Goal: Task Accomplishment & Management: Manage account settings

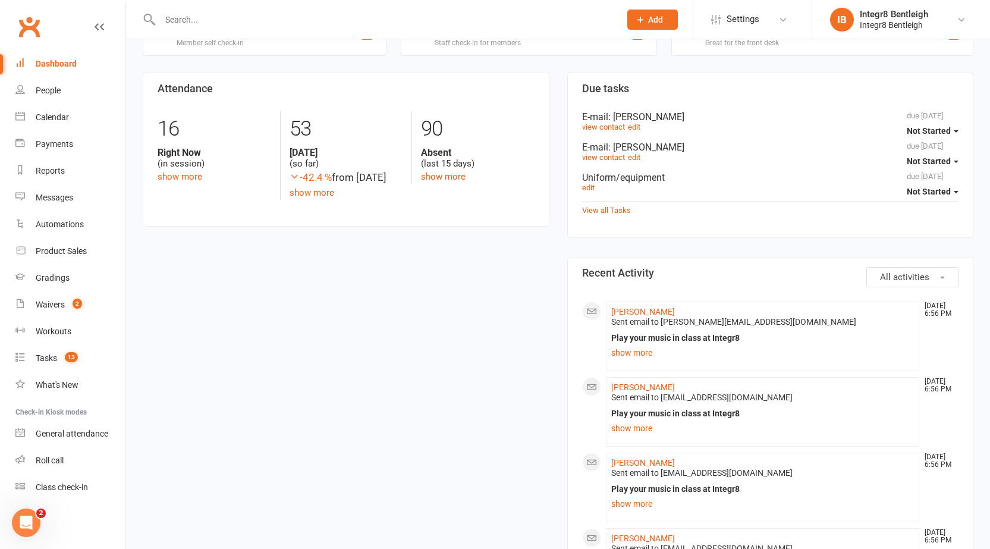
scroll to position [357, 0]
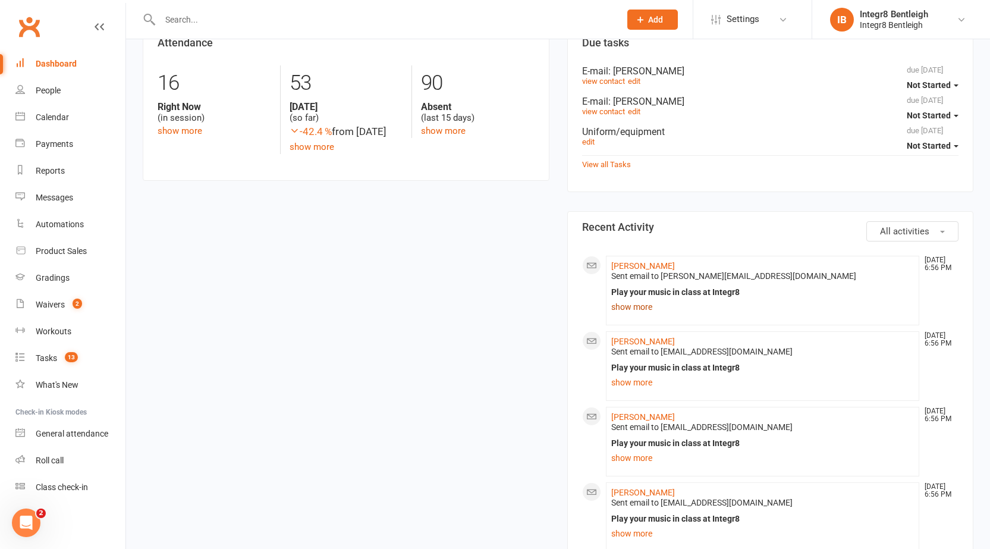
click at [628, 310] on link "show more" at bounding box center [762, 306] width 303 height 17
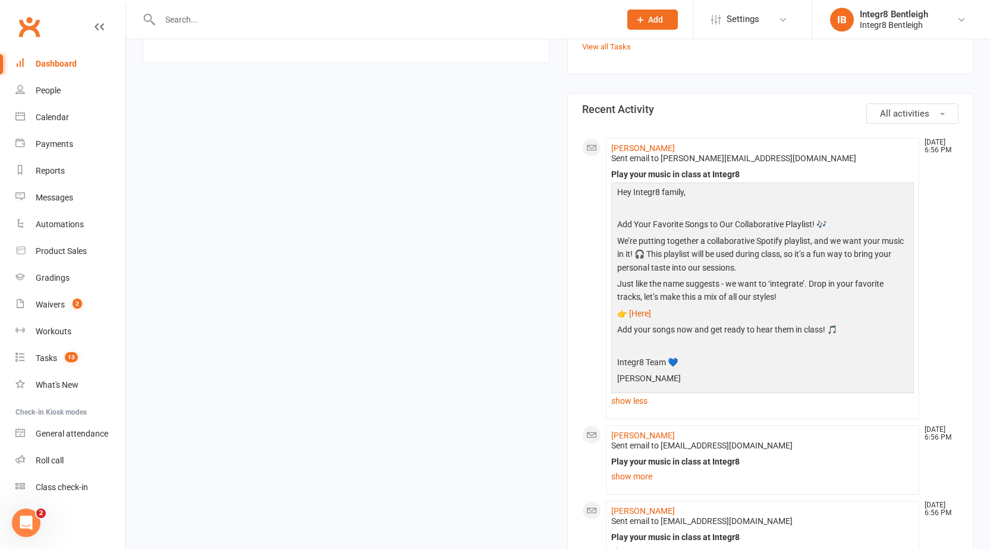
scroll to position [476, 0]
click at [637, 401] on link "show less" at bounding box center [762, 399] width 303 height 17
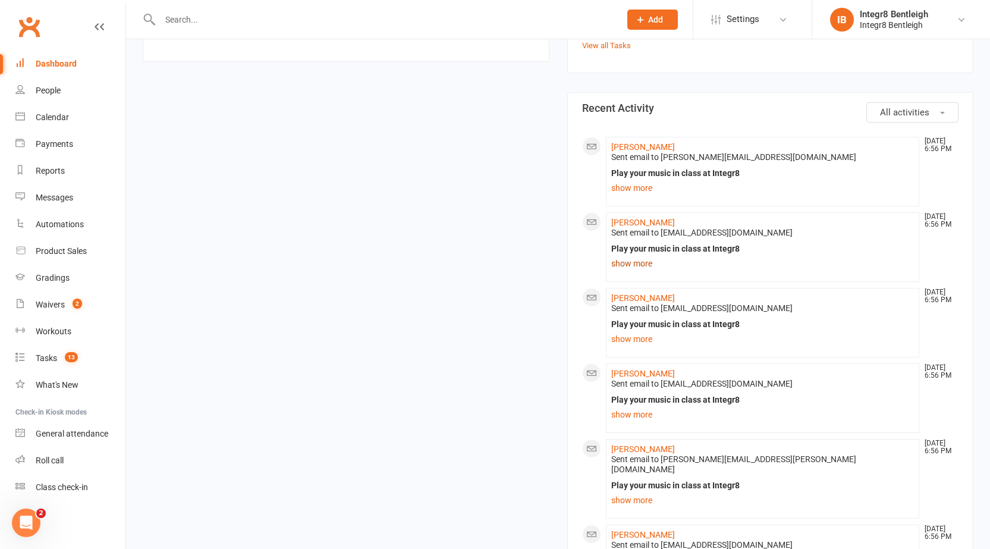
click at [630, 257] on link "show more" at bounding box center [762, 263] width 303 height 17
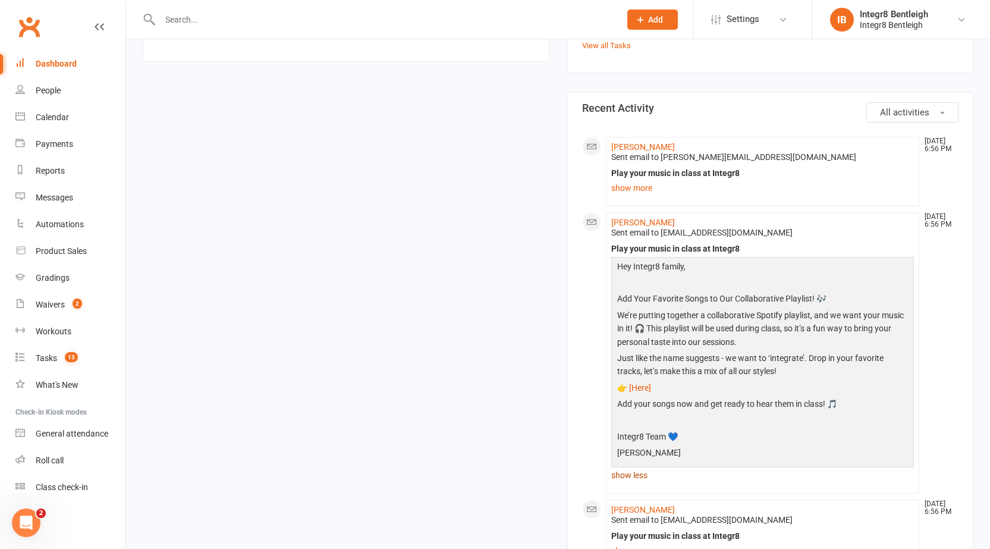
click at [626, 473] on link "show less" at bounding box center [762, 475] width 303 height 17
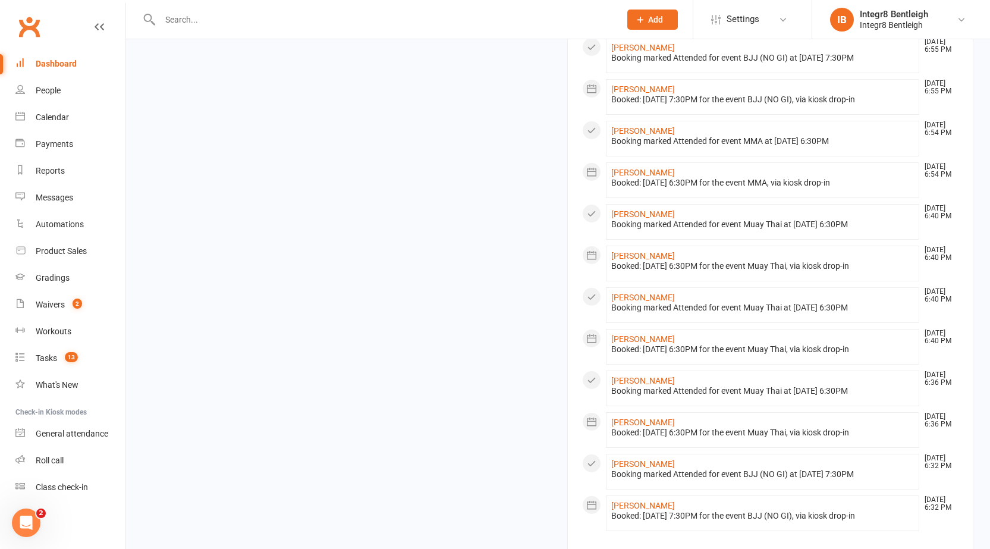
scroll to position [1225, 0]
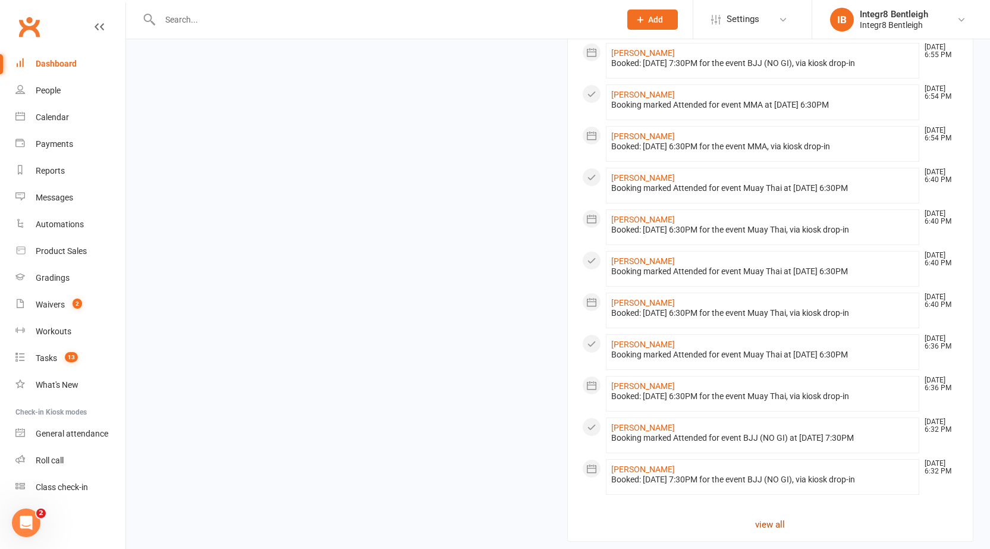
click at [763, 517] on link "view all" at bounding box center [770, 524] width 377 height 14
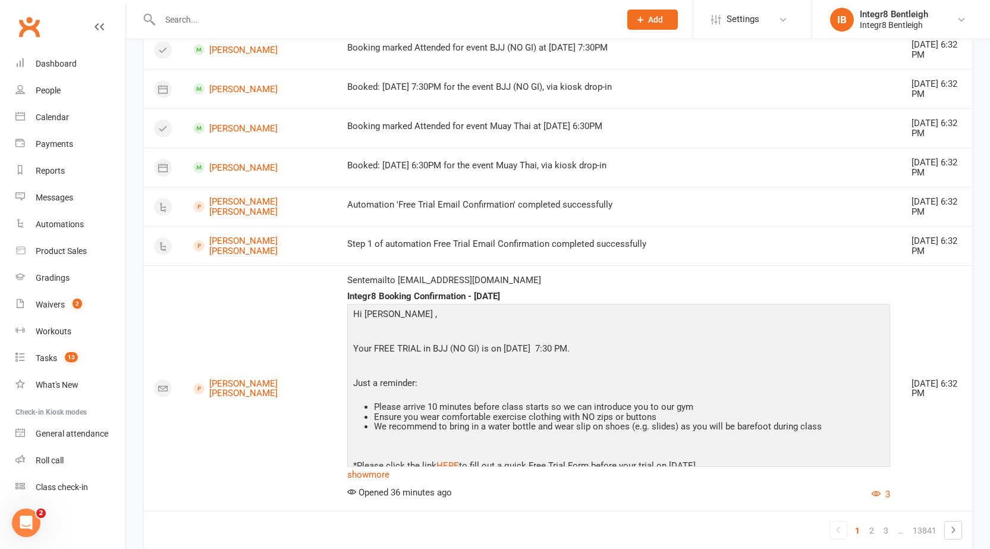
scroll to position [2378, 0]
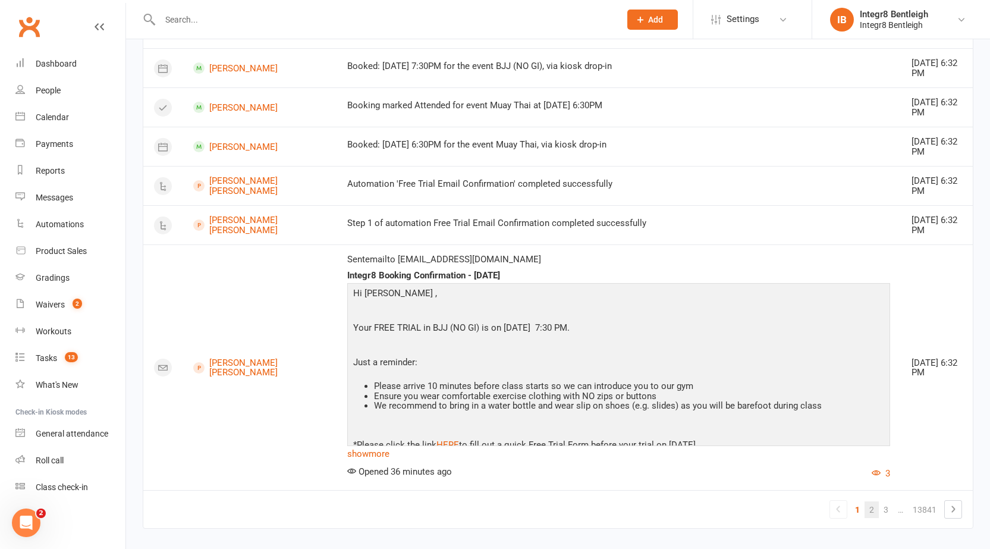
click at [875, 510] on link "2" at bounding box center [871, 509] width 14 height 17
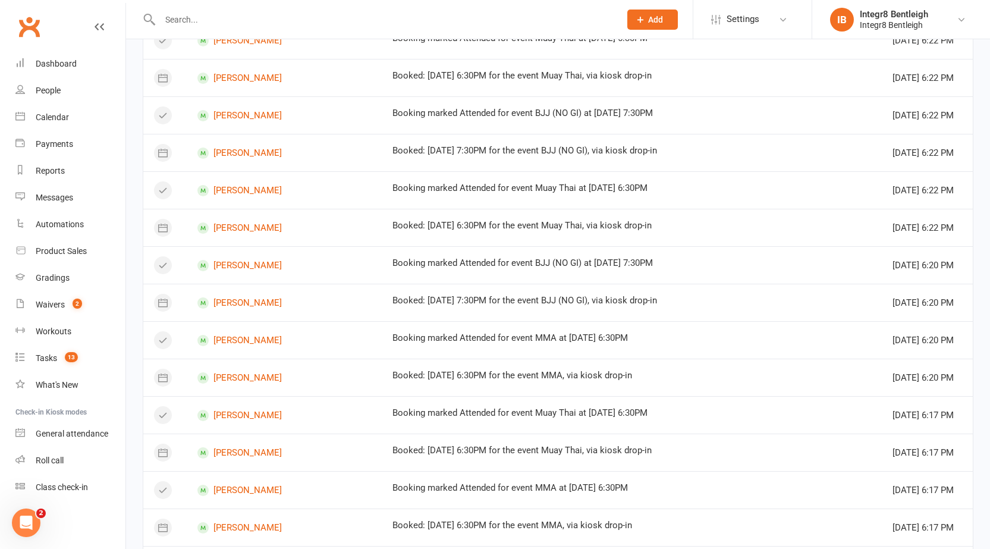
scroll to position [605, 0]
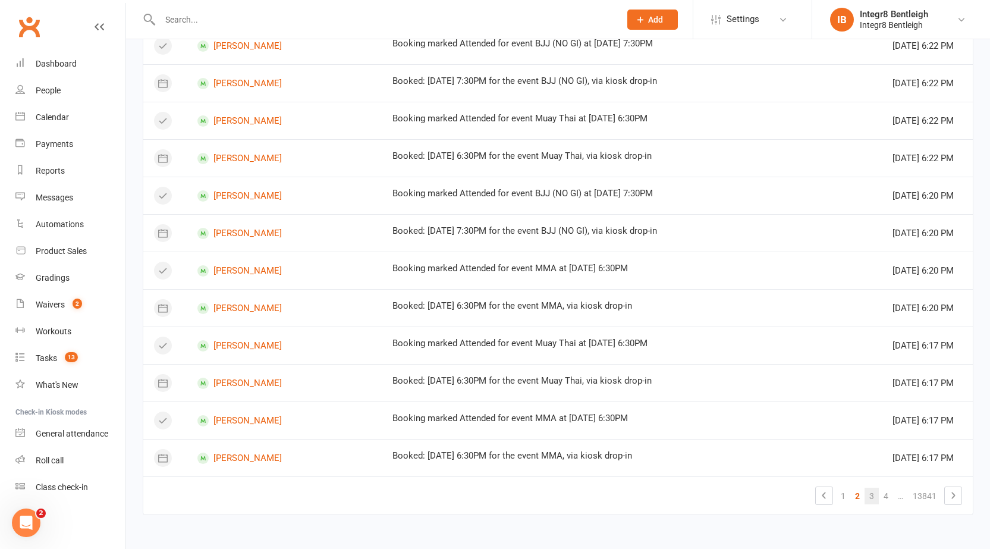
click at [875, 493] on link "3" at bounding box center [871, 495] width 14 height 17
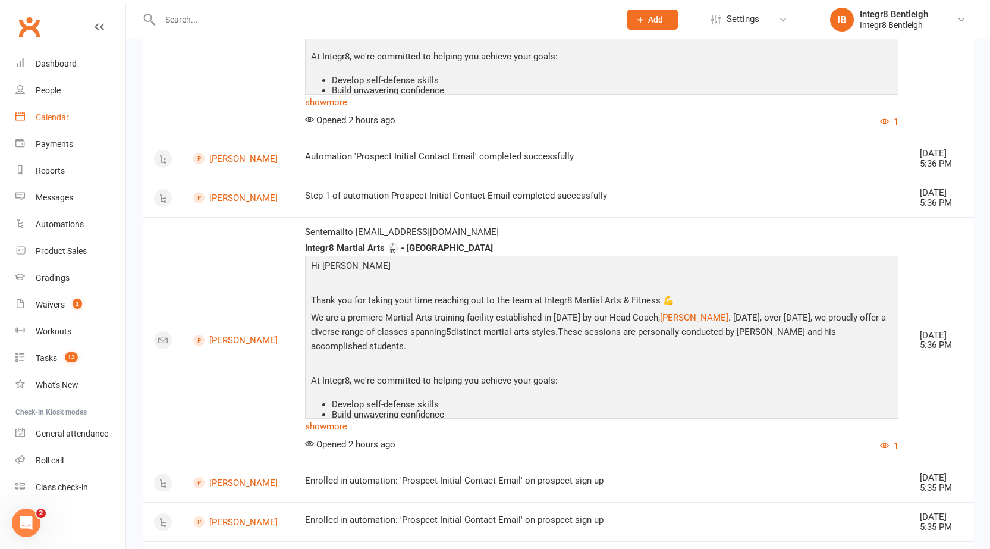
click at [42, 116] on div "Calendar" at bounding box center [52, 117] width 33 height 10
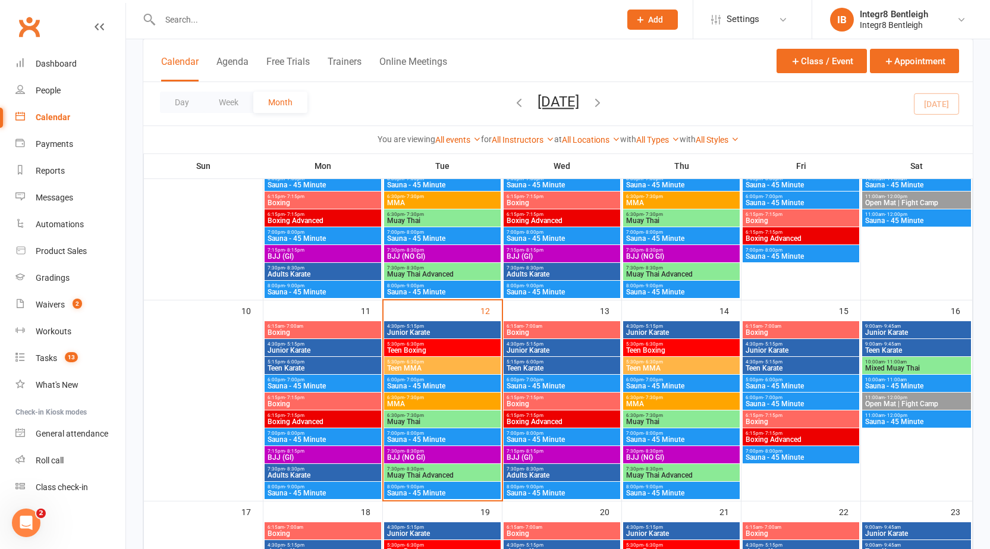
scroll to position [357, 0]
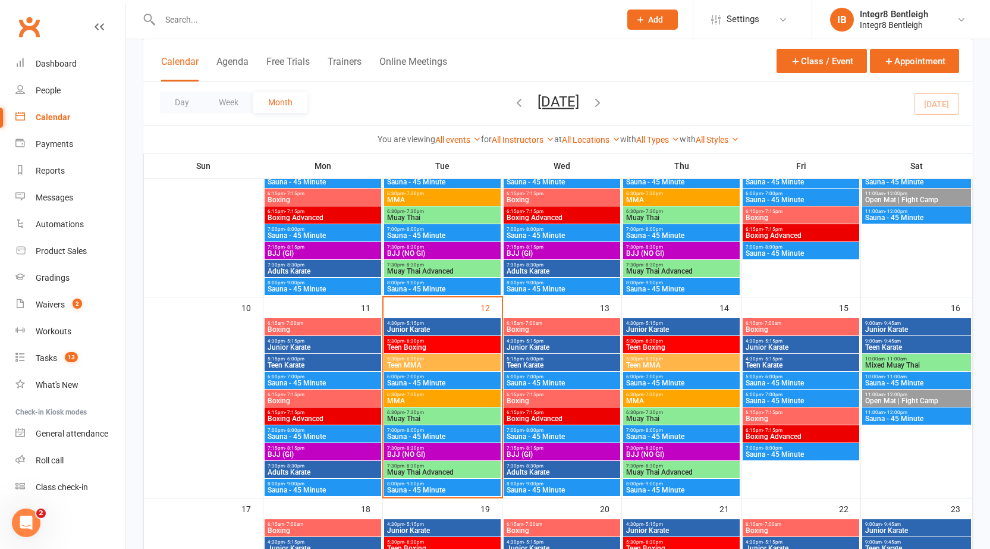
click at [465, 418] on span "Muay Thai" at bounding box center [442, 418] width 112 height 7
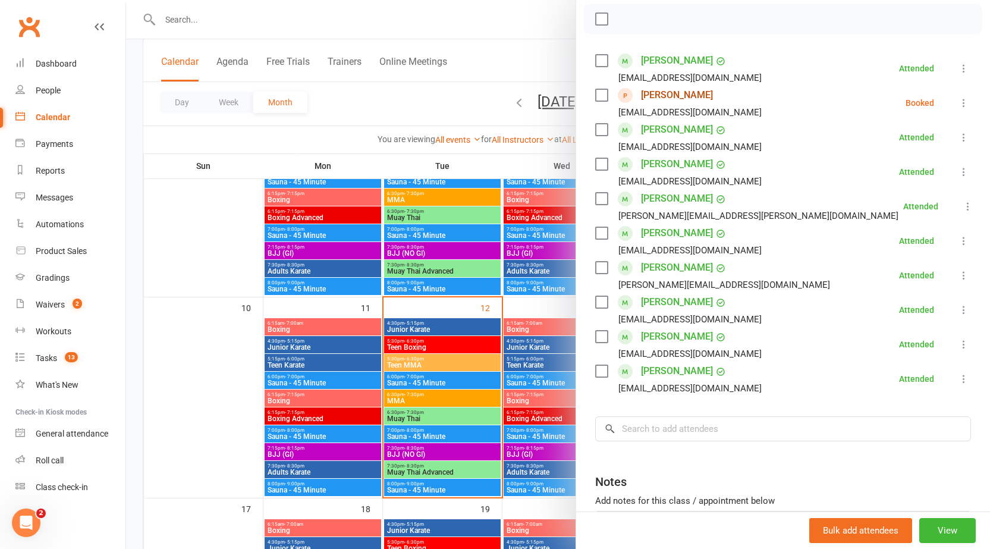
scroll to position [238, 0]
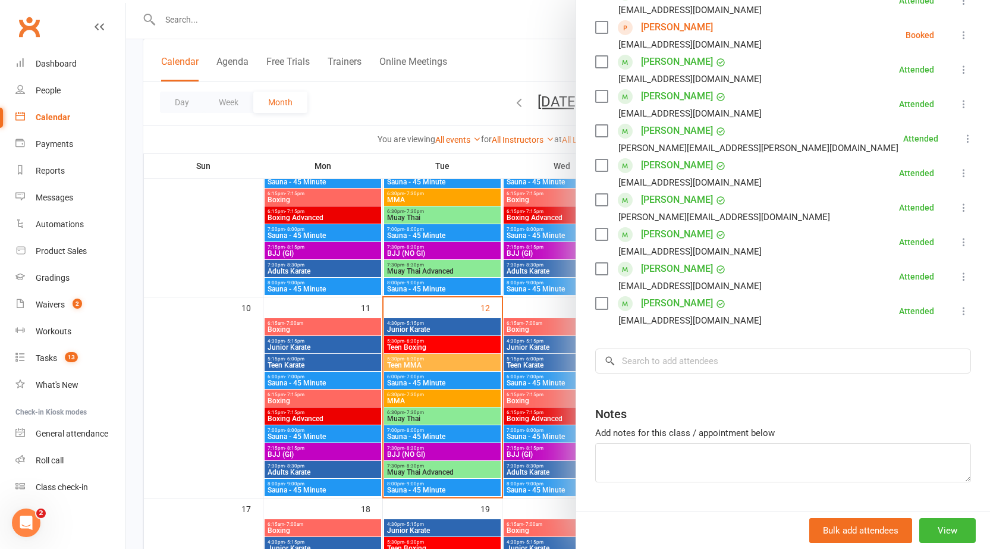
click at [439, 389] on div at bounding box center [558, 274] width 864 height 549
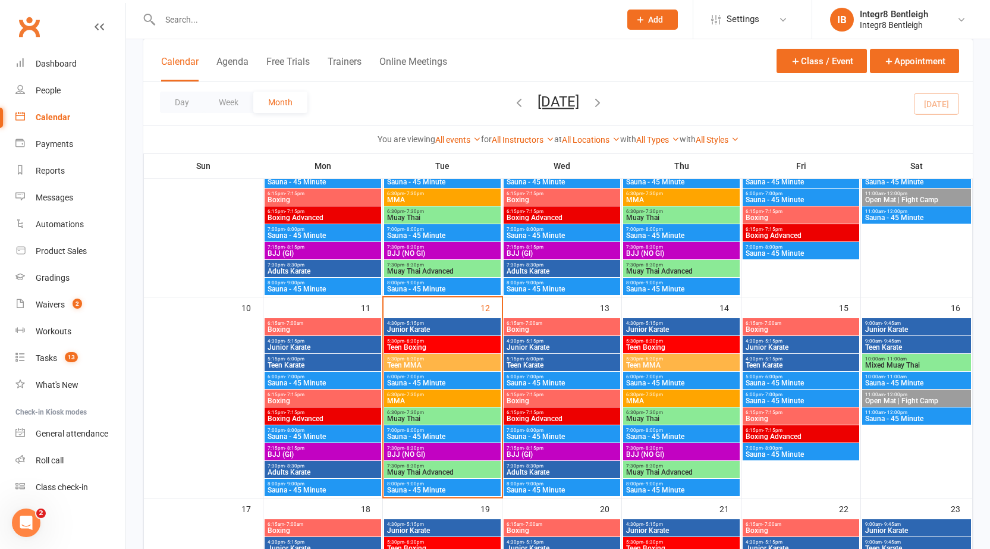
click at [442, 358] on span "5:30pm - 6:30pm" at bounding box center [442, 358] width 112 height 5
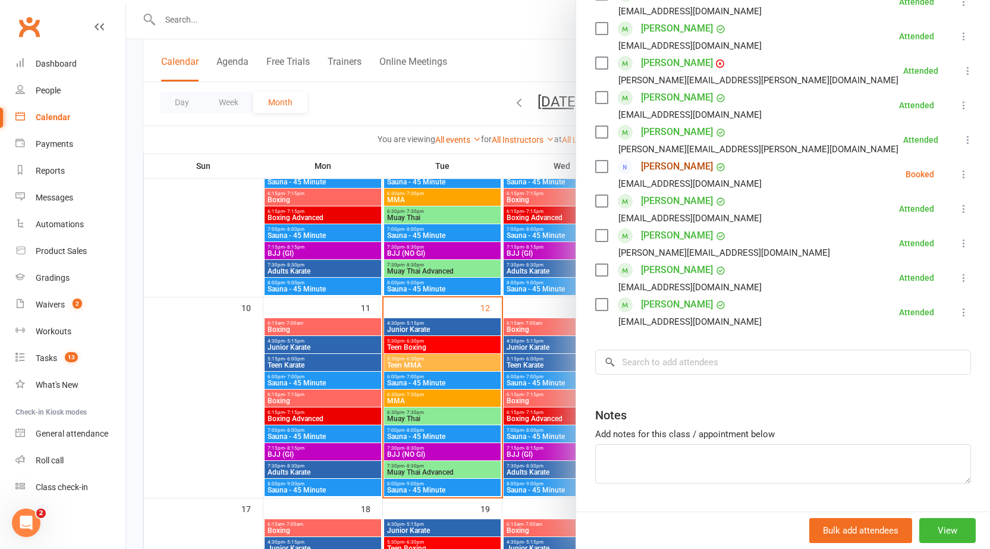
scroll to position [268, 0]
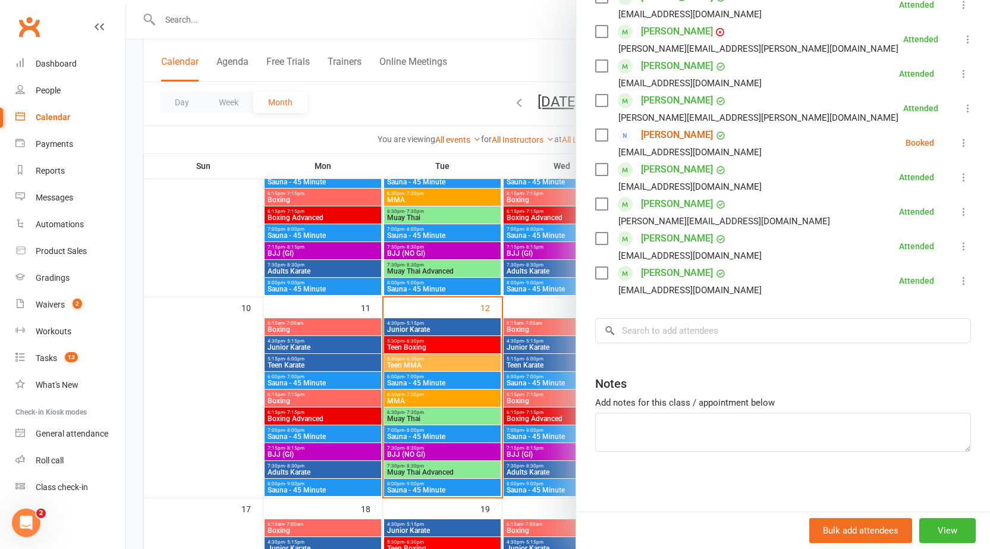
click at [449, 374] on div at bounding box center [558, 274] width 864 height 549
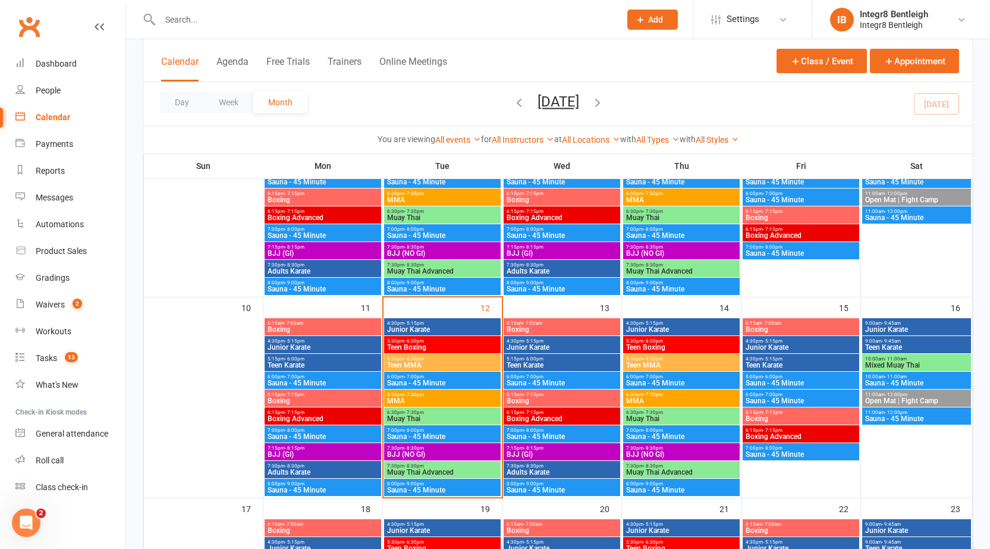
click at [449, 361] on span "Teen MMA" at bounding box center [442, 364] width 112 height 7
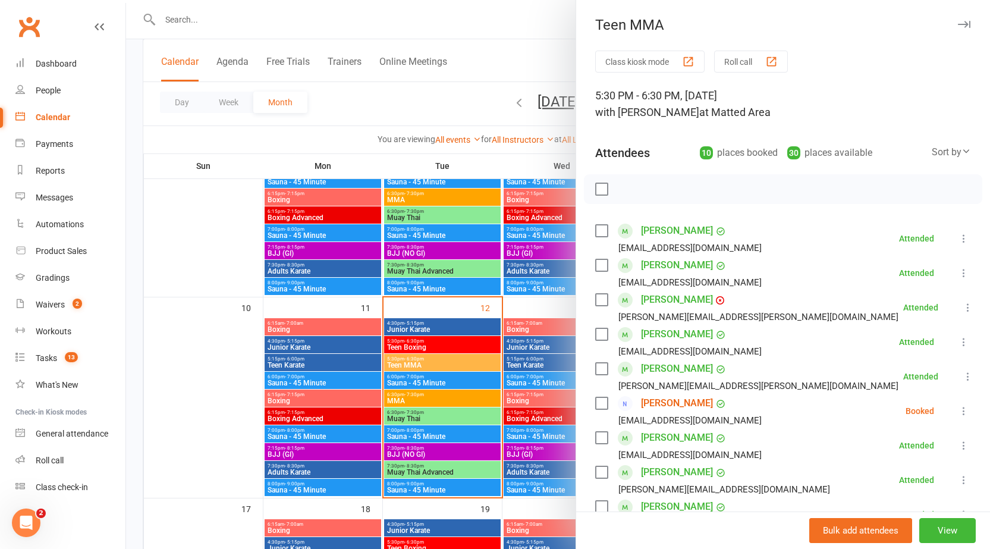
scroll to position [59, 0]
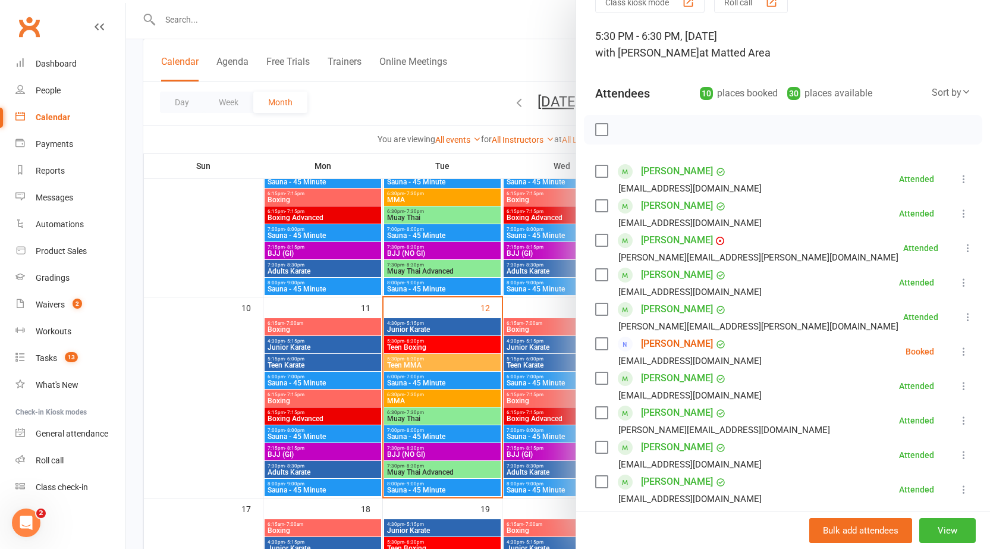
click at [441, 386] on div at bounding box center [558, 274] width 864 height 549
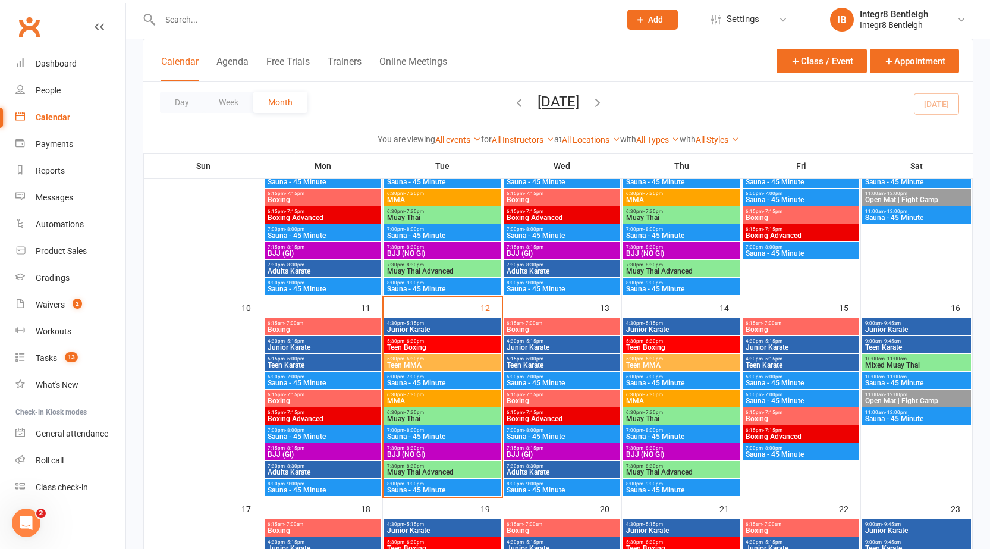
click at [454, 341] on span "5:30pm - 6:30pm" at bounding box center [442, 340] width 112 height 5
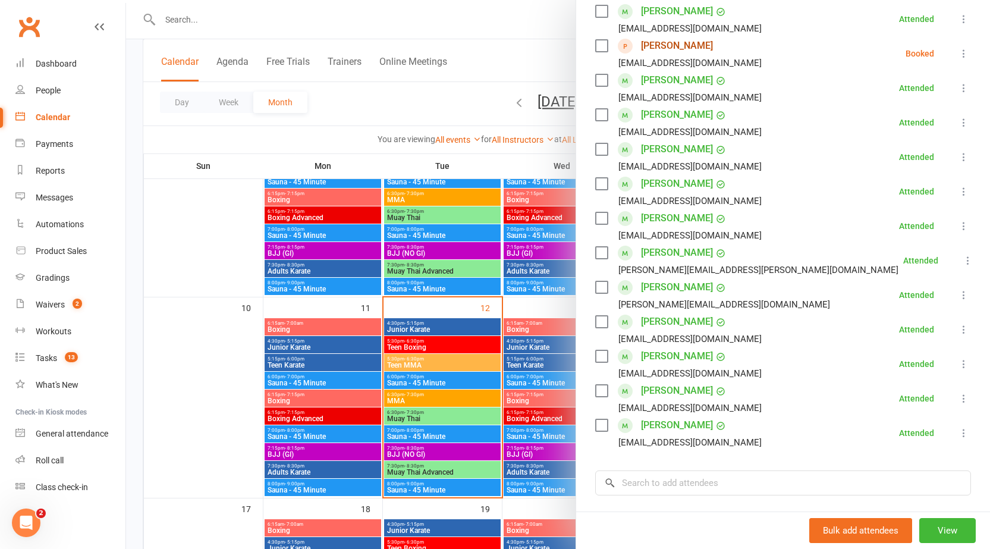
scroll to position [238, 0]
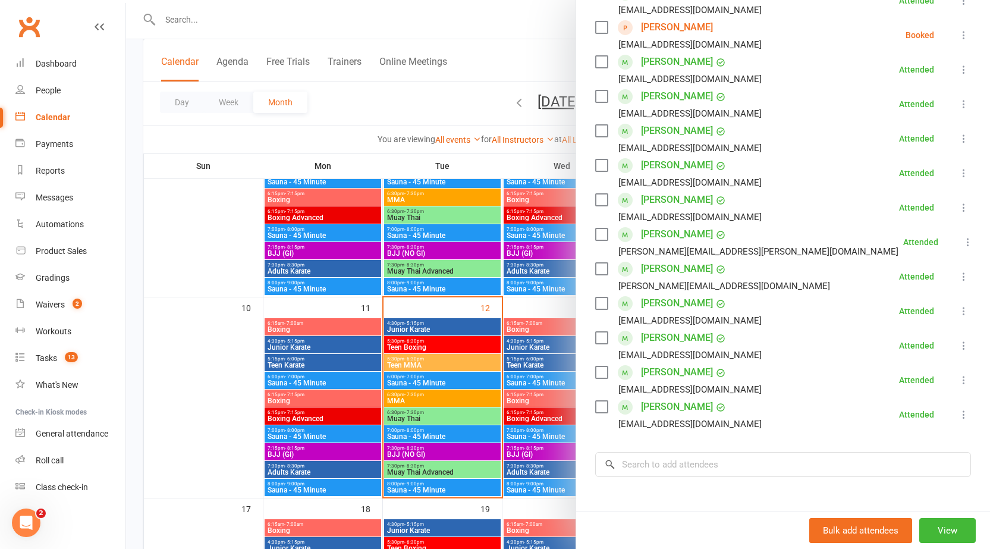
click at [486, 380] on div at bounding box center [558, 274] width 864 height 549
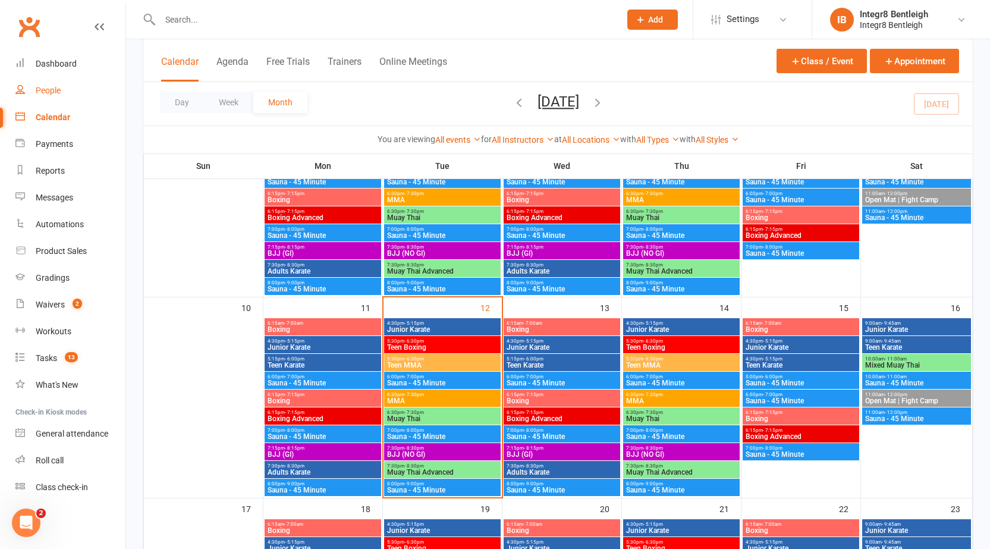
click at [53, 86] on div "People" at bounding box center [48, 91] width 25 height 10
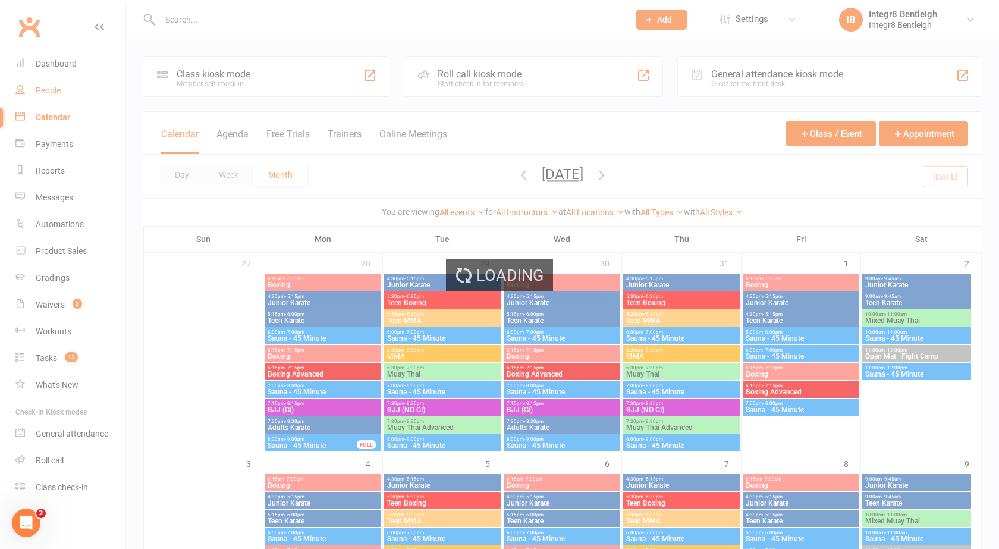
select select "100"
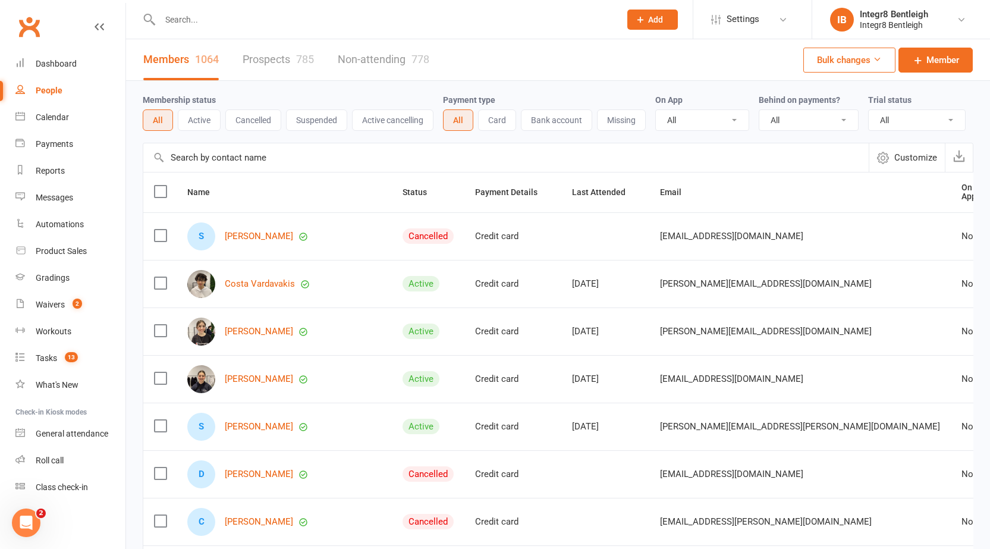
click at [259, 56] on link "Prospects 785" at bounding box center [278, 59] width 71 height 41
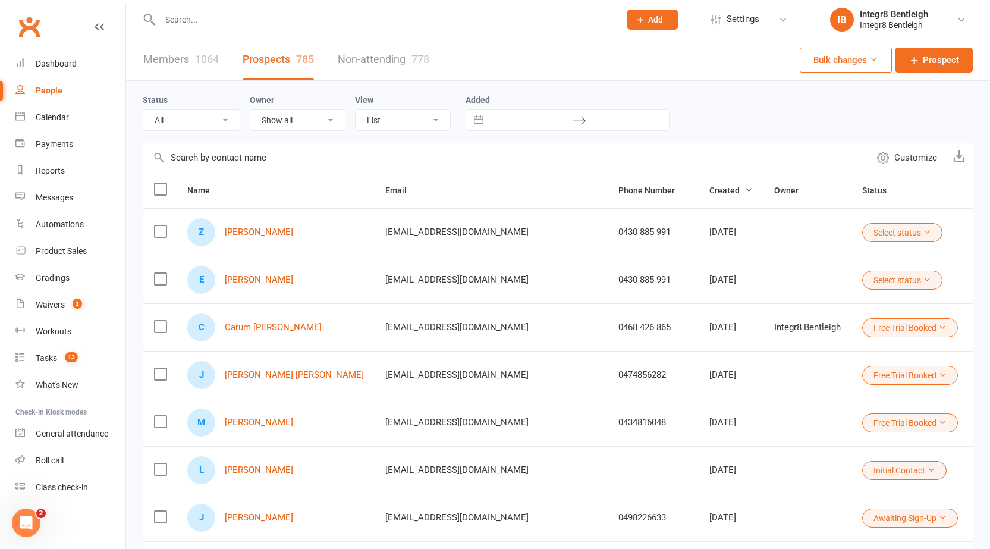
click at [862, 281] on button "Select status" at bounding box center [902, 279] width 80 height 19
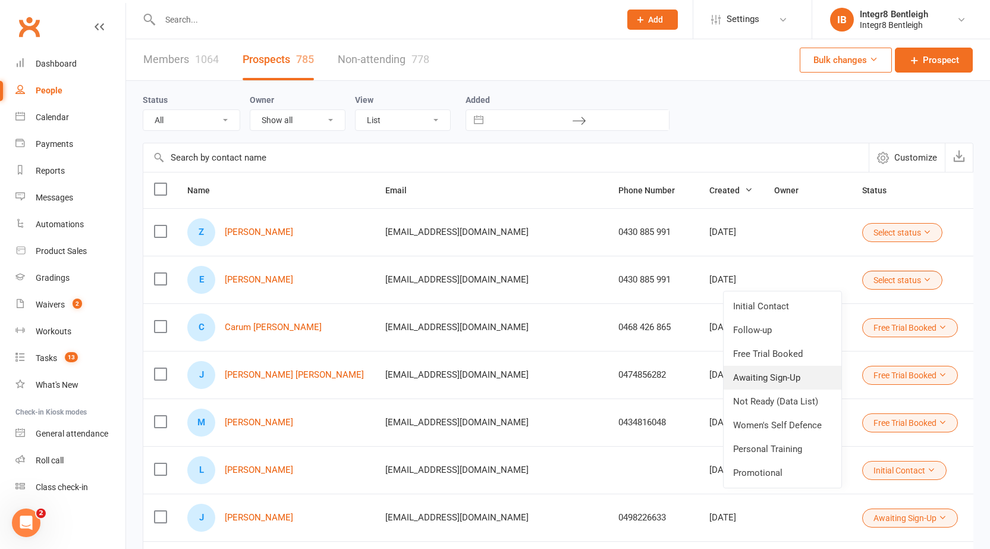
click at [786, 380] on link "Awaiting Sign-Up" at bounding box center [782, 378] width 118 height 24
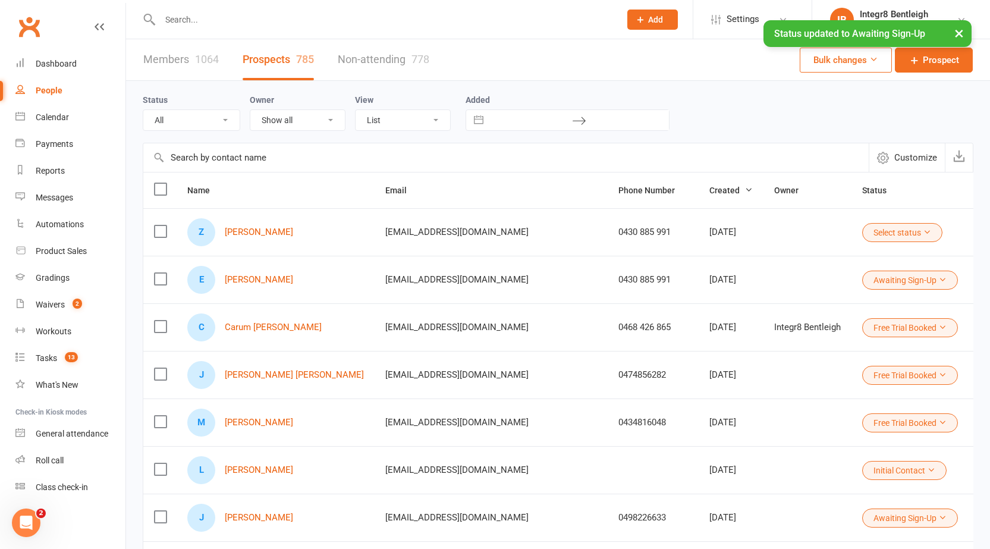
click at [862, 234] on button "Select status" at bounding box center [902, 232] width 80 height 19
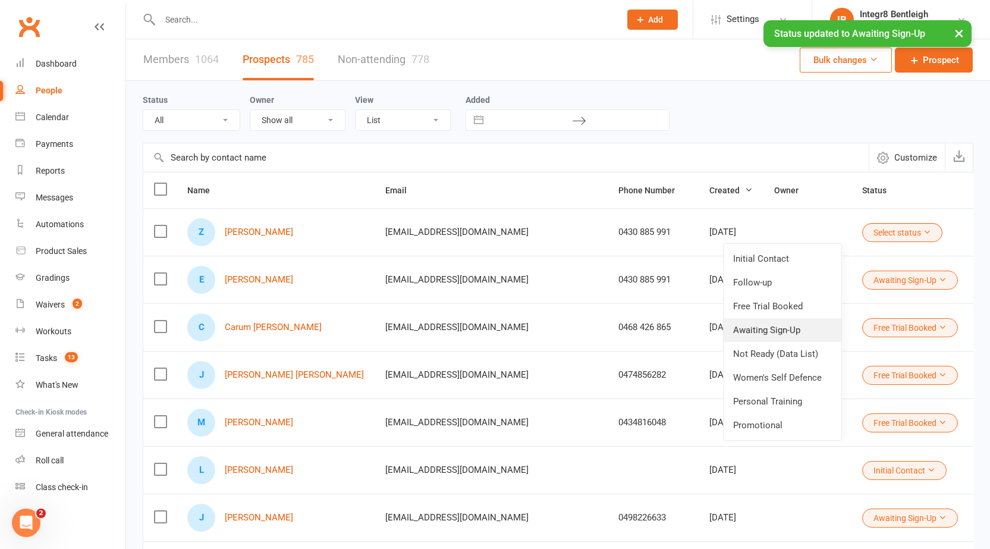
click at [772, 331] on link "Awaiting Sign-Up" at bounding box center [782, 330] width 118 height 24
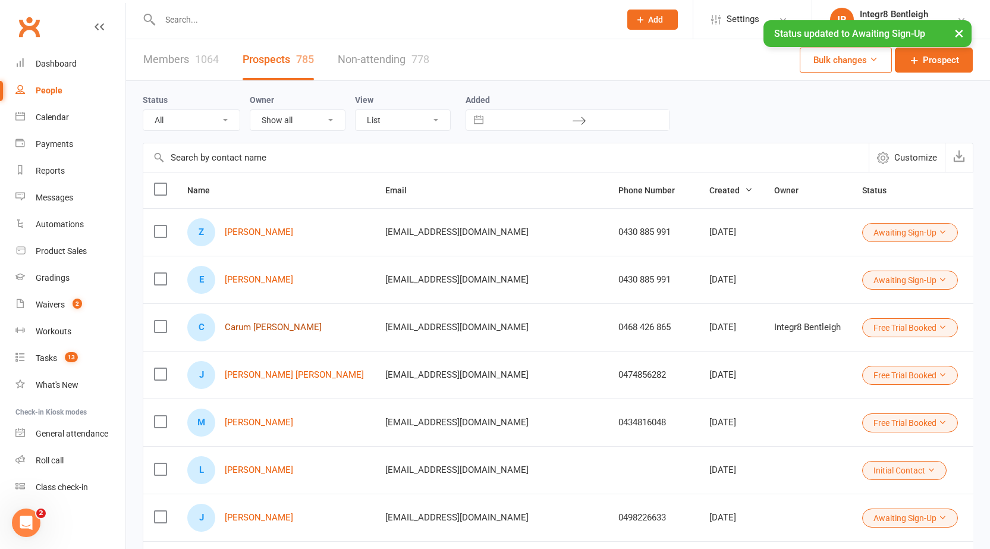
click at [270, 325] on link "Carum Phull" at bounding box center [273, 327] width 97 height 10
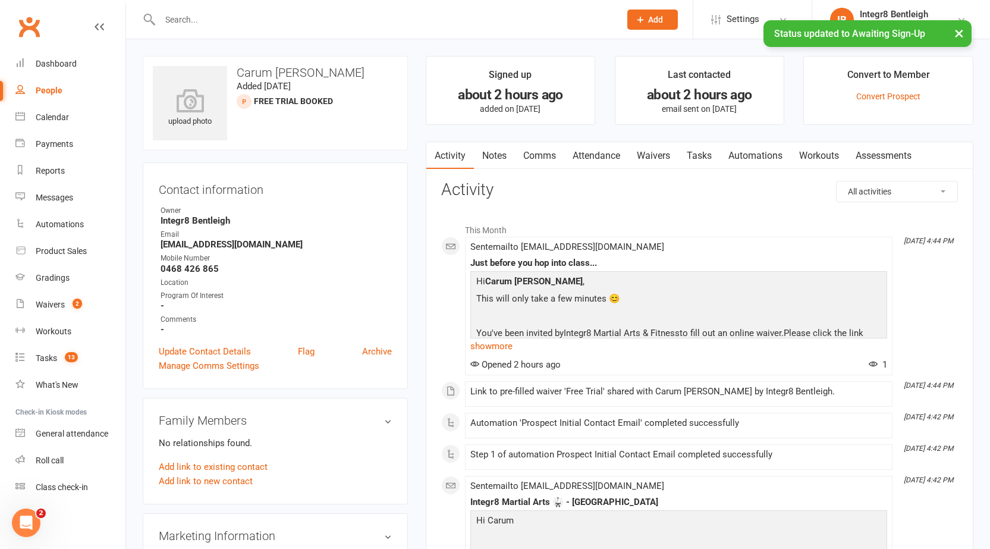
click at [506, 158] on link "Notes" at bounding box center [494, 155] width 41 height 27
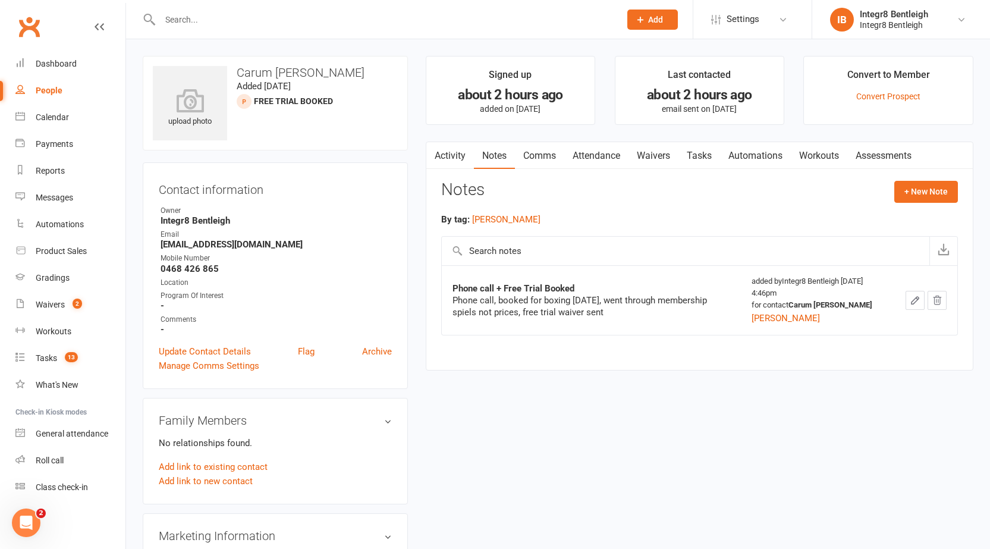
click at [454, 158] on link "Activity" at bounding box center [450, 155] width 48 height 27
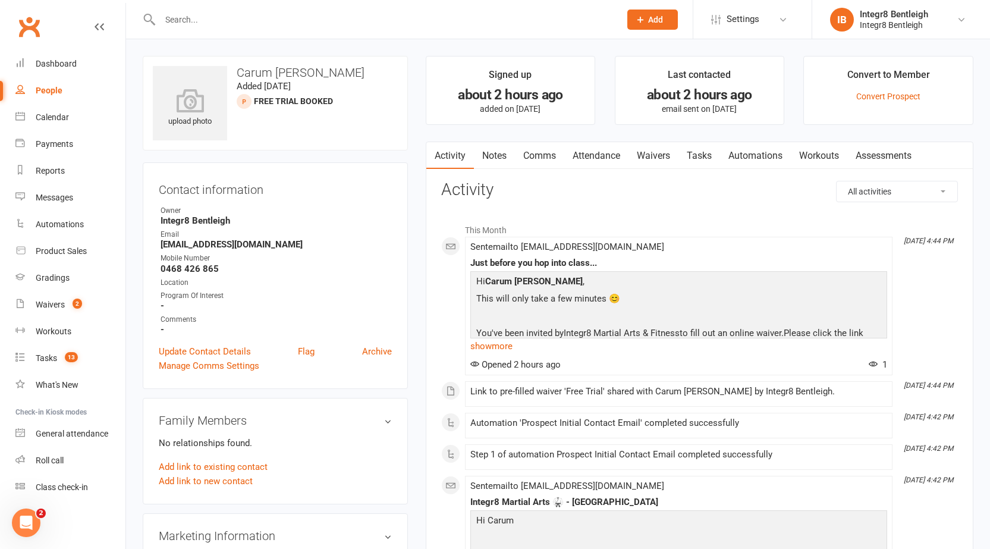
click at [36, 92] on div "People" at bounding box center [49, 91] width 27 height 10
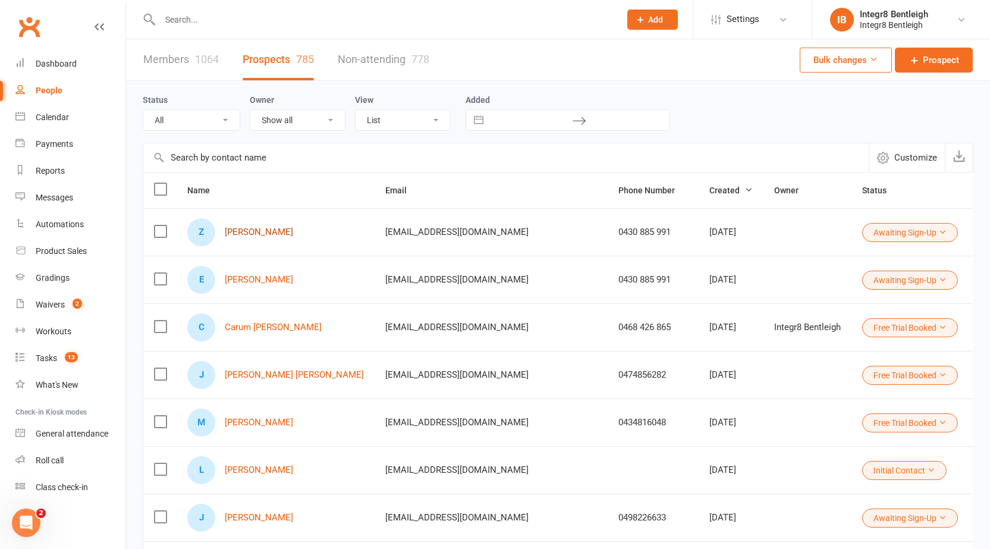
click at [269, 231] on link "Zachary Kirschner" at bounding box center [259, 232] width 68 height 10
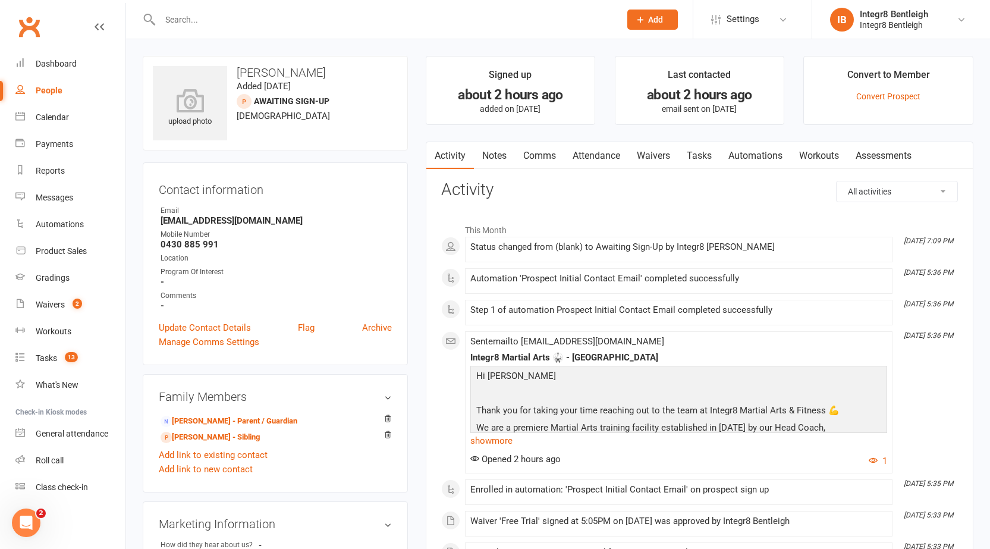
click at [502, 151] on link "Notes" at bounding box center [494, 155] width 41 height 27
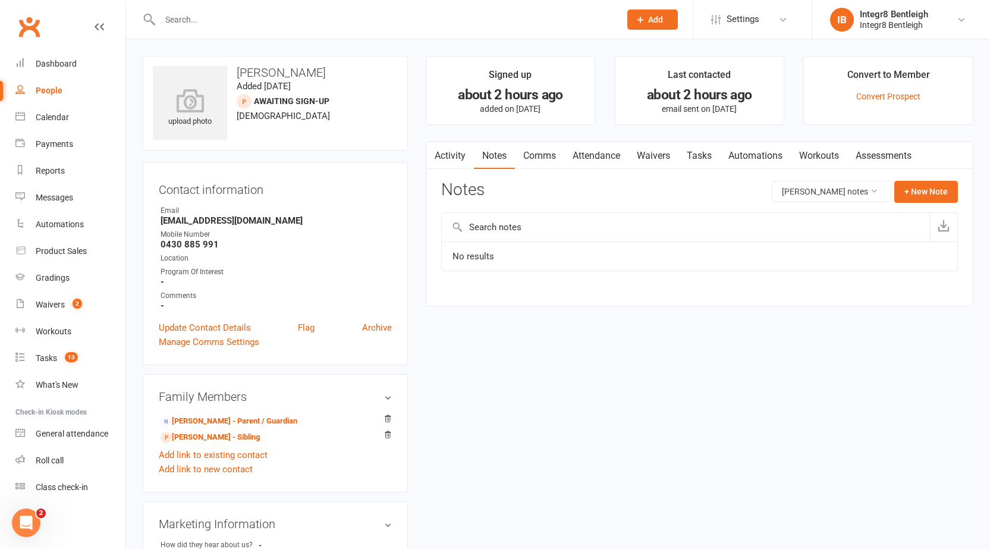
click at [448, 154] on link "Activity" at bounding box center [450, 155] width 48 height 27
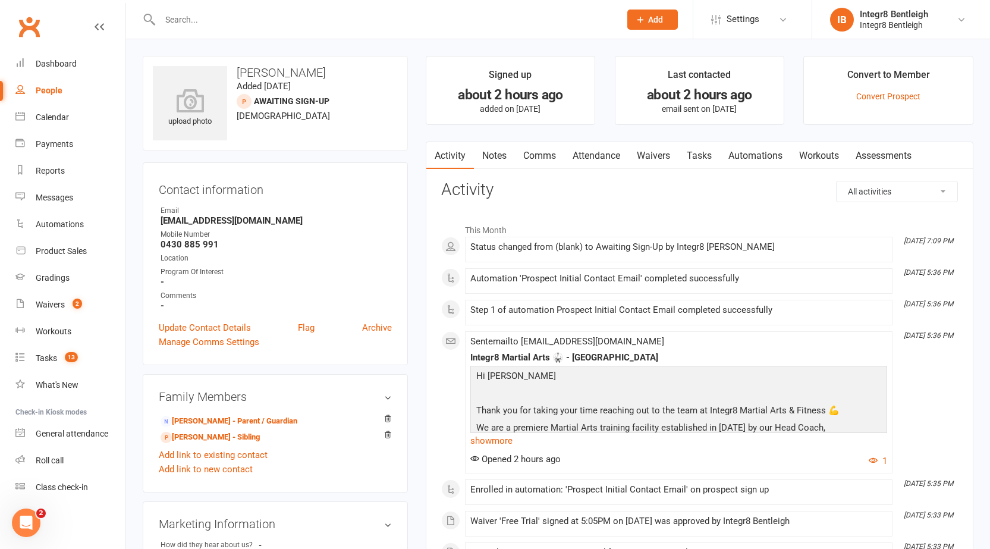
click at [37, 101] on link "People" at bounding box center [70, 90] width 110 height 27
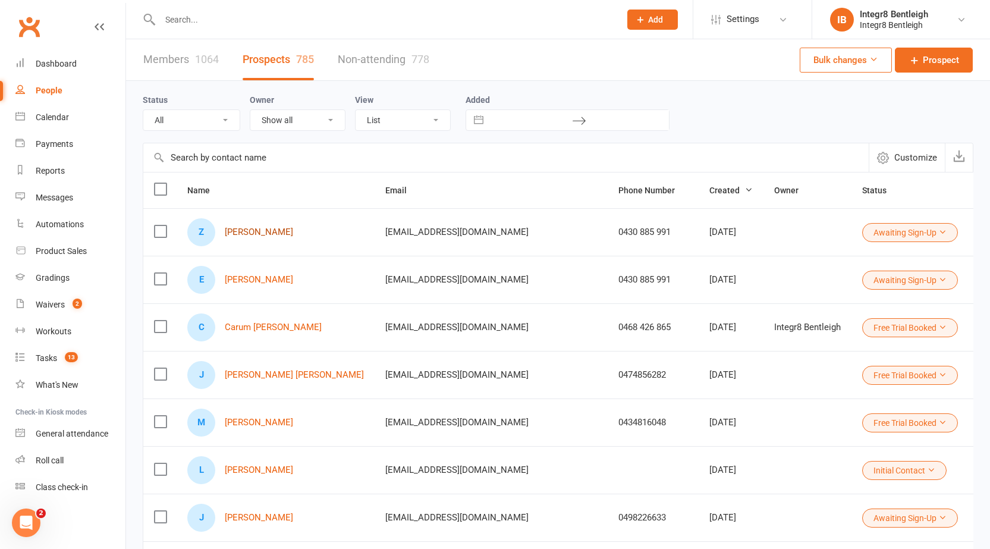
click at [233, 231] on link "Zachary Kirschner" at bounding box center [259, 232] width 68 height 10
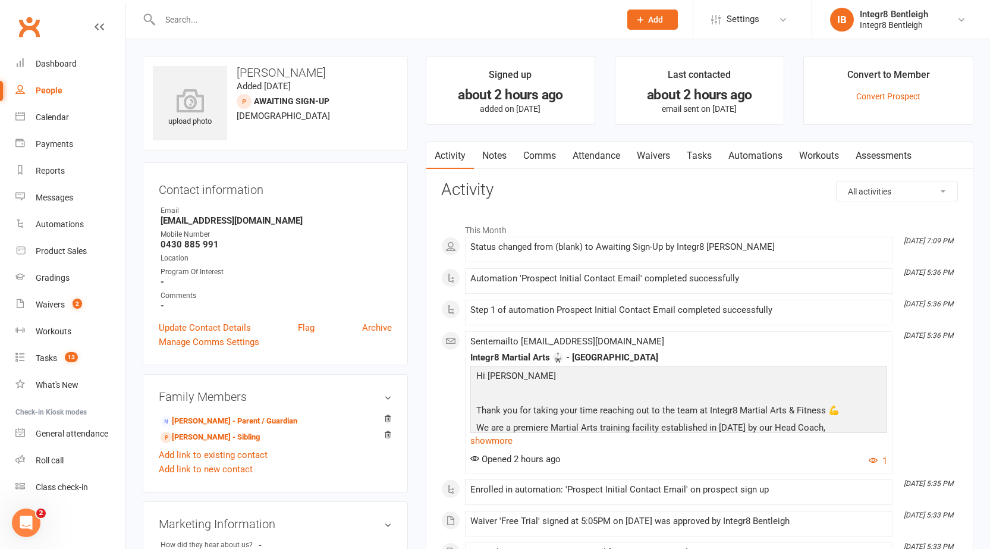
click at [498, 160] on link "Notes" at bounding box center [494, 155] width 41 height 27
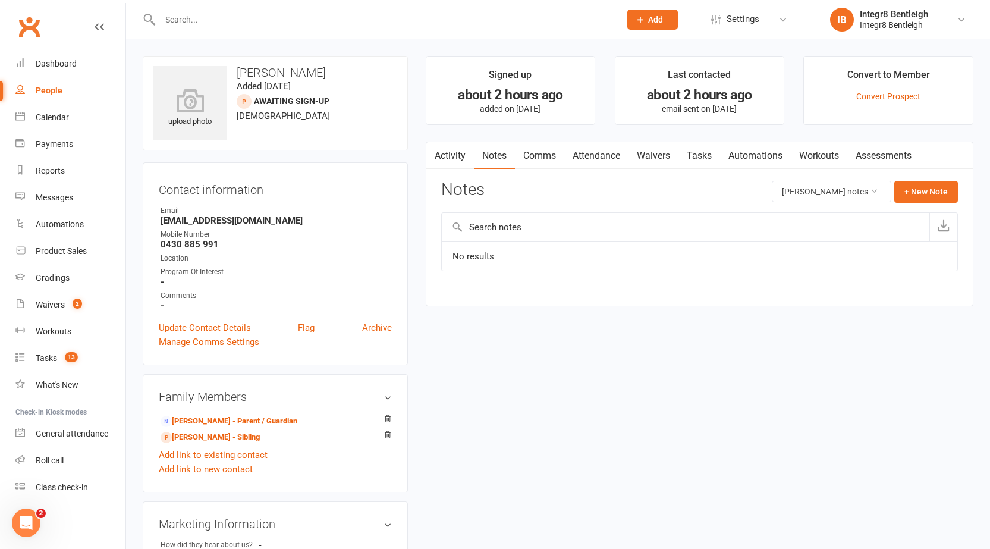
click at [67, 92] on link "People" at bounding box center [70, 90] width 110 height 27
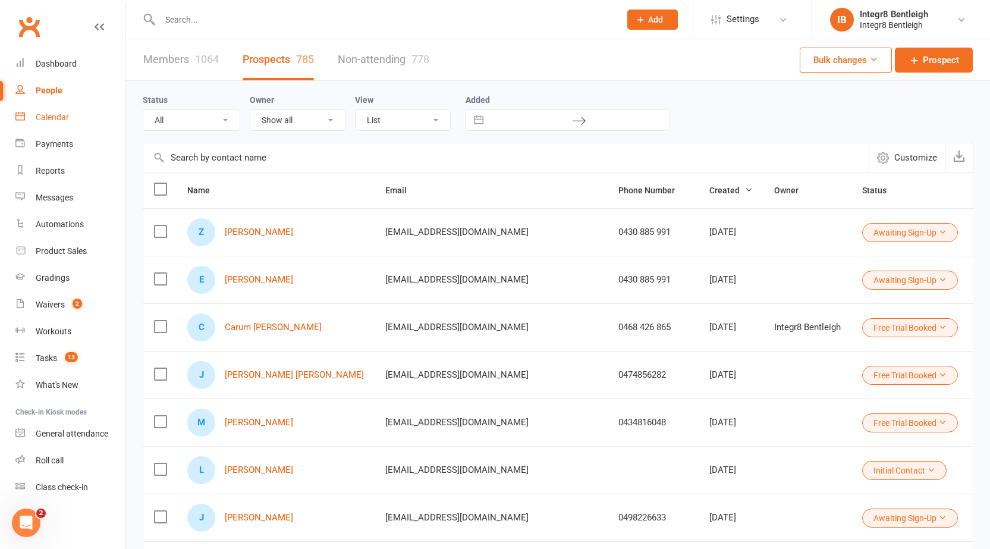
click at [57, 119] on div "Calendar" at bounding box center [52, 117] width 33 height 10
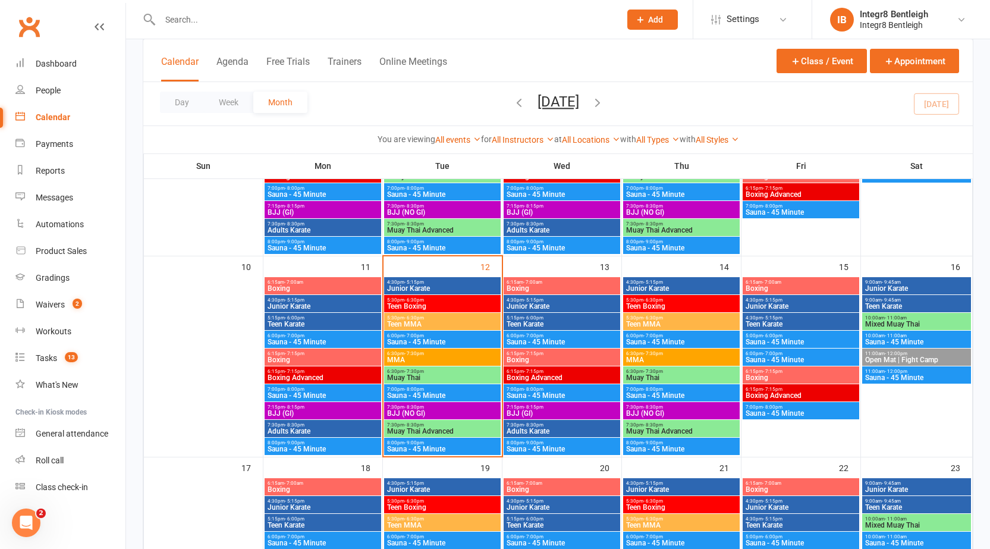
scroll to position [416, 0]
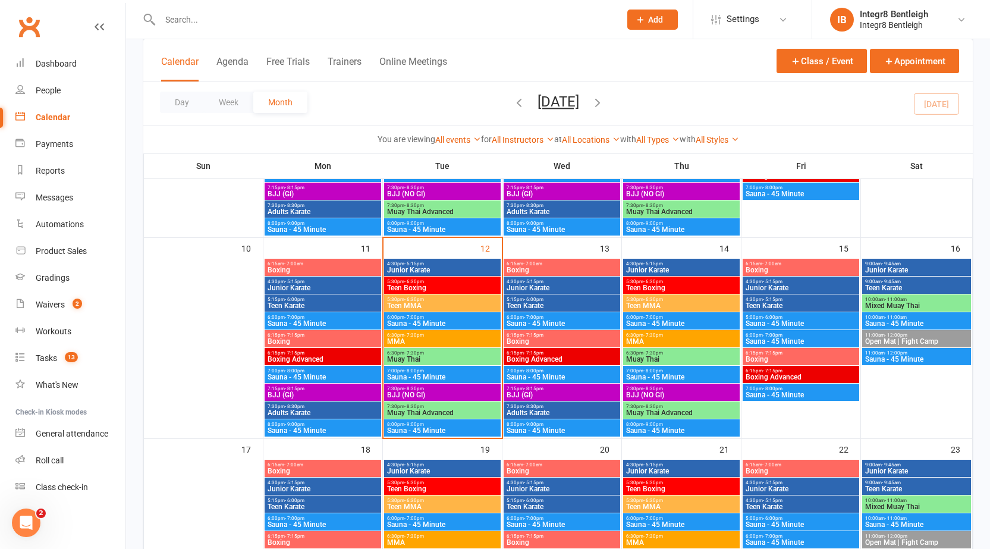
click at [442, 261] on span "4:30pm - 5:15pm" at bounding box center [442, 263] width 112 height 5
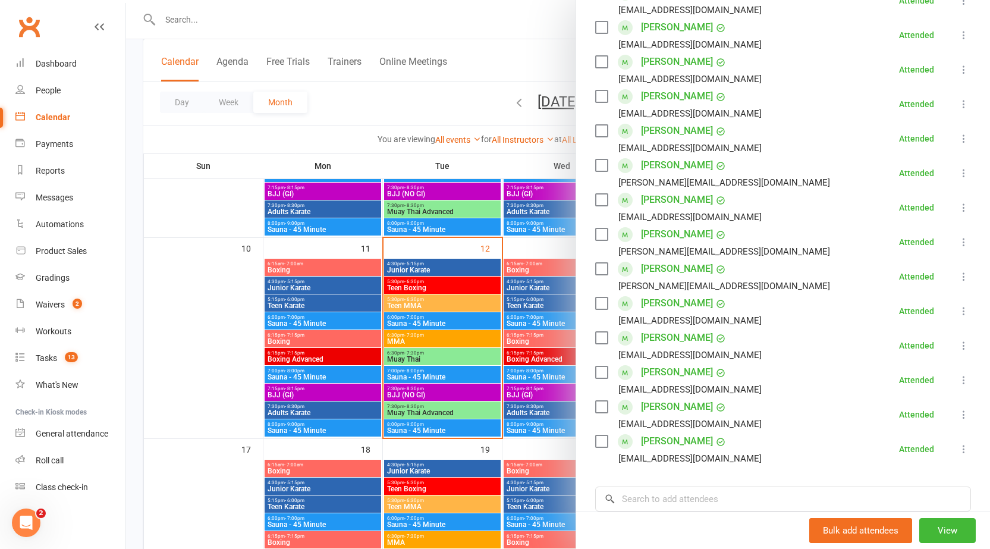
scroll to position [178, 0]
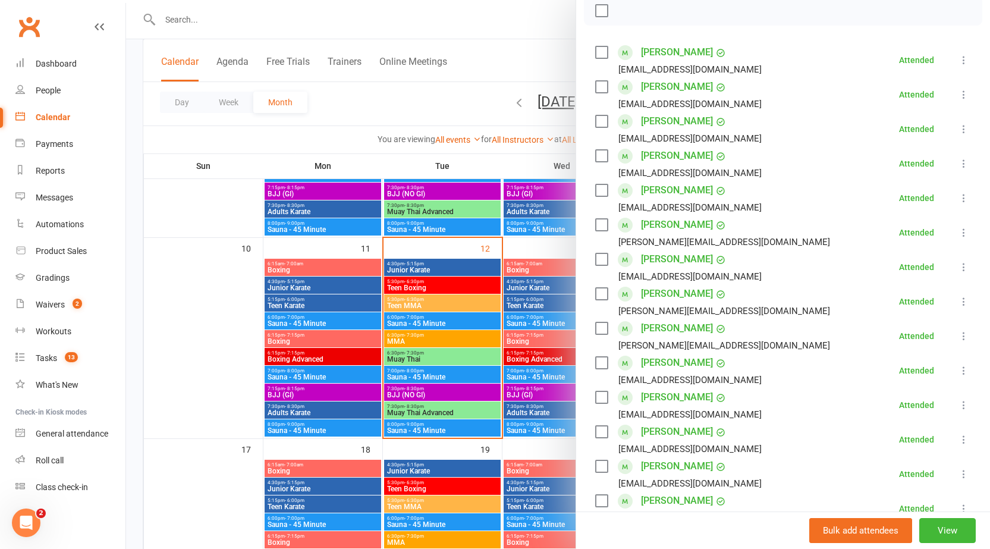
click at [525, 410] on div at bounding box center [558, 274] width 864 height 549
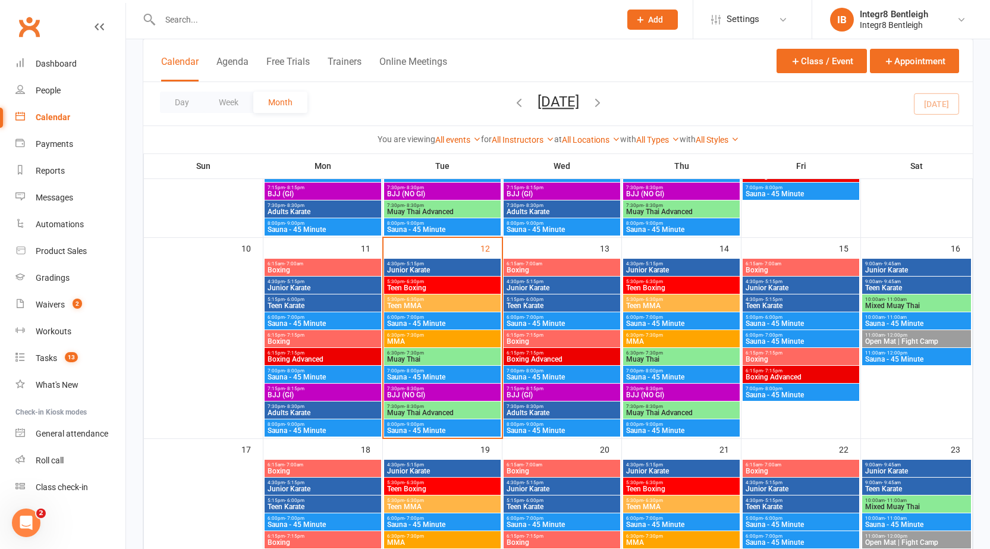
click at [451, 286] on span "Teen Boxing" at bounding box center [442, 287] width 112 height 7
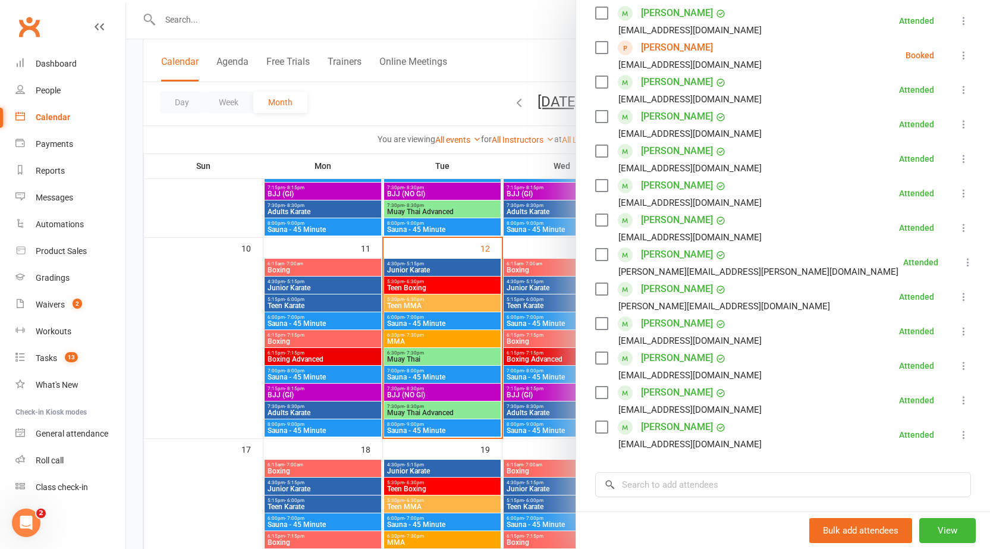
scroll to position [238, 0]
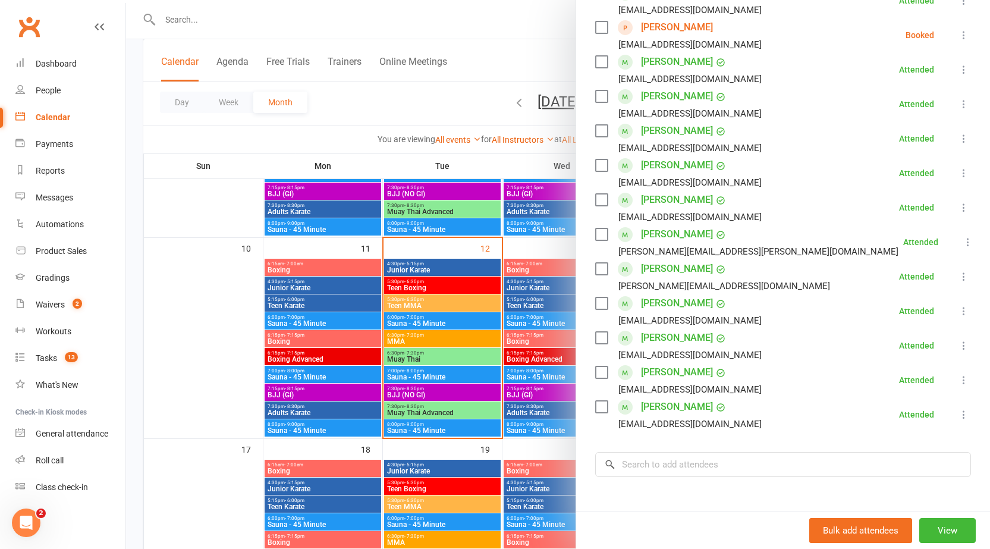
click at [150, 267] on div at bounding box center [558, 274] width 864 height 549
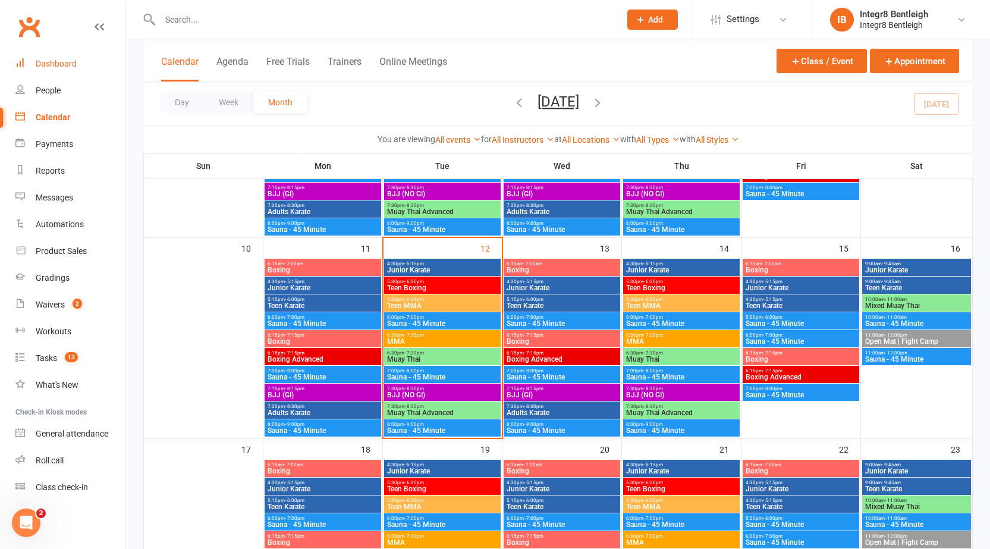
click at [68, 65] on div "Dashboard" at bounding box center [56, 64] width 41 height 10
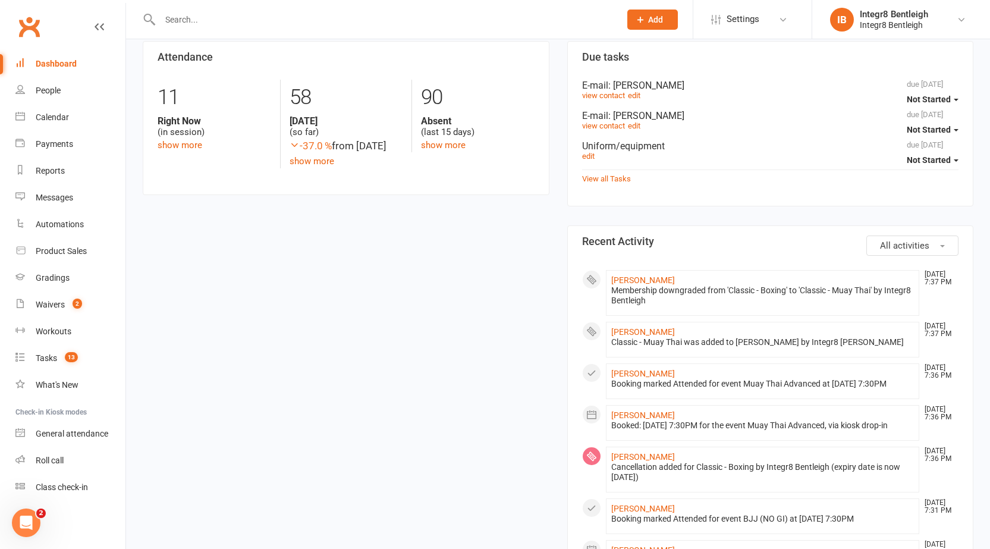
scroll to position [297, 0]
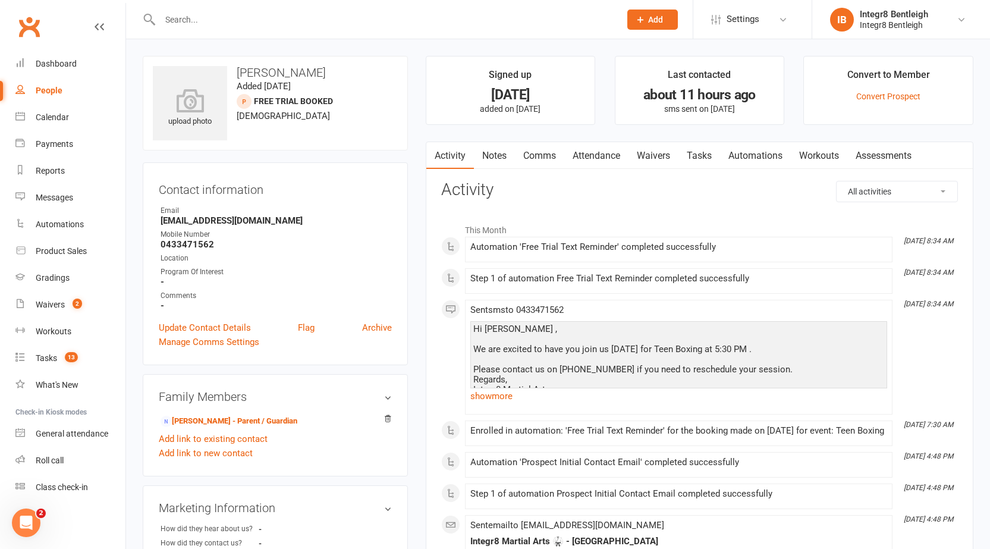
click at [502, 163] on link "Notes" at bounding box center [494, 155] width 41 height 27
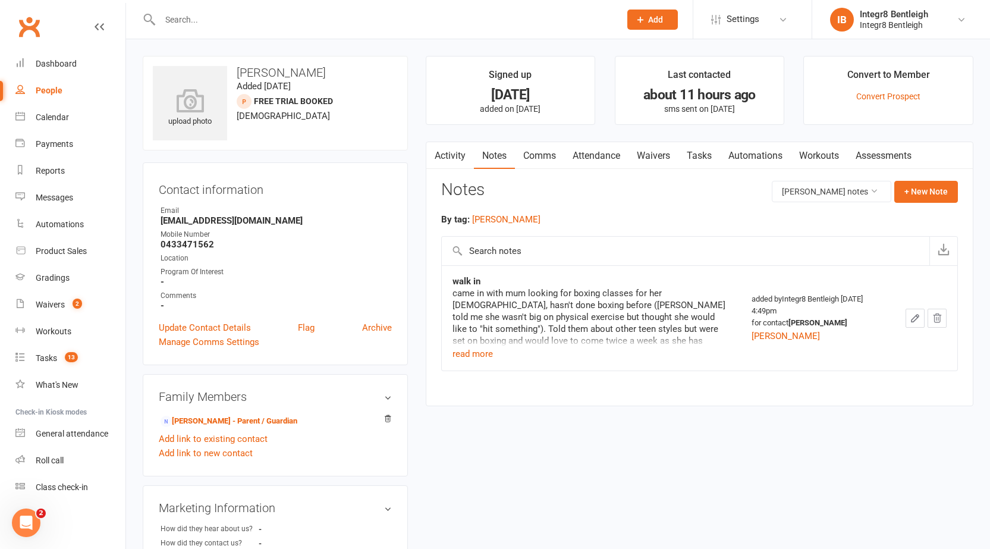
click at [457, 159] on link "Activity" at bounding box center [450, 155] width 48 height 27
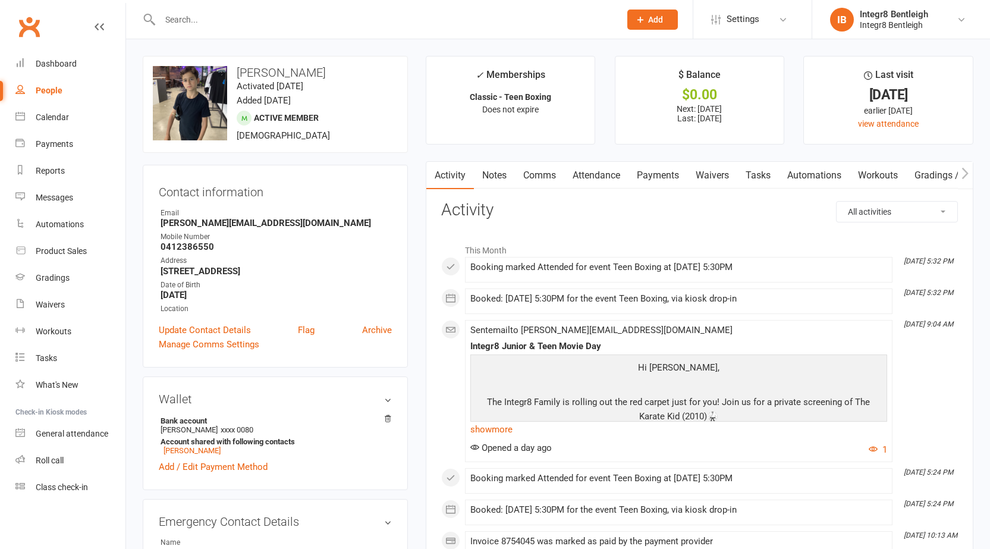
click at [494, 174] on link "Notes" at bounding box center [494, 175] width 41 height 27
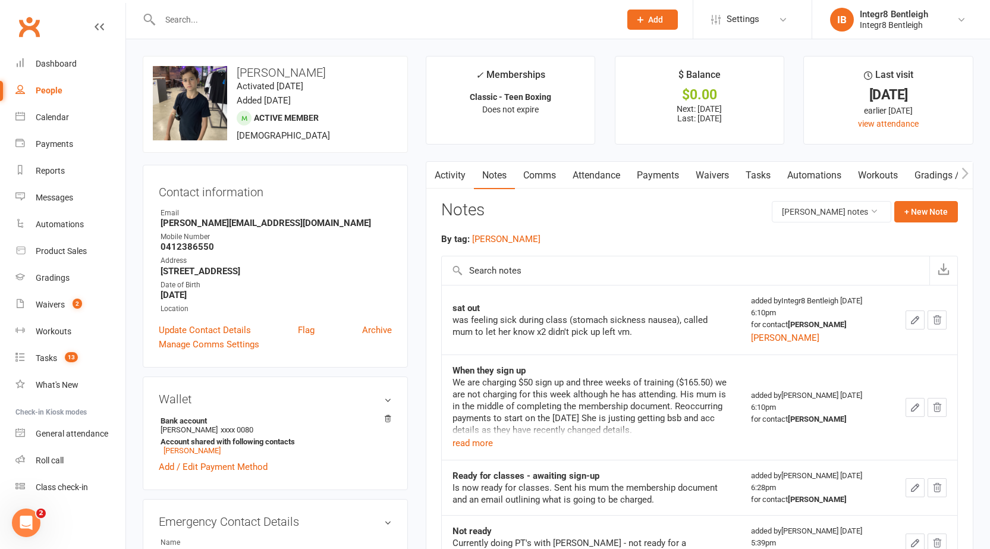
click at [455, 176] on link "Activity" at bounding box center [450, 175] width 48 height 27
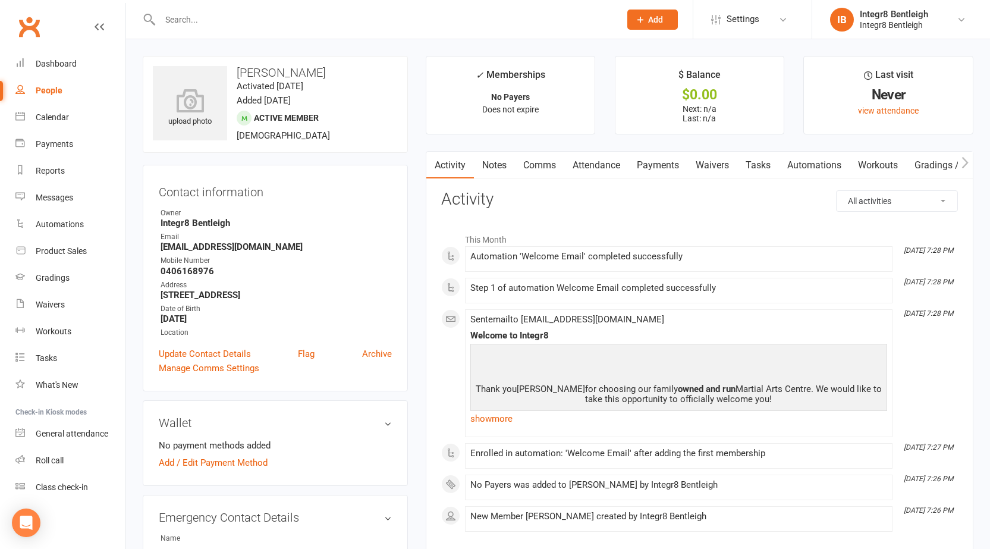
click at [491, 165] on link "Notes" at bounding box center [494, 165] width 41 height 27
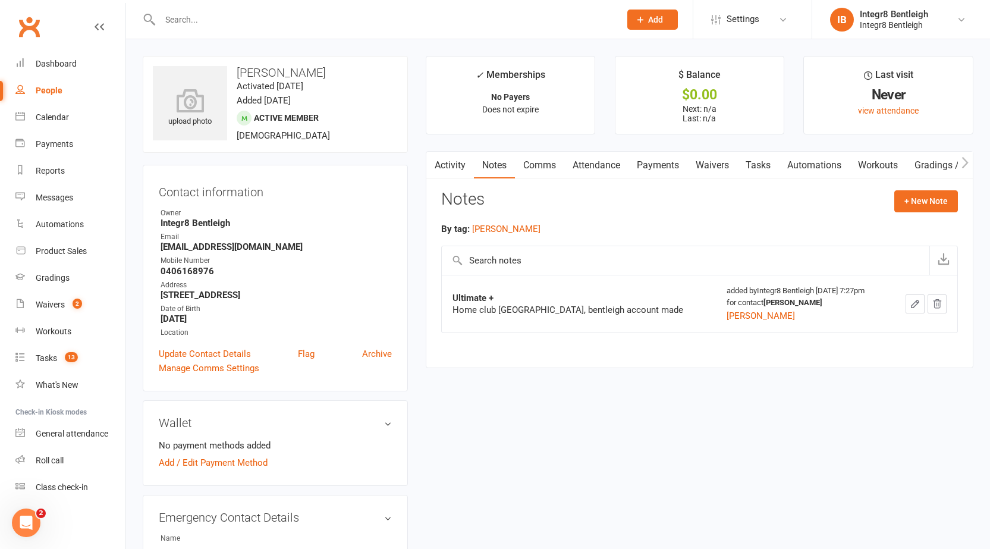
click at [459, 161] on link "Activity" at bounding box center [450, 165] width 48 height 27
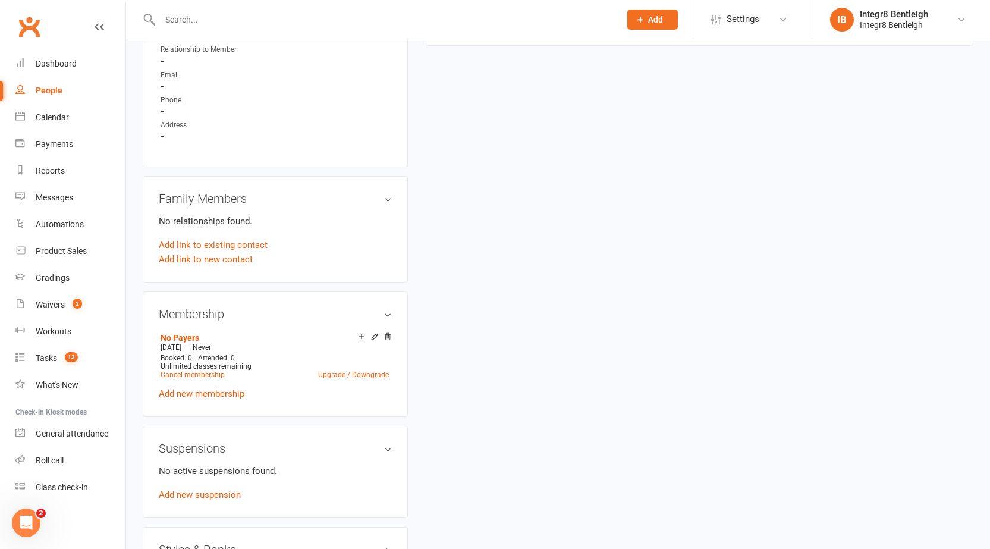
scroll to position [535, 0]
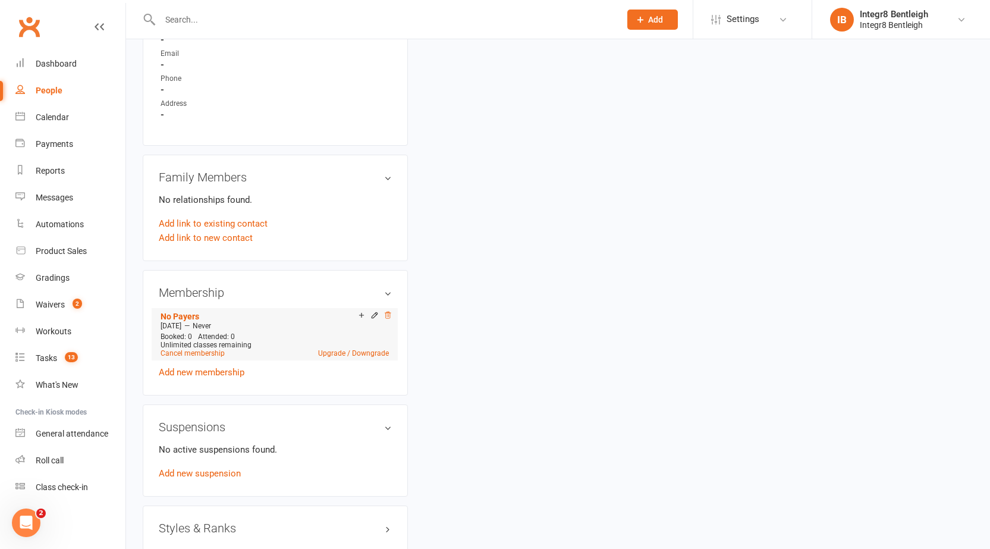
click at [384, 319] on icon at bounding box center [387, 315] width 8 height 8
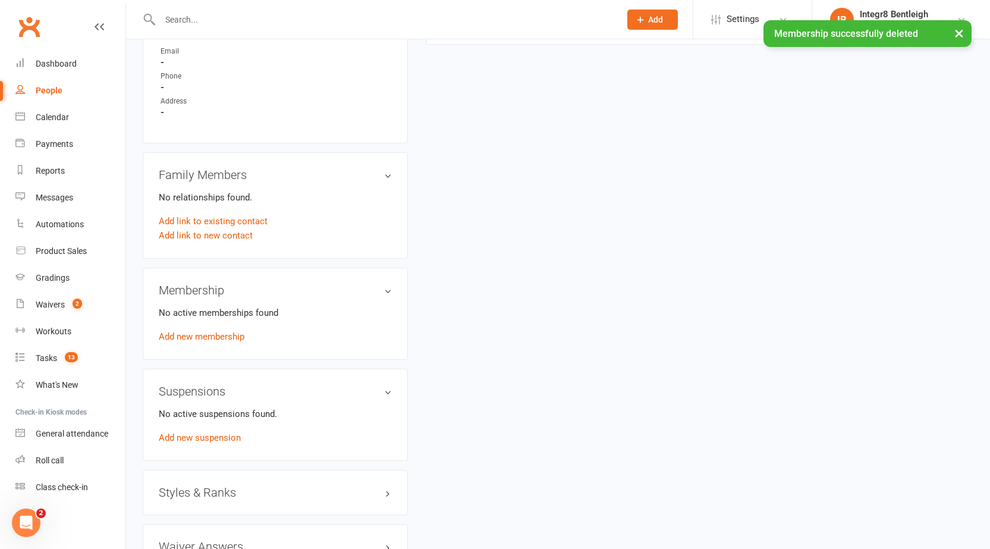
scroll to position [533, 0]
click at [212, 344] on link "Add new membership" at bounding box center [202, 338] width 86 height 11
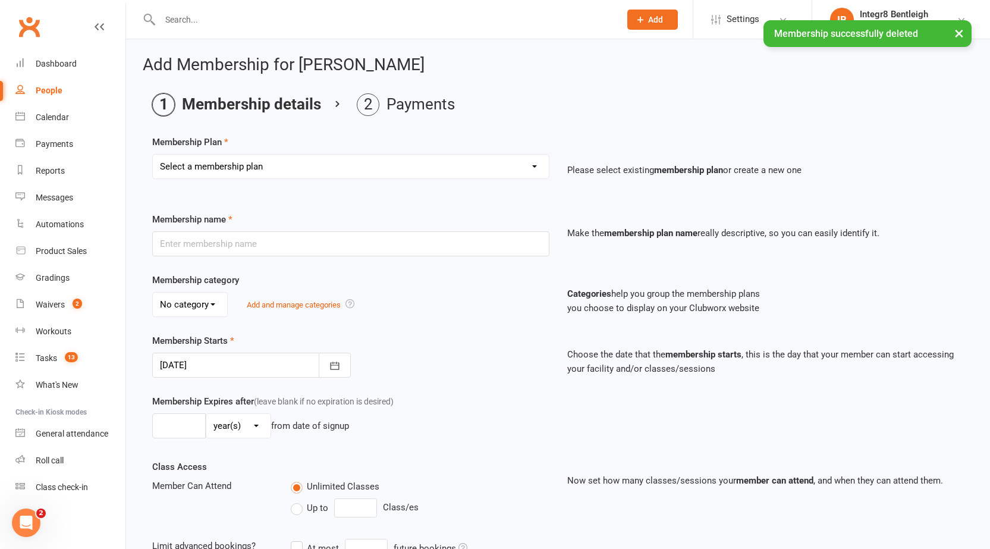
click at [245, 150] on div "Membership Plan Select a membership plan Create new Membership Plan Classic - M…" at bounding box center [557, 165] width 811 height 61
click at [245, 160] on select "Select a membership plan Create new Membership Plan Classic - Muay Thai Classic…" at bounding box center [351, 167] width 396 height 24
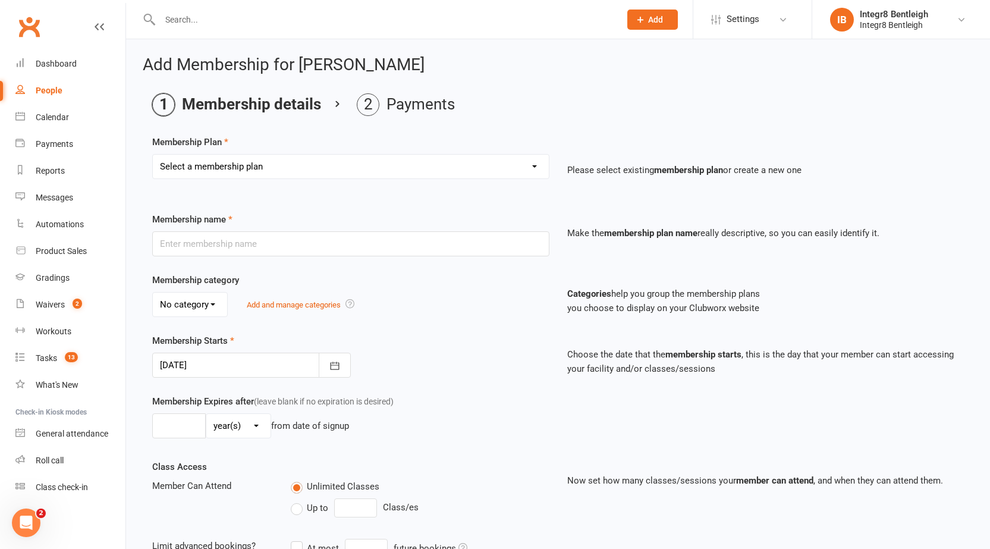
select select "20"
click at [153, 155] on select "Select a membership plan Create new Membership Plan Classic - Muay Thai Classic…" at bounding box center [351, 167] width 396 height 24
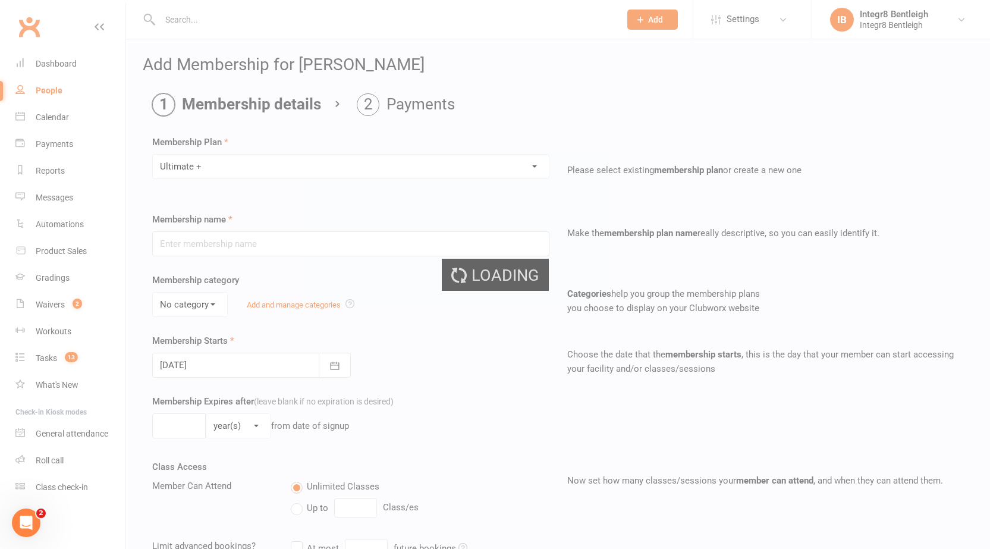
type input "Ultimate +"
type input "0"
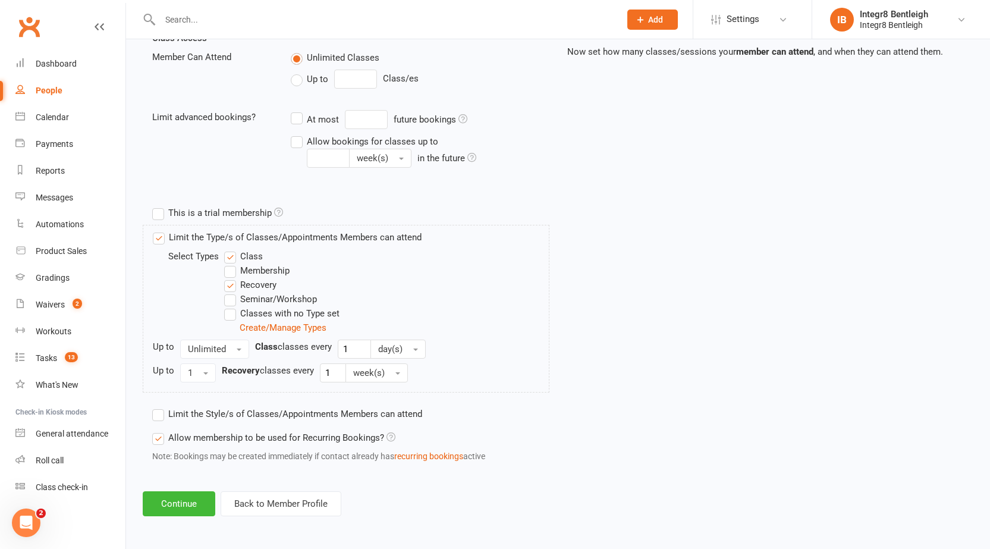
scroll to position [430, 0]
click at [173, 504] on button "Continue" at bounding box center [179, 502] width 73 height 25
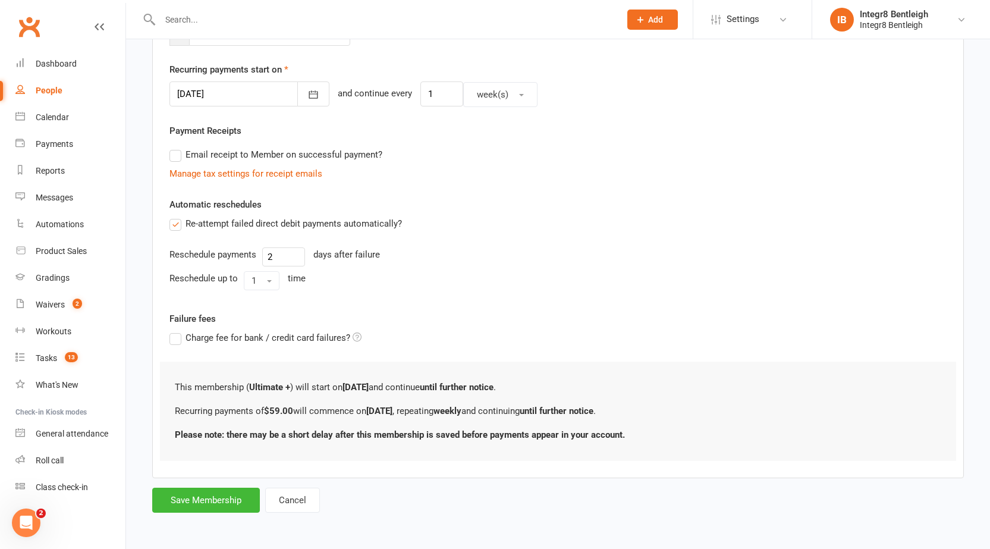
scroll to position [0, 0]
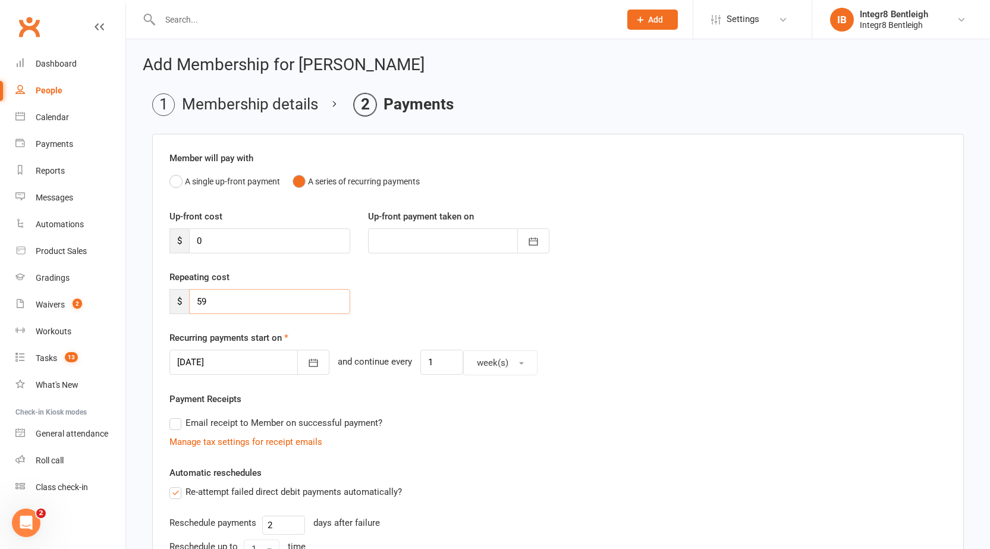
drag, startPoint x: 244, startPoint y: 306, endPoint x: 180, endPoint y: 300, distance: 64.5
click at [180, 300] on div "$ 59" at bounding box center [259, 301] width 181 height 25
type input "0"
click at [583, 337] on div "Recurring payments start on 12 Aug 2025 August 2025 Sun Mon Tue Wed Thu Fri Sat…" at bounding box center [557, 353] width 777 height 45
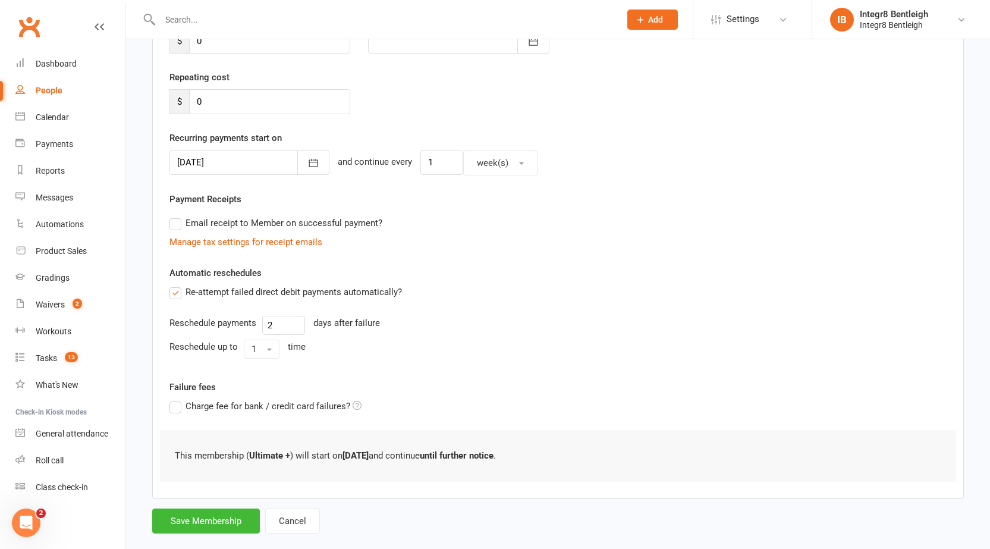
scroll to position [221, 0]
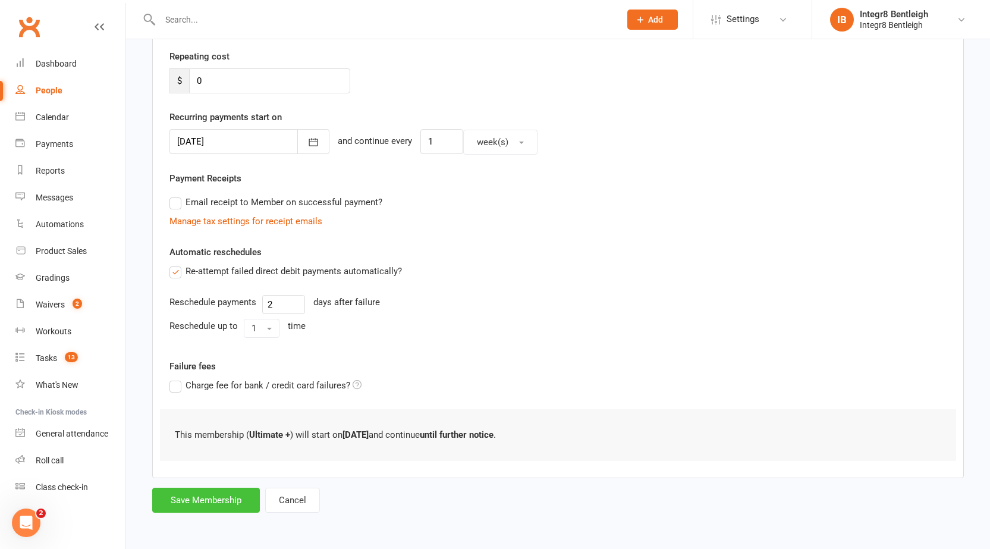
click at [172, 499] on button "Save Membership" at bounding box center [206, 499] width 108 height 25
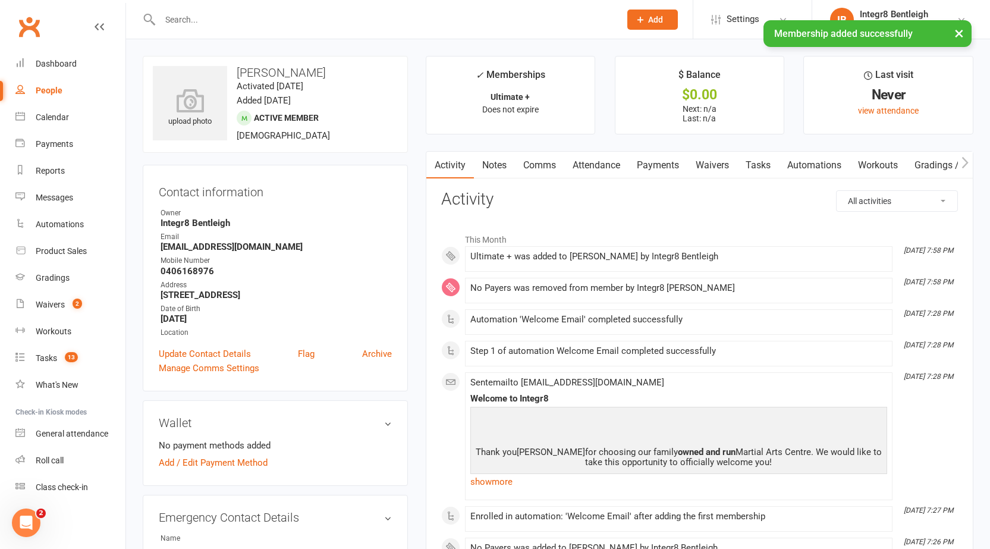
click at [493, 154] on link "Notes" at bounding box center [494, 165] width 41 height 27
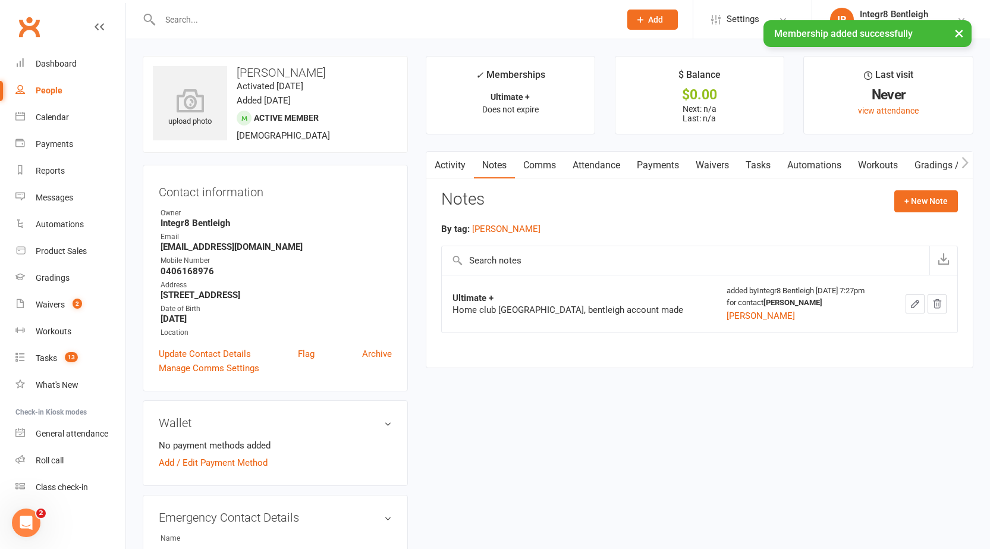
click at [452, 161] on link "Activity" at bounding box center [450, 165] width 48 height 27
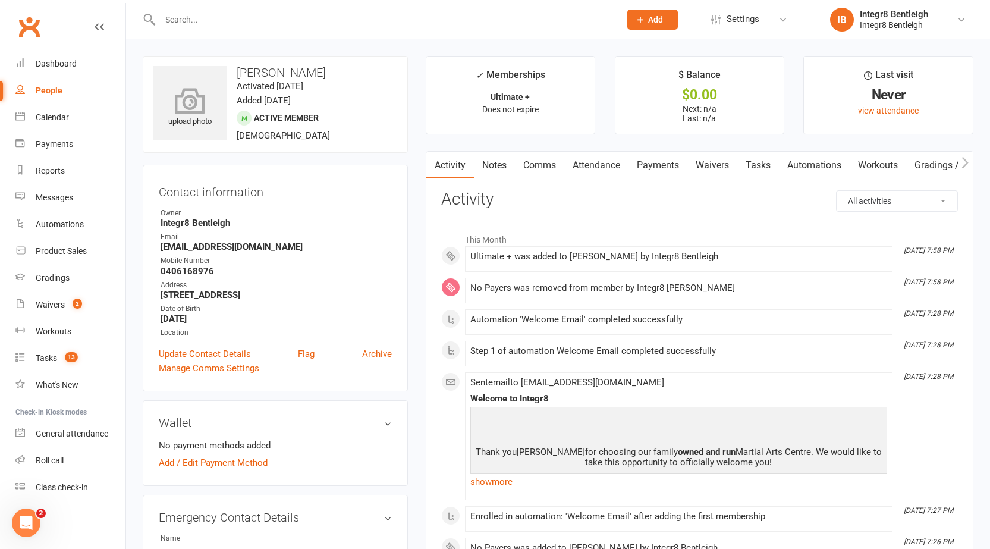
click at [216, 93] on icon at bounding box center [190, 100] width 82 height 26
click at [608, 165] on link "Attendance" at bounding box center [596, 165] width 64 height 27
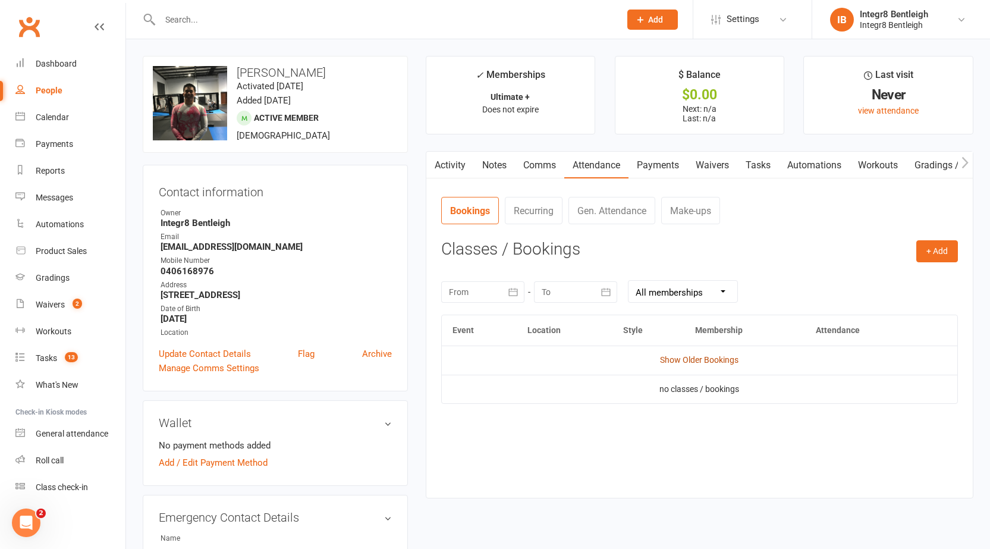
click at [675, 361] on link "Show Older Bookings" at bounding box center [699, 360] width 78 height 10
click at [690, 358] on link "Hide Older Bookings" at bounding box center [699, 360] width 74 height 10
click at [930, 246] on button "+ Add" at bounding box center [937, 250] width 42 height 21
click at [875, 274] on link "Book Event" at bounding box center [898, 278] width 118 height 24
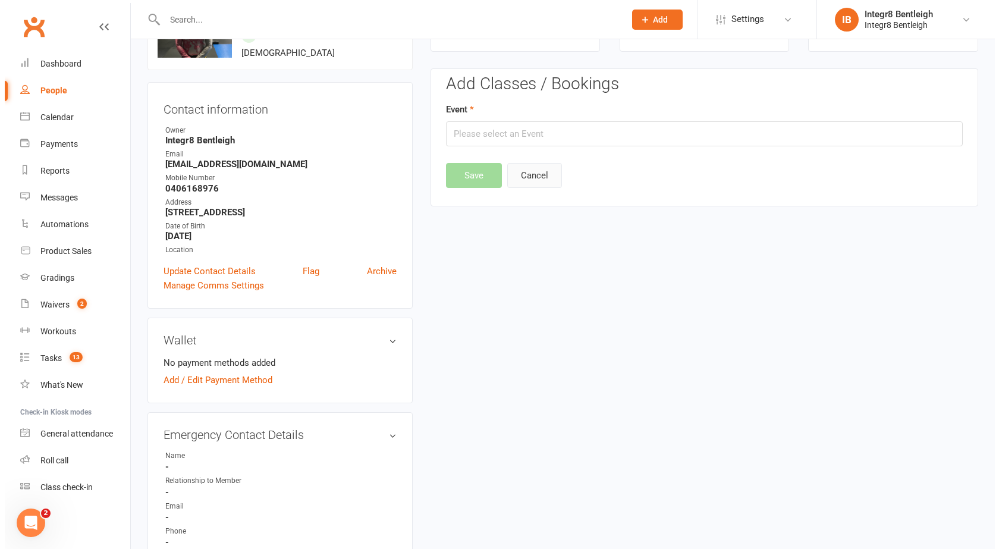
scroll to position [92, 0]
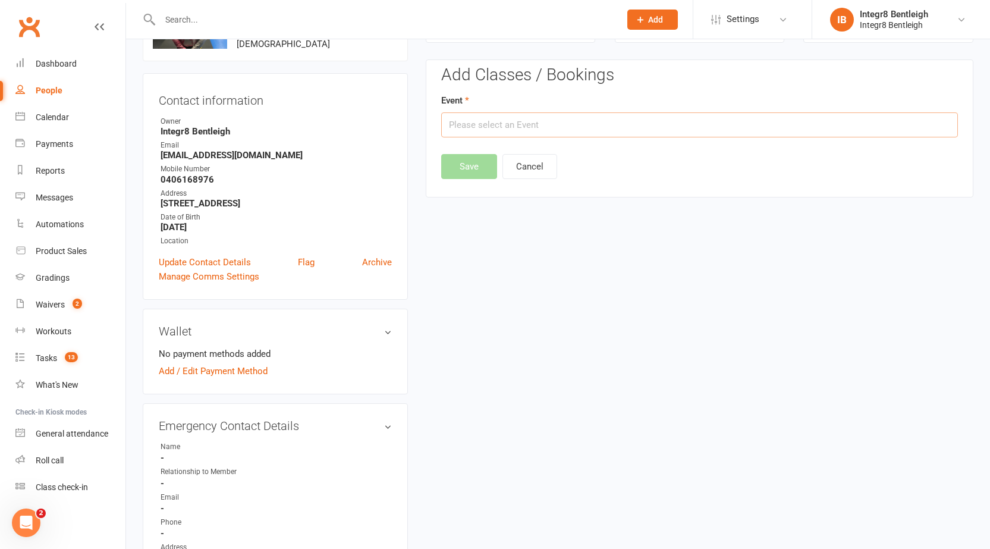
click at [555, 119] on input "text" at bounding box center [699, 124] width 517 height 25
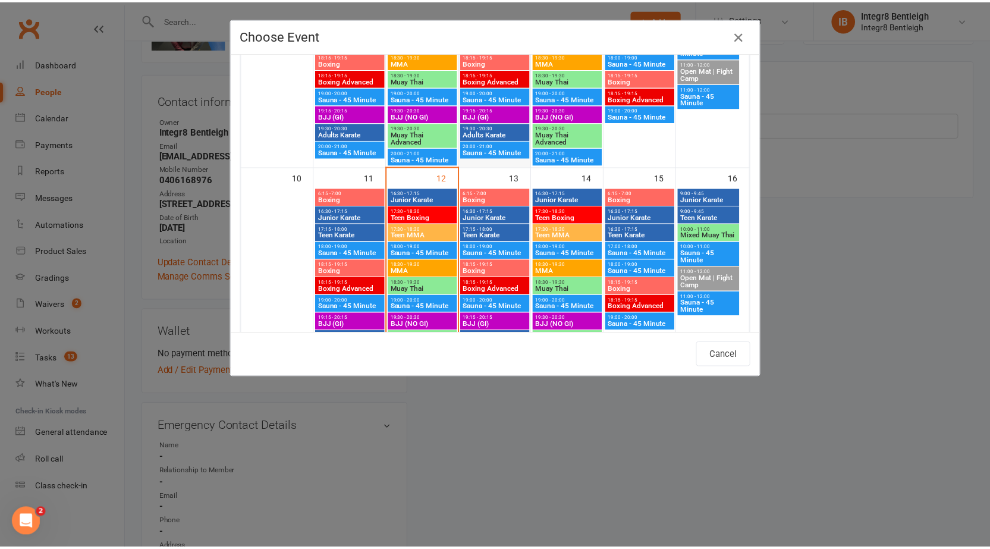
scroll to position [476, 0]
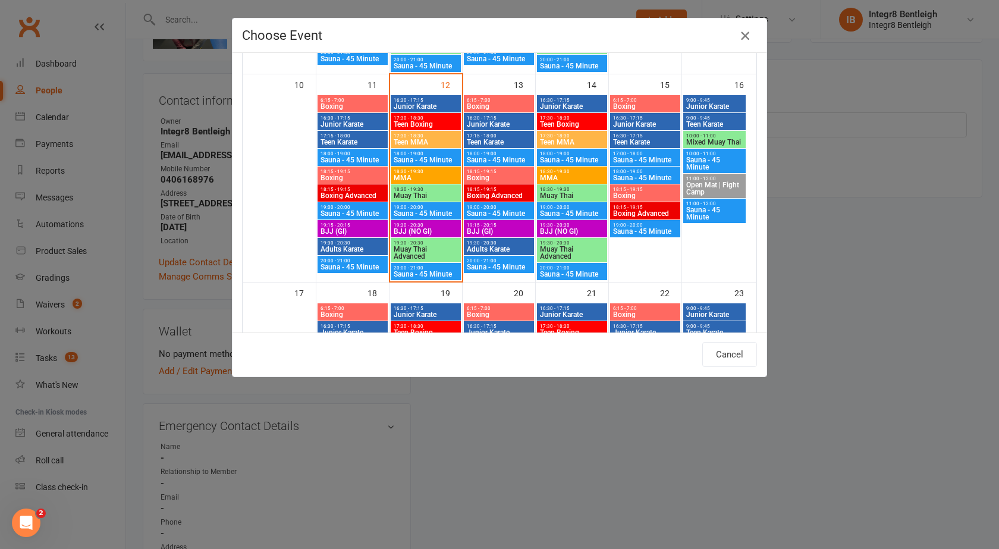
click at [741, 35] on icon "button" at bounding box center [745, 36] width 14 height 14
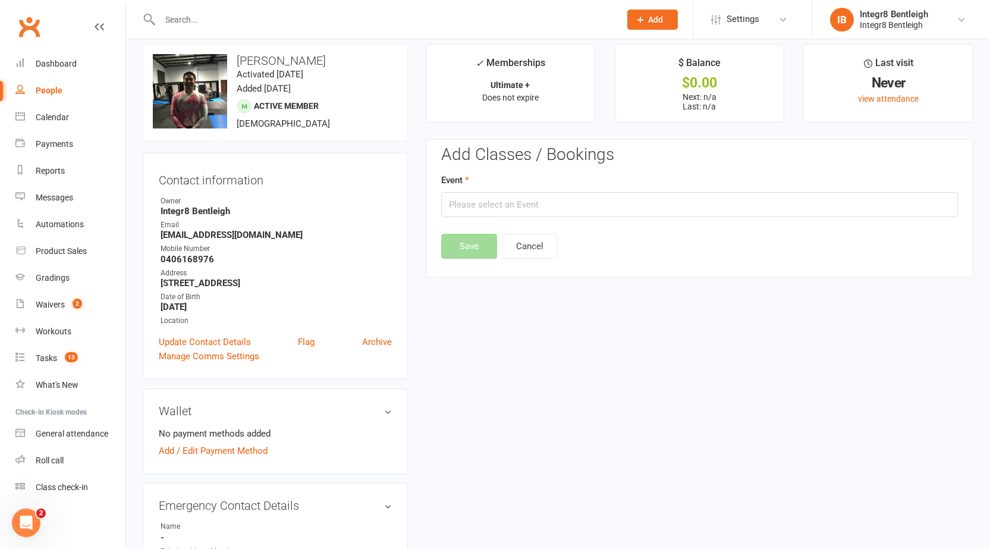
scroll to position [0, 0]
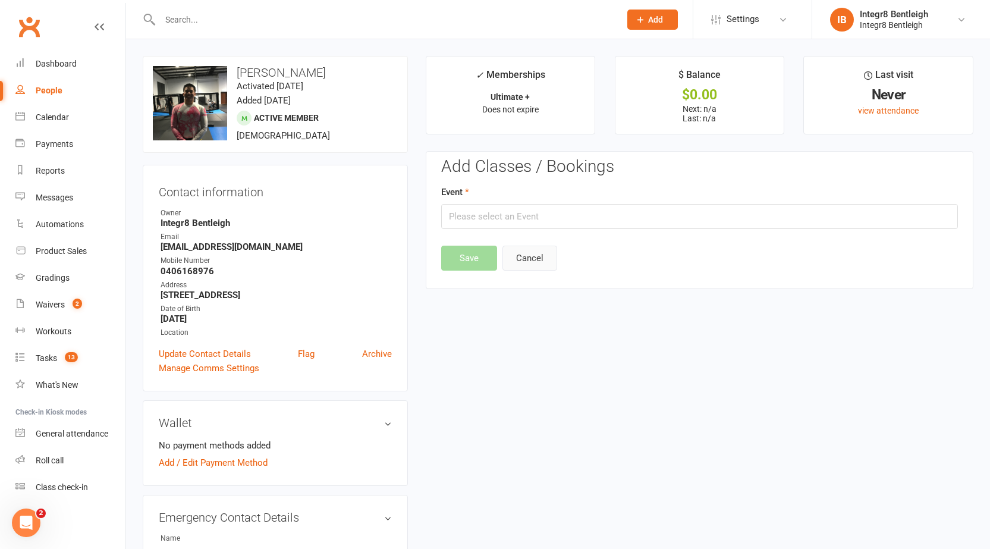
click at [520, 251] on button "Cancel" at bounding box center [529, 257] width 55 height 25
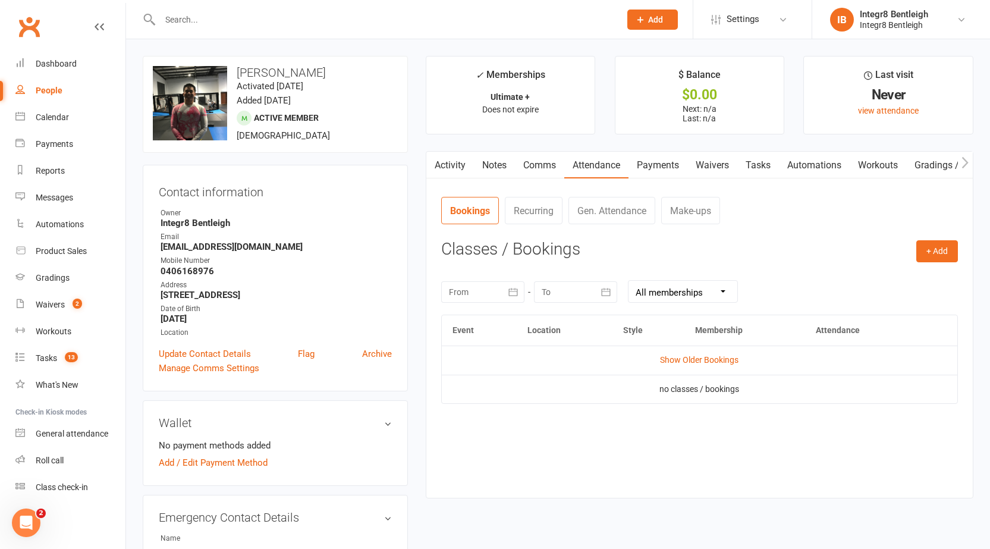
click at [443, 158] on link "Activity" at bounding box center [450, 165] width 48 height 27
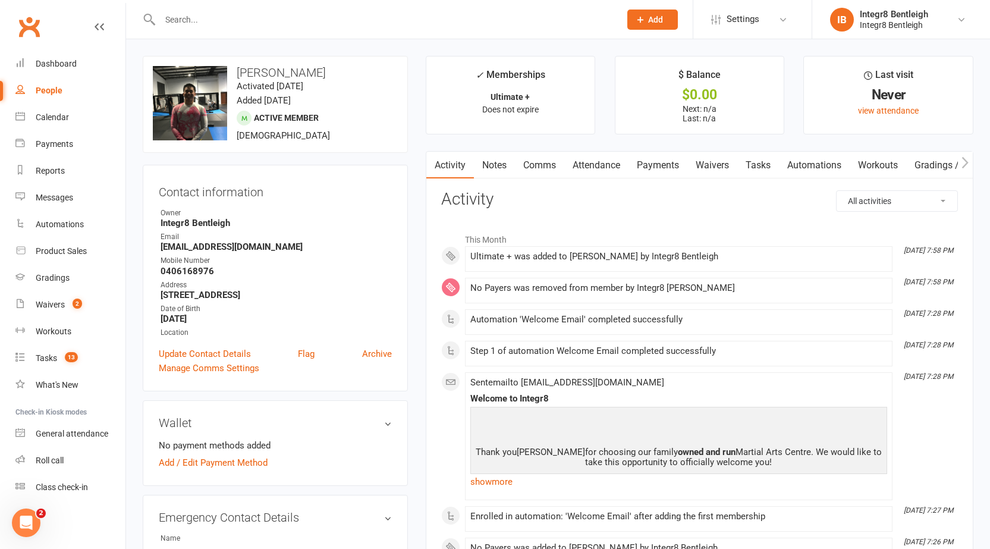
click at [606, 166] on link "Attendance" at bounding box center [596, 165] width 64 height 27
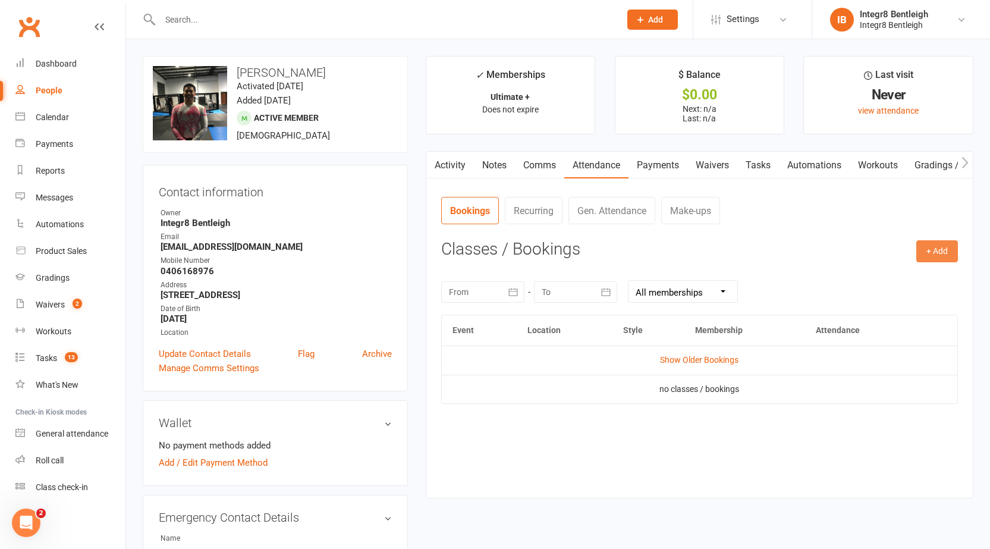
click at [933, 250] on button "+ Add" at bounding box center [937, 250] width 42 height 21
click at [889, 275] on link "Book Event" at bounding box center [898, 278] width 118 height 24
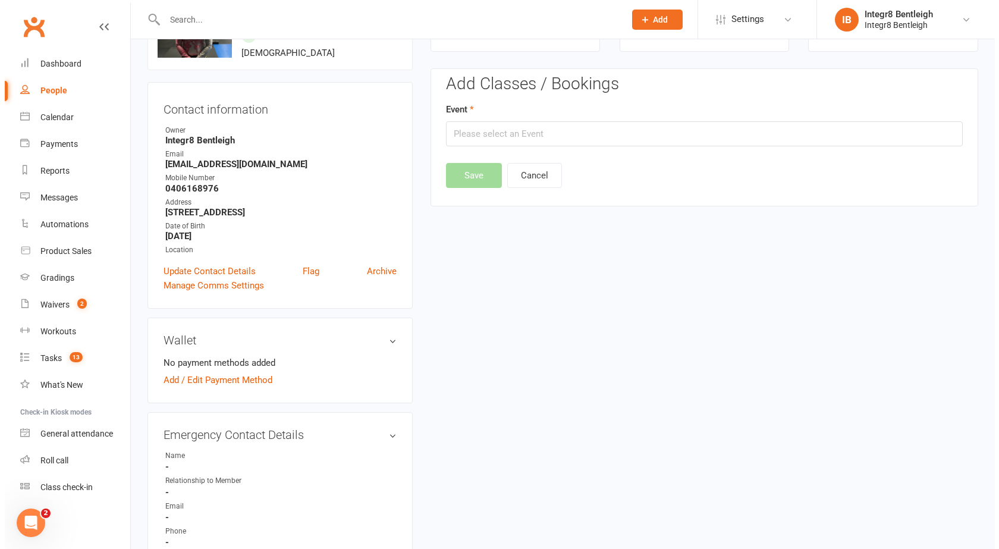
scroll to position [92, 0]
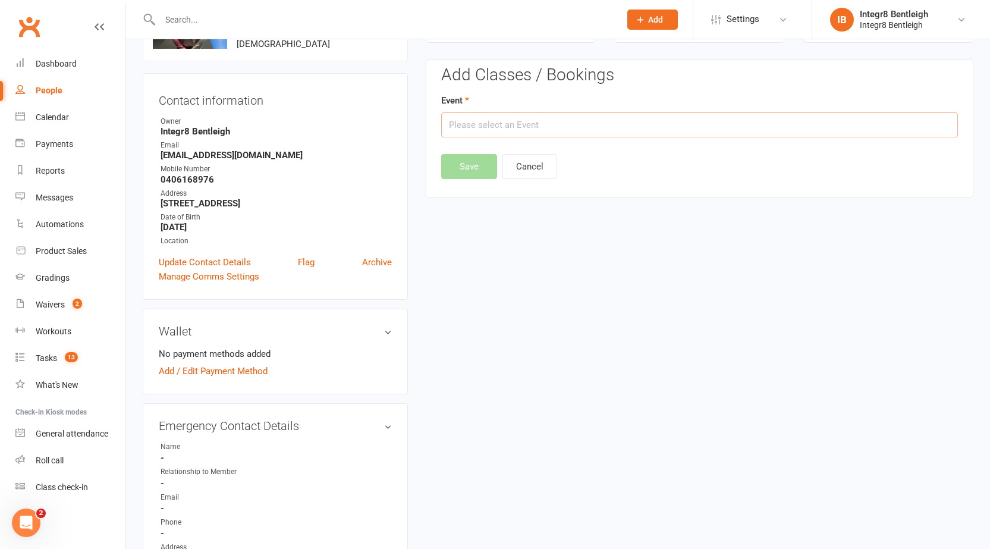
click at [547, 130] on input "text" at bounding box center [699, 124] width 517 height 25
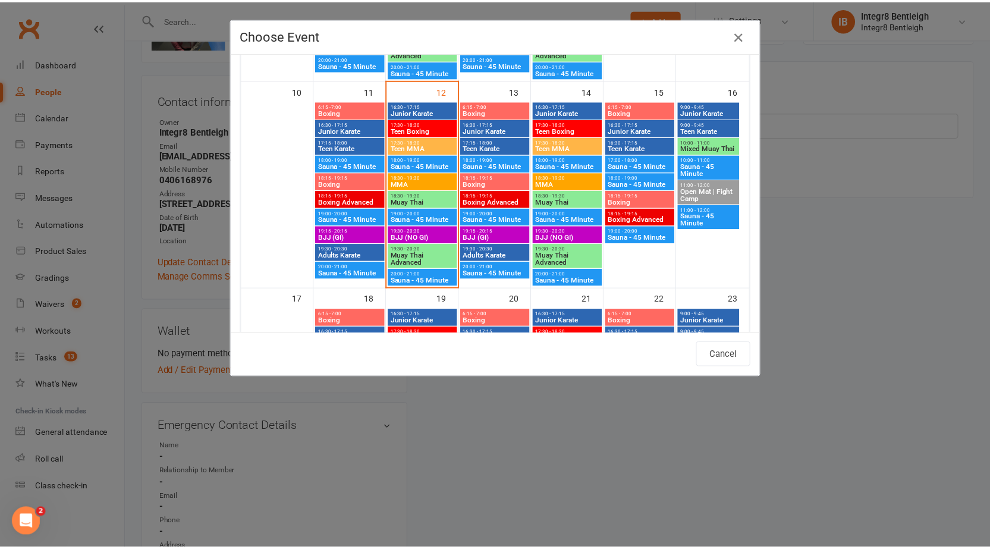
scroll to position [476, 0]
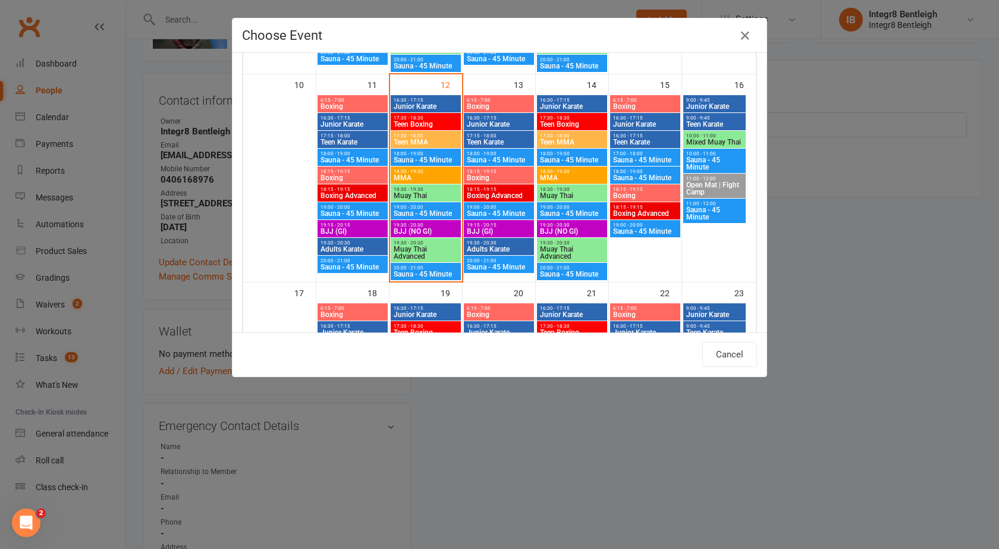
click at [421, 232] on span "BJJ (NO GI)" at bounding box center [425, 231] width 65 height 7
type input "BJJ (NO GI) - Aug 12, 2025 7:30:00 PM"
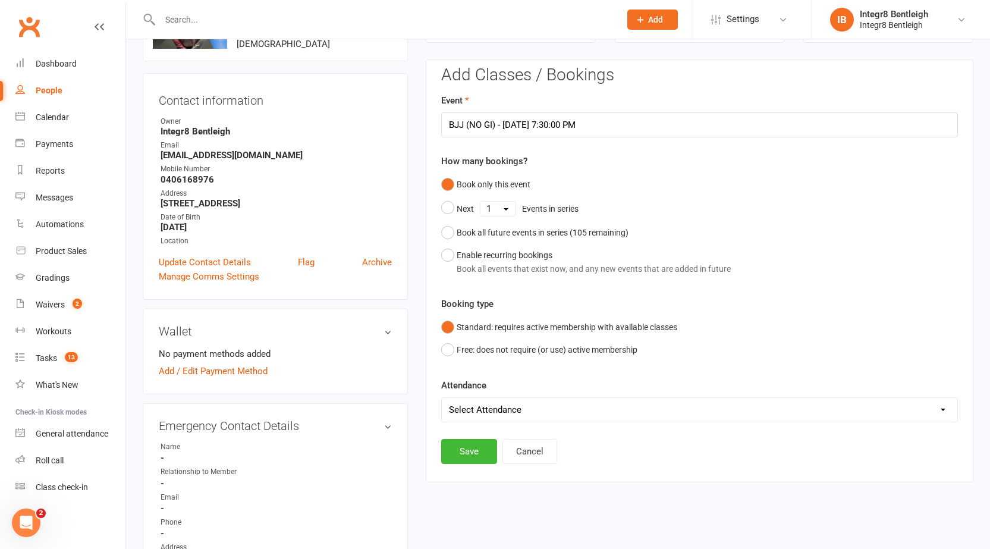
click at [466, 414] on select "Select Attendance Attended Absent" at bounding box center [699, 410] width 515 height 24
select select "0"
click at [442, 398] on select "Select Attendance Attended Absent" at bounding box center [699, 410] width 515 height 24
click at [464, 443] on button "Save" at bounding box center [469, 451] width 56 height 25
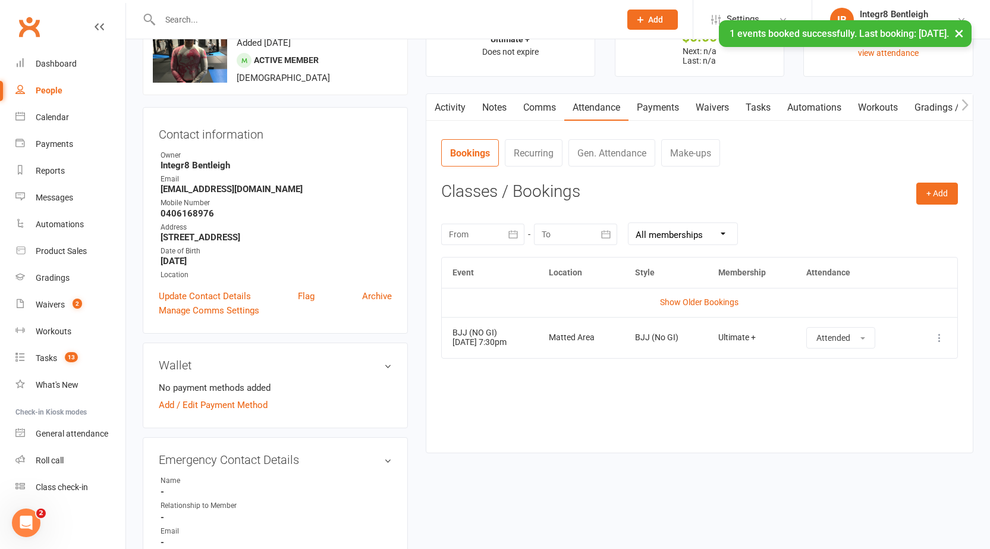
scroll to position [0, 0]
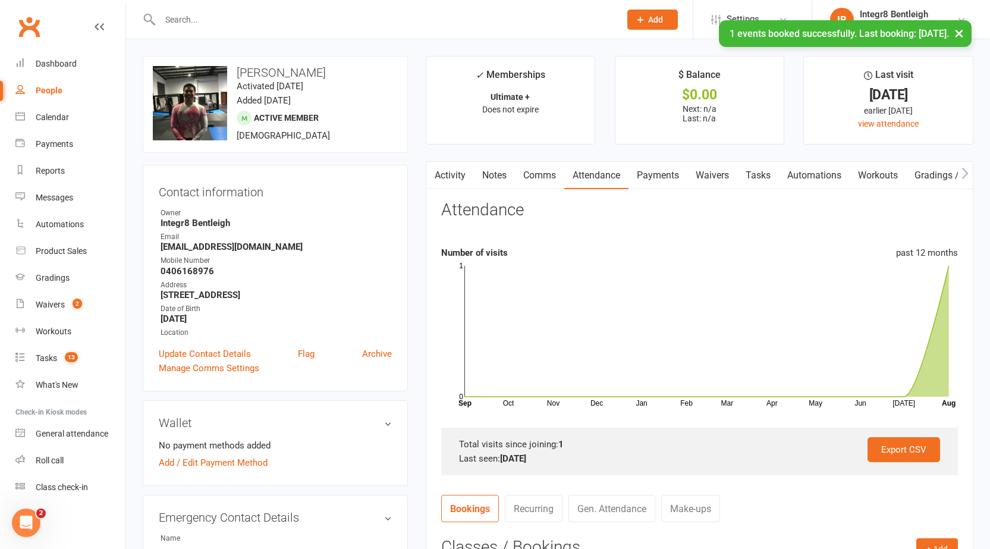
click at [439, 170] on button "button" at bounding box center [433, 175] width 15 height 27
click at [464, 175] on link "Activity" at bounding box center [450, 175] width 48 height 27
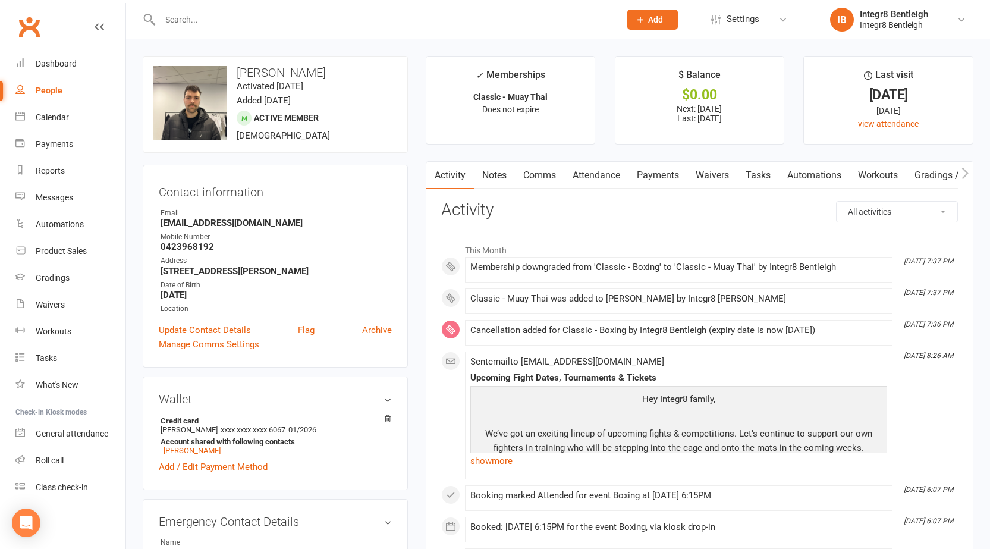
click at [497, 174] on link "Notes" at bounding box center [494, 175] width 41 height 27
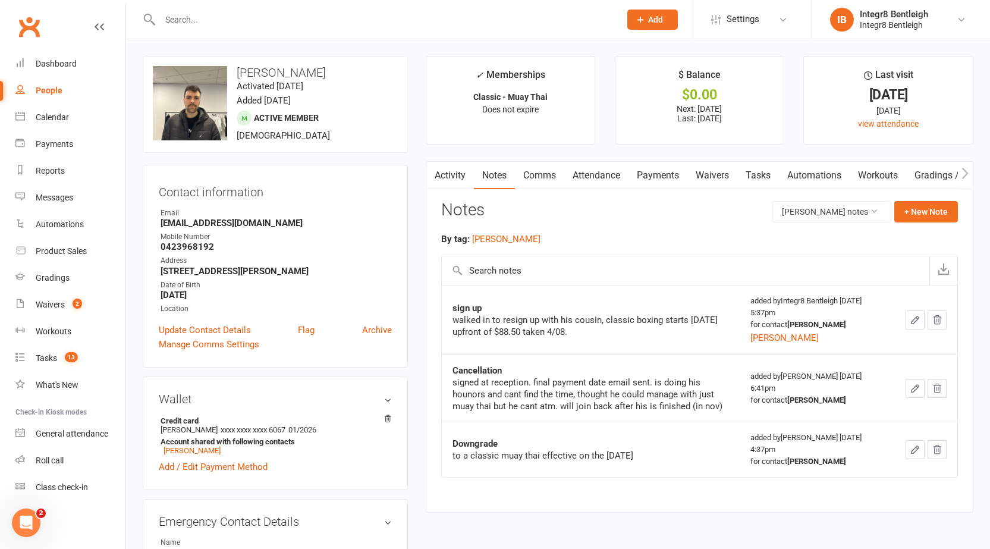
click at [451, 173] on link "Activity" at bounding box center [450, 175] width 48 height 27
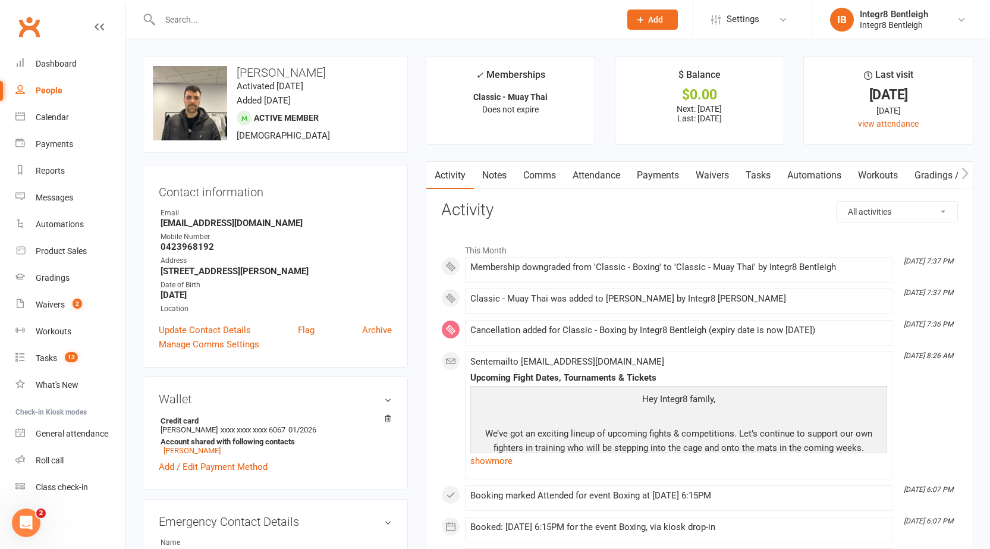
click at [484, 172] on link "Notes" at bounding box center [494, 175] width 41 height 27
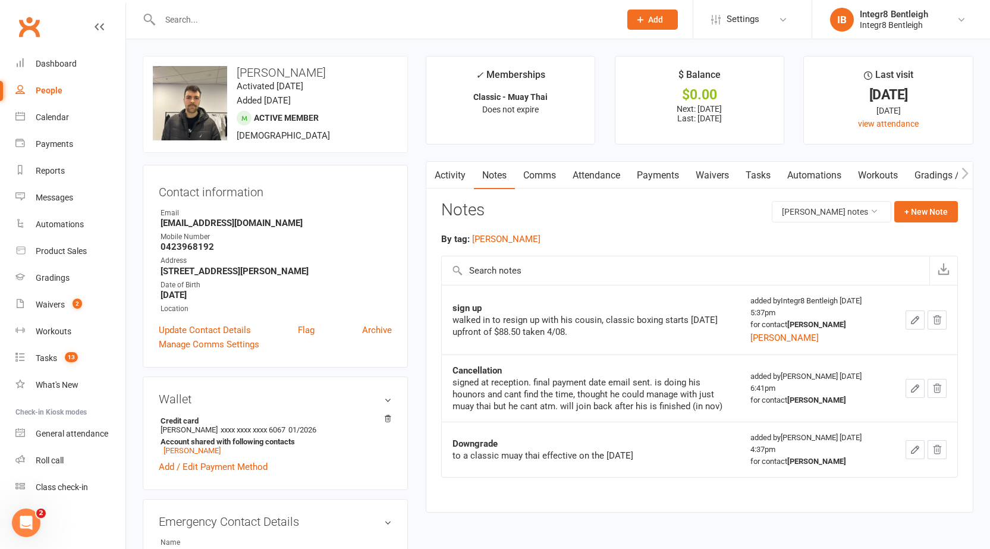
click at [448, 170] on link "Activity" at bounding box center [450, 175] width 48 height 27
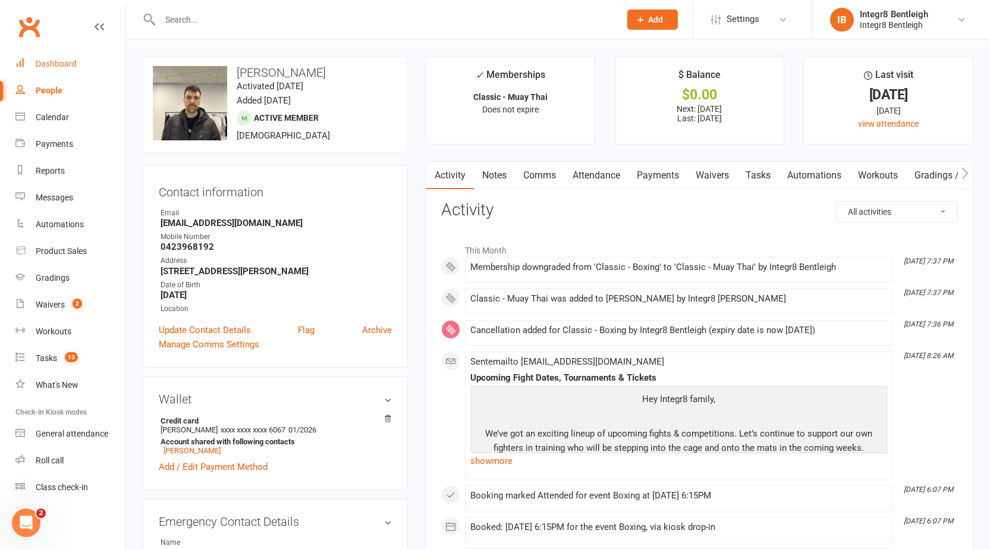
click at [58, 68] on div "Dashboard" at bounding box center [56, 64] width 41 height 10
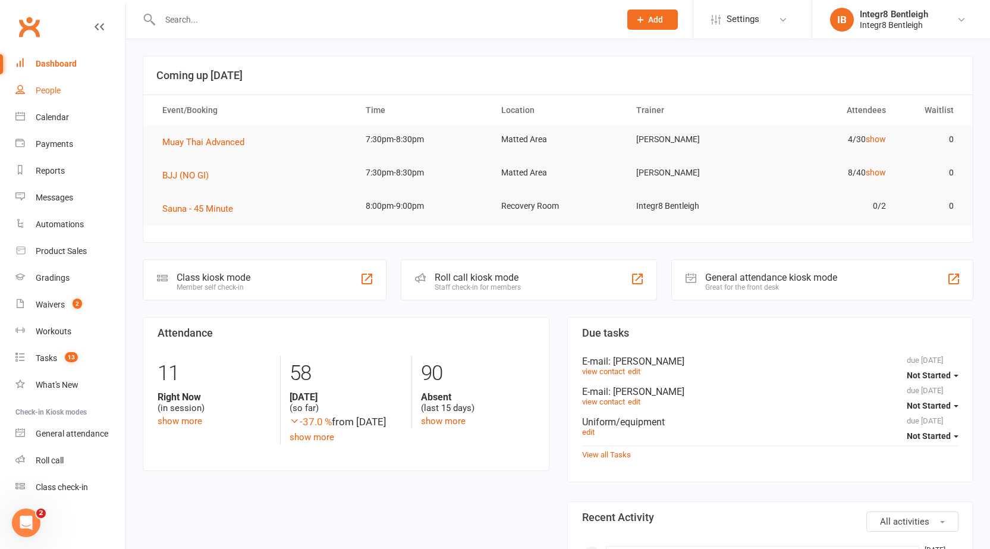
click at [50, 95] on div "People" at bounding box center [48, 91] width 25 height 10
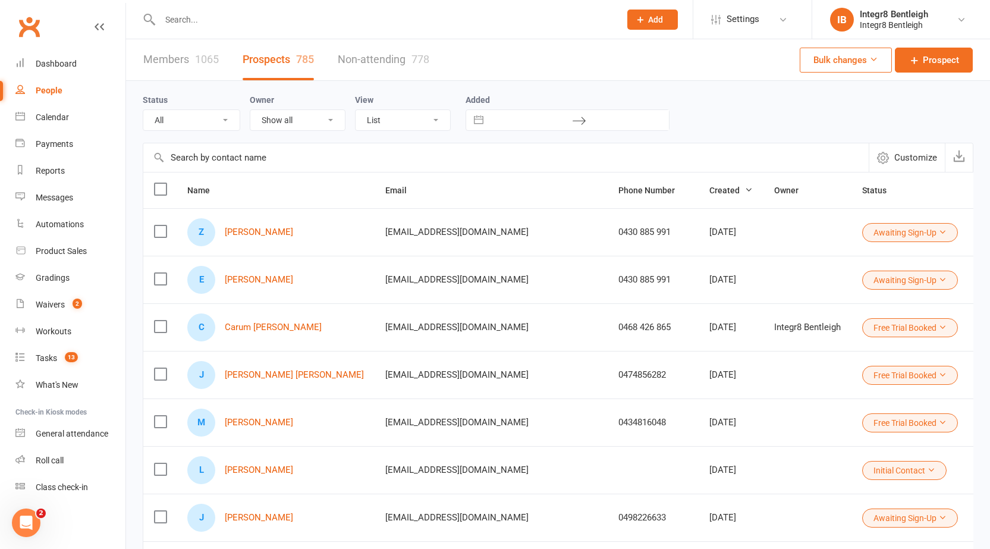
click at [181, 73] on link "Members 1065" at bounding box center [180, 59] width 75 height 41
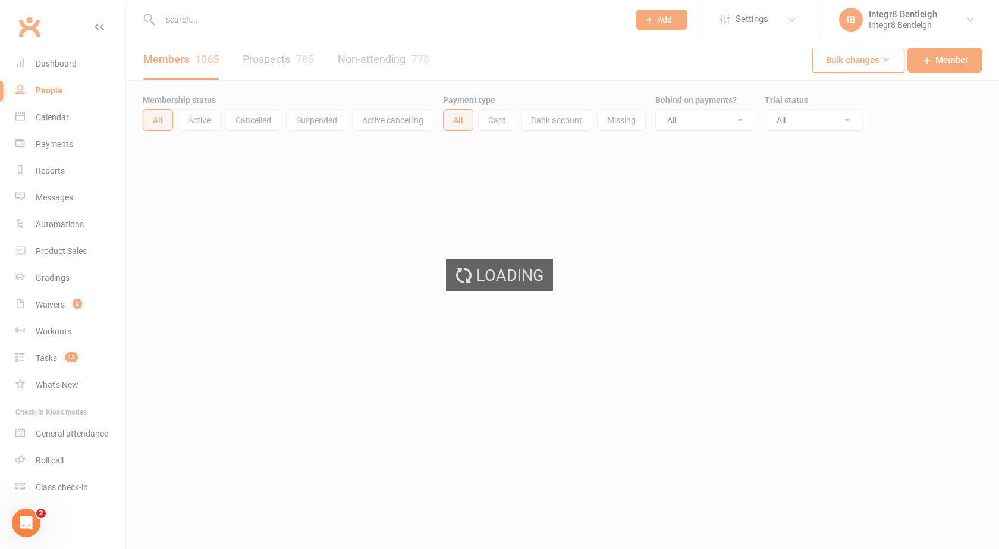
select select "100"
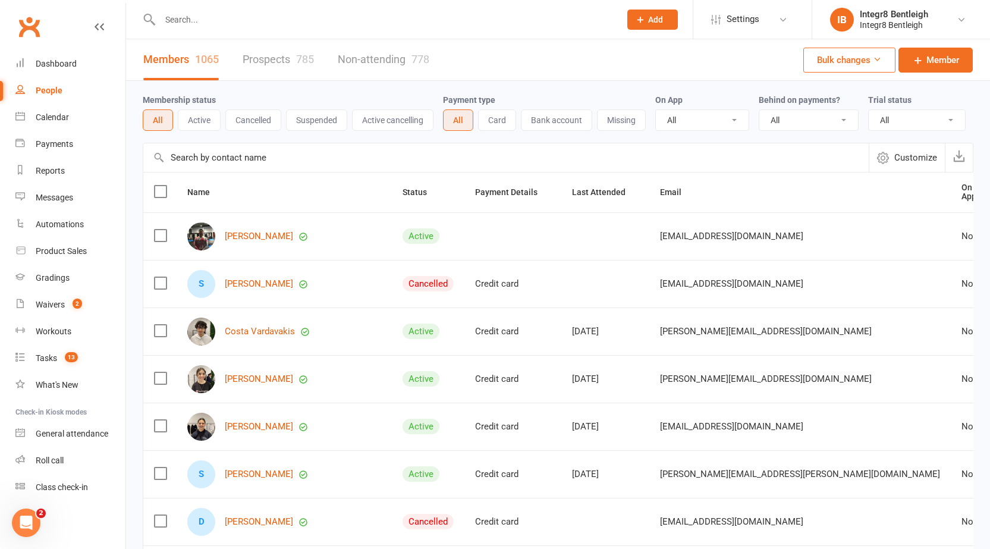
click at [374, 119] on button "Active cancelling" at bounding box center [392, 119] width 81 height 21
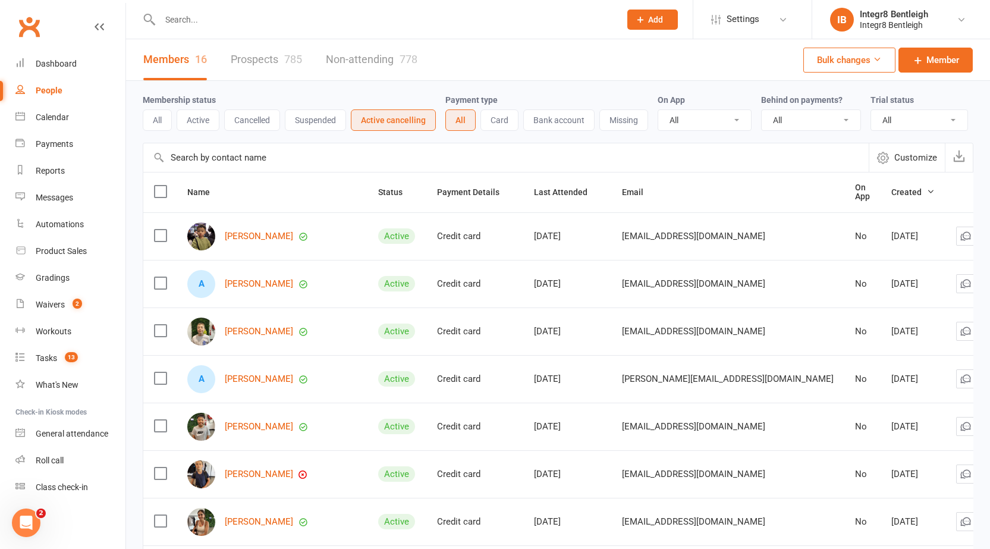
click at [266, 127] on button "Cancelled" at bounding box center [252, 119] width 56 height 21
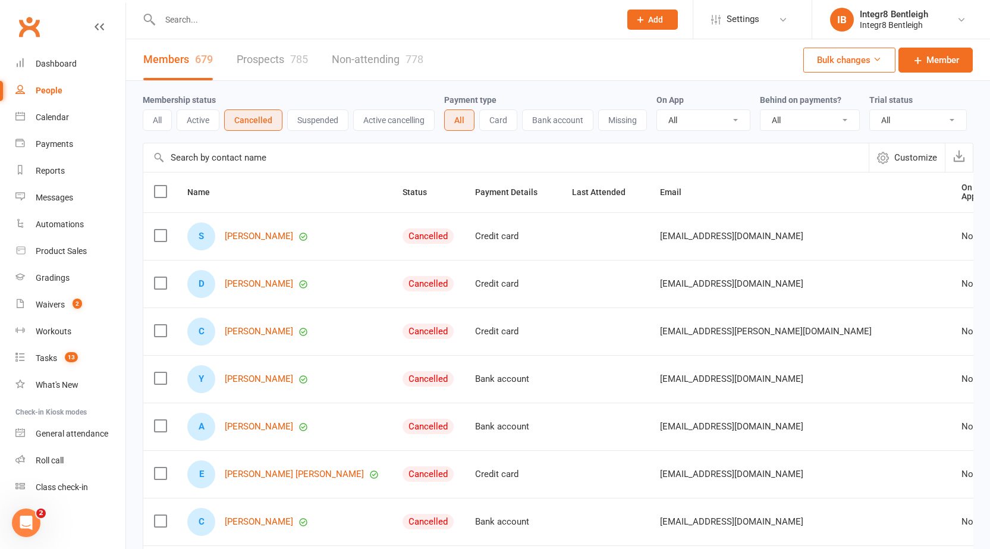
click at [303, 127] on button "Suspended" at bounding box center [317, 119] width 61 height 21
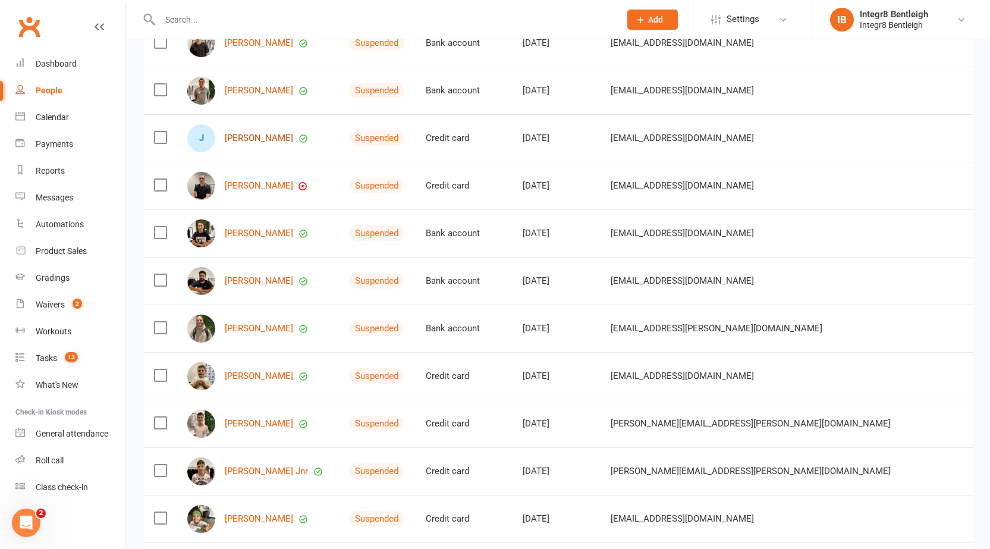
scroll to position [357, 0]
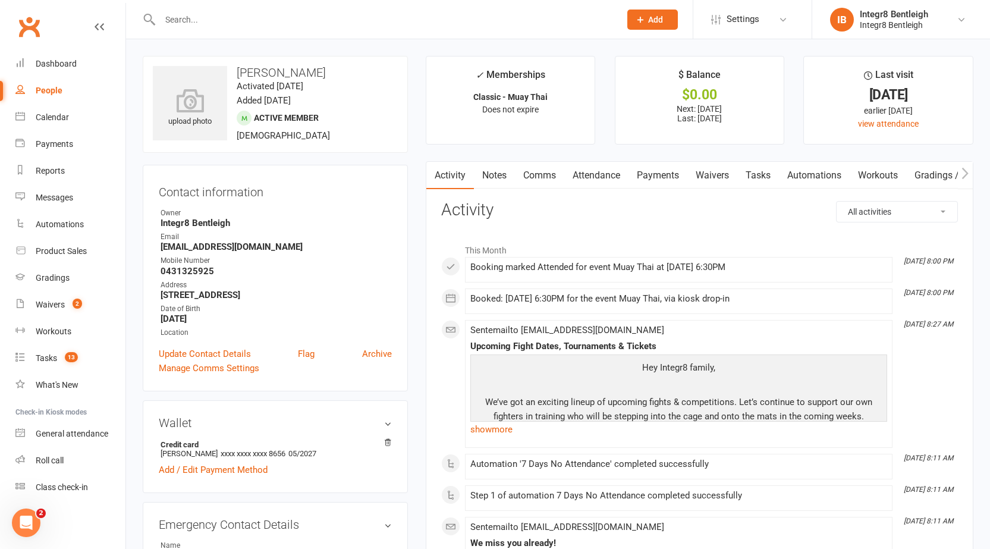
click at [502, 167] on link "Notes" at bounding box center [494, 175] width 41 height 27
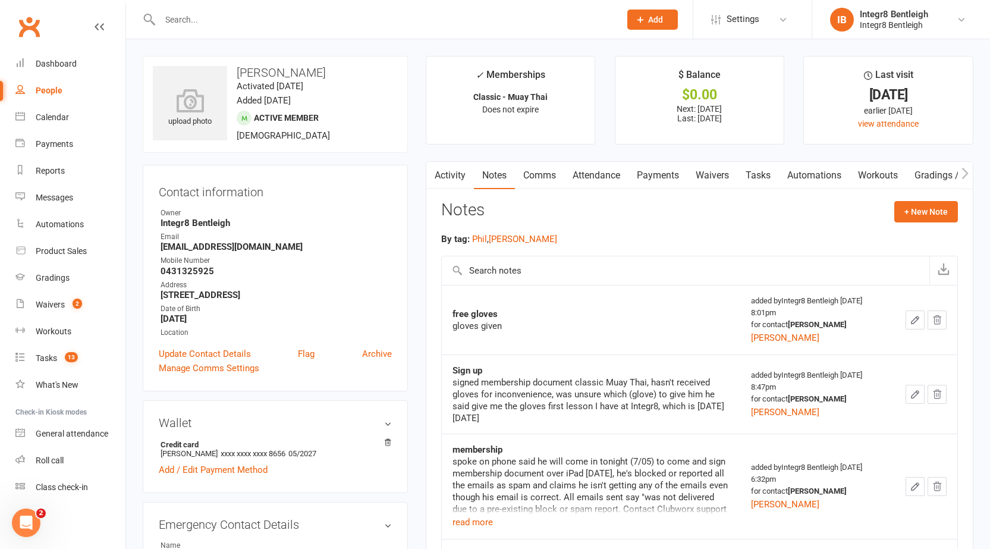
click at [83, 96] on link "People" at bounding box center [70, 90] width 110 height 27
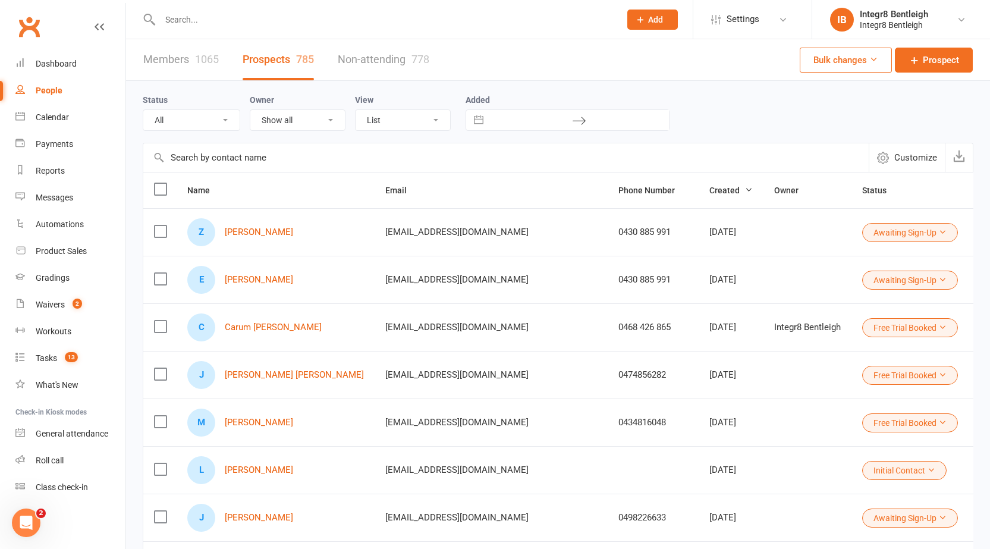
click at [196, 48] on link "Members 1065" at bounding box center [180, 59] width 75 height 41
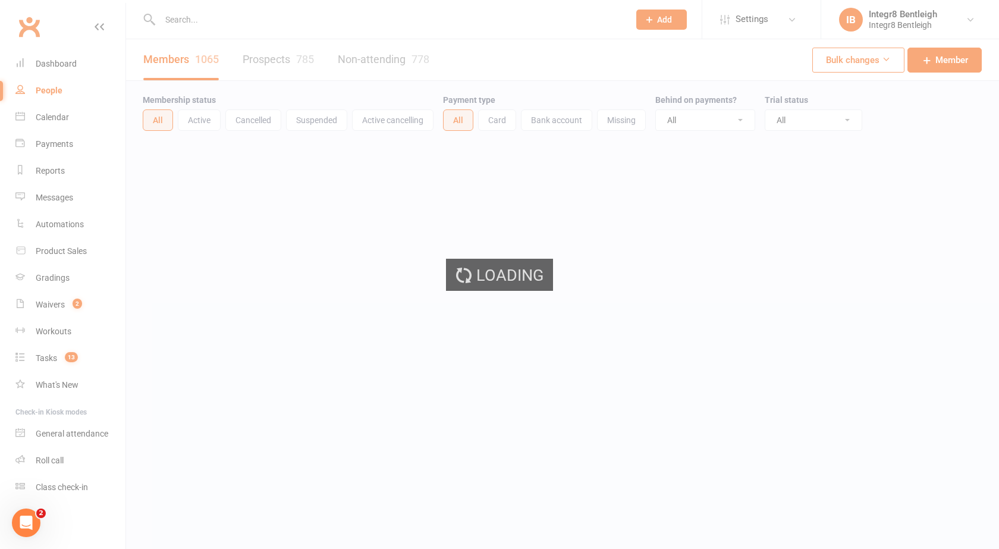
select select "100"
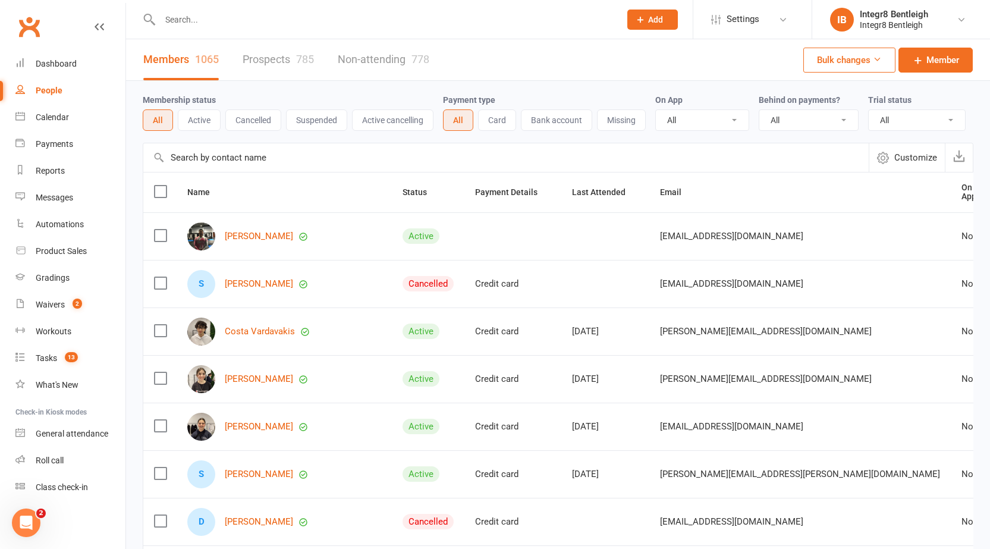
click at [278, 68] on link "Prospects 785" at bounding box center [278, 59] width 71 height 41
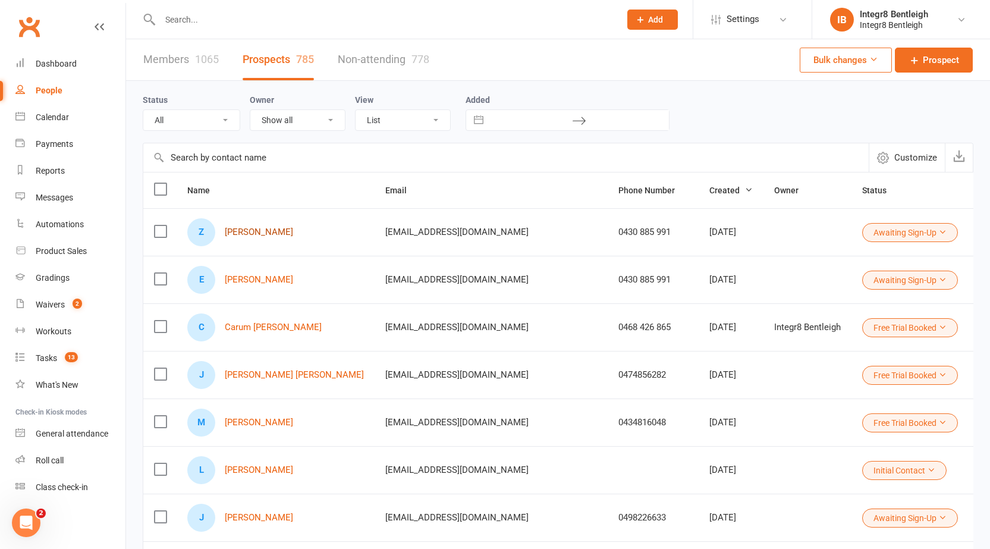
click at [293, 234] on link "[PERSON_NAME]" at bounding box center [259, 232] width 68 height 10
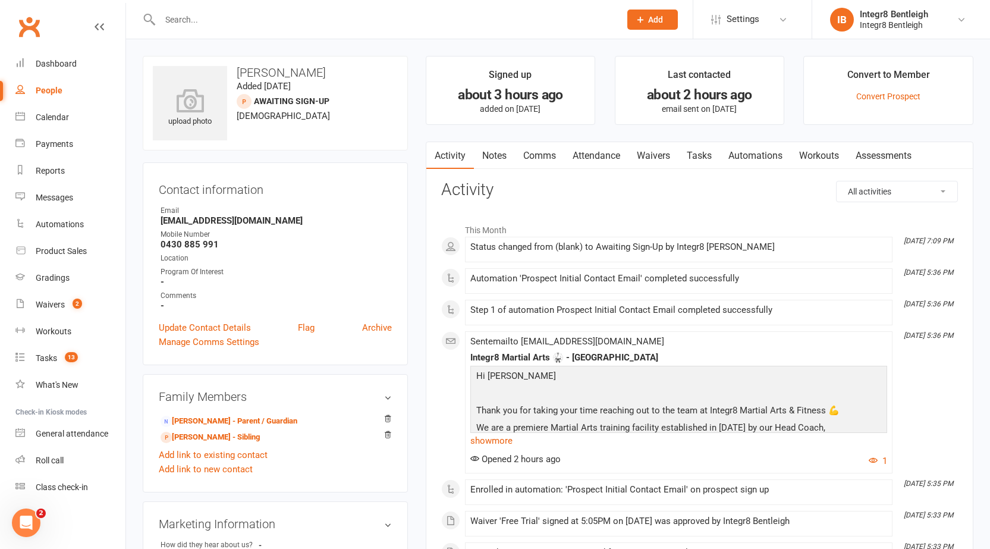
click at [494, 151] on link "Notes" at bounding box center [494, 155] width 41 height 27
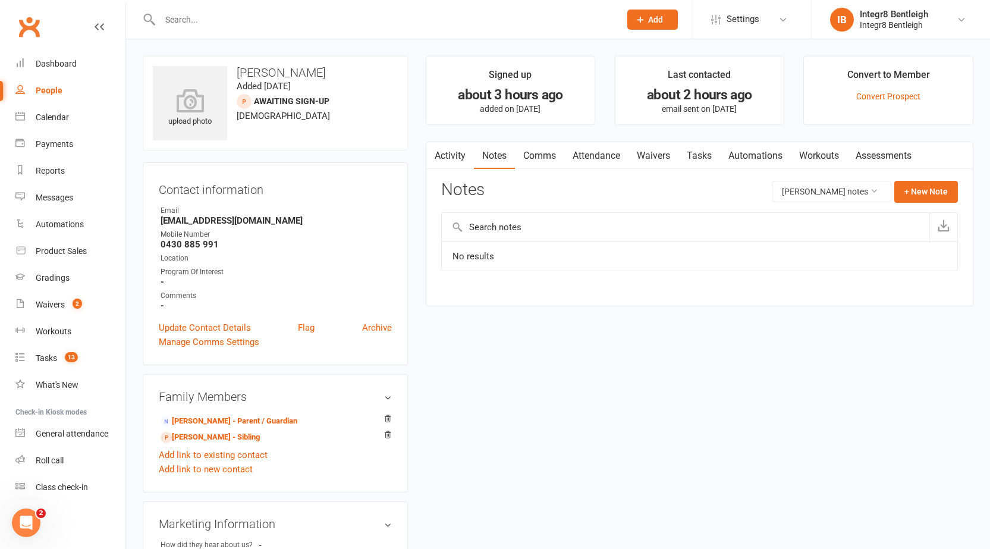
click at [451, 157] on link "Activity" at bounding box center [450, 155] width 48 height 27
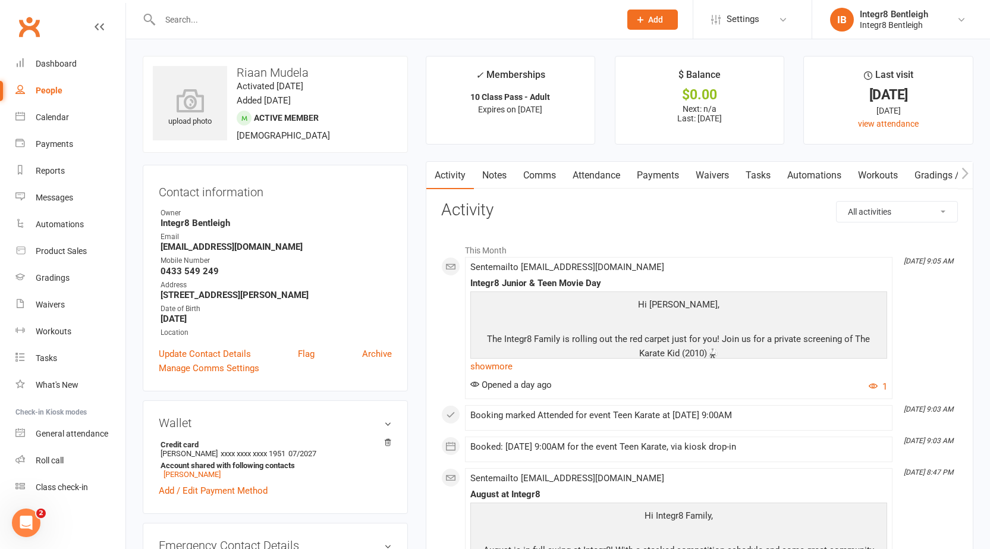
click at [495, 174] on link "Notes" at bounding box center [494, 175] width 41 height 27
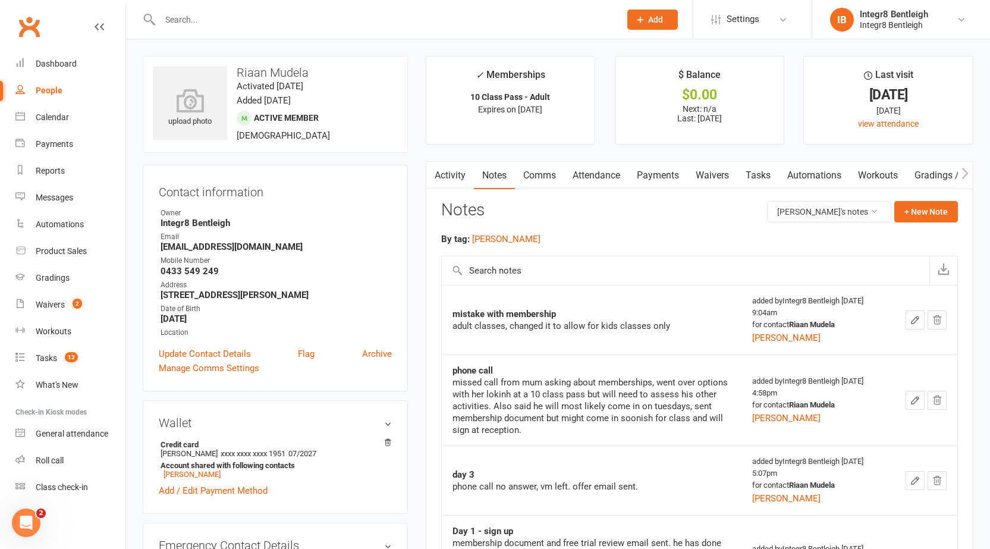
click at [439, 164] on button "button" at bounding box center [433, 175] width 15 height 27
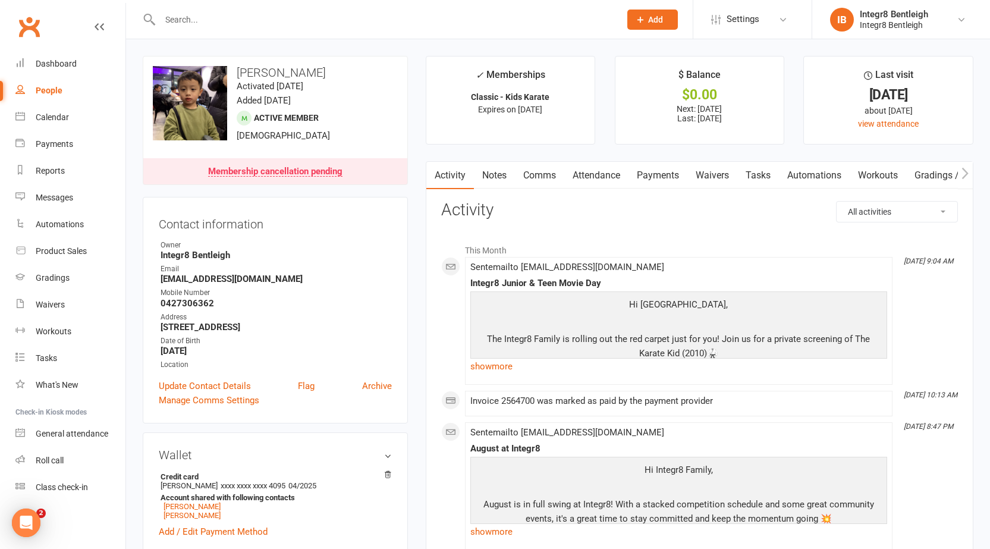
click at [645, 169] on link "Payments" at bounding box center [657, 175] width 59 height 27
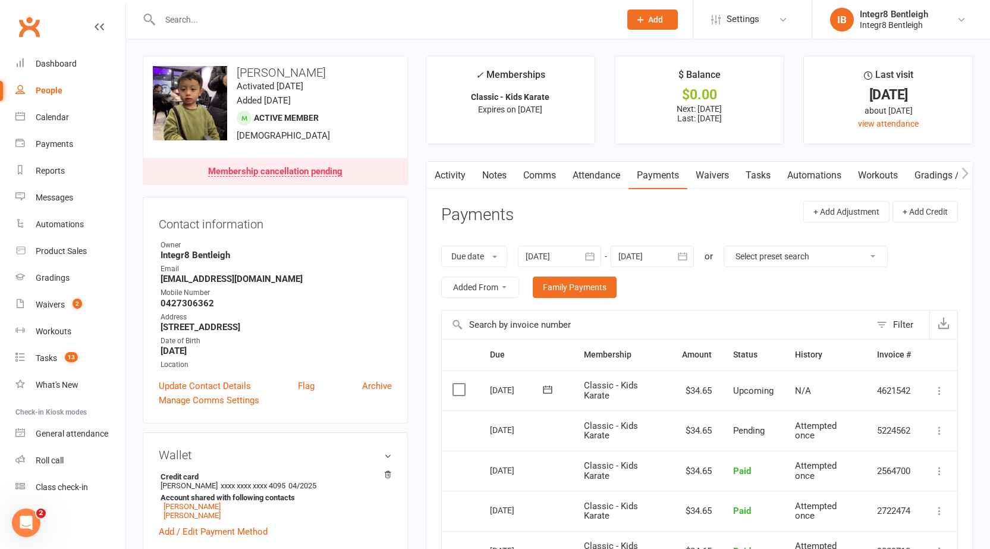
click at [761, 249] on select "Select preset search All failures All skipped payments All pending payments Suc…" at bounding box center [805, 256] width 163 height 20
click at [704, 297] on div "Due date Due date Date paid Date failed Date settled [DATE] [DATE] Sun Mon Tue …" at bounding box center [699, 272] width 517 height 76
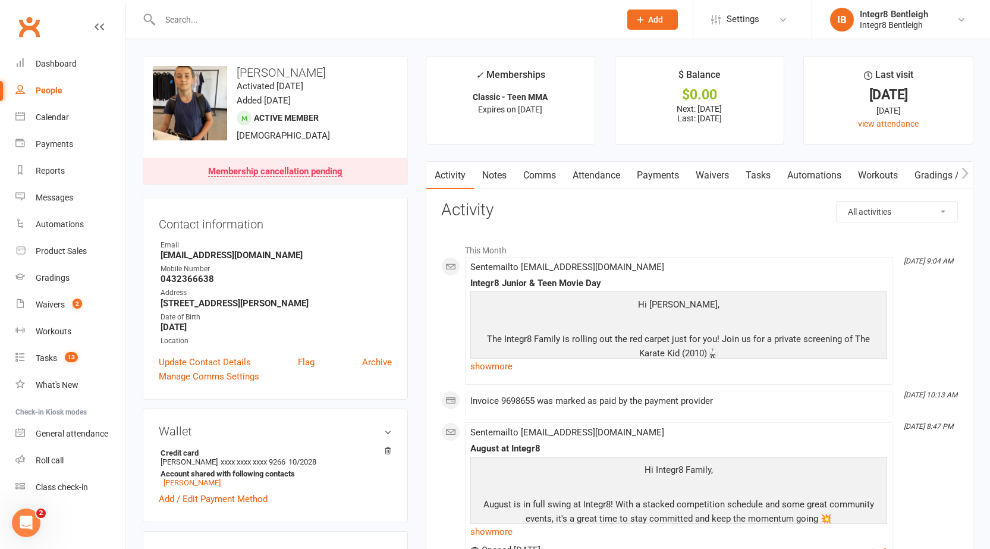
click at [643, 172] on link "Payments" at bounding box center [657, 175] width 59 height 27
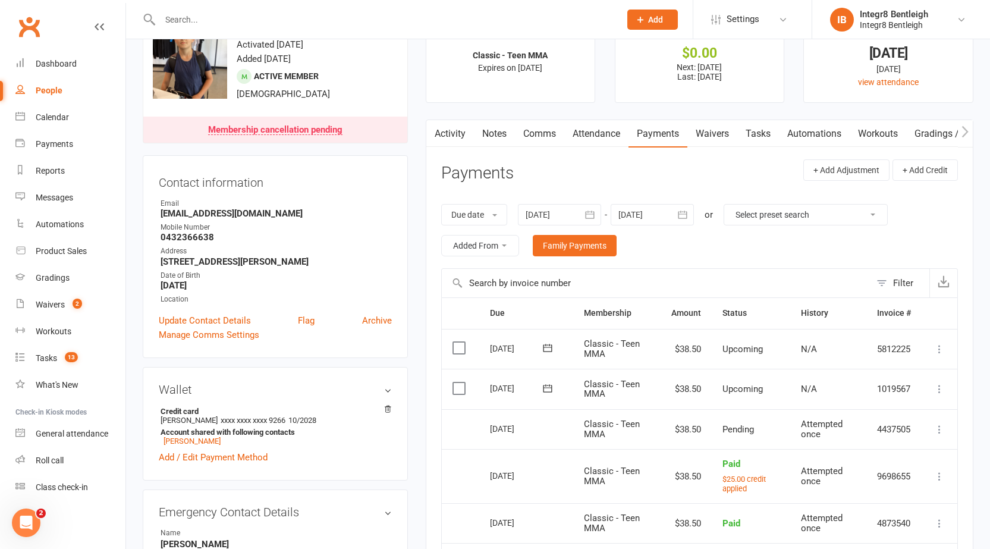
scroll to position [119, 0]
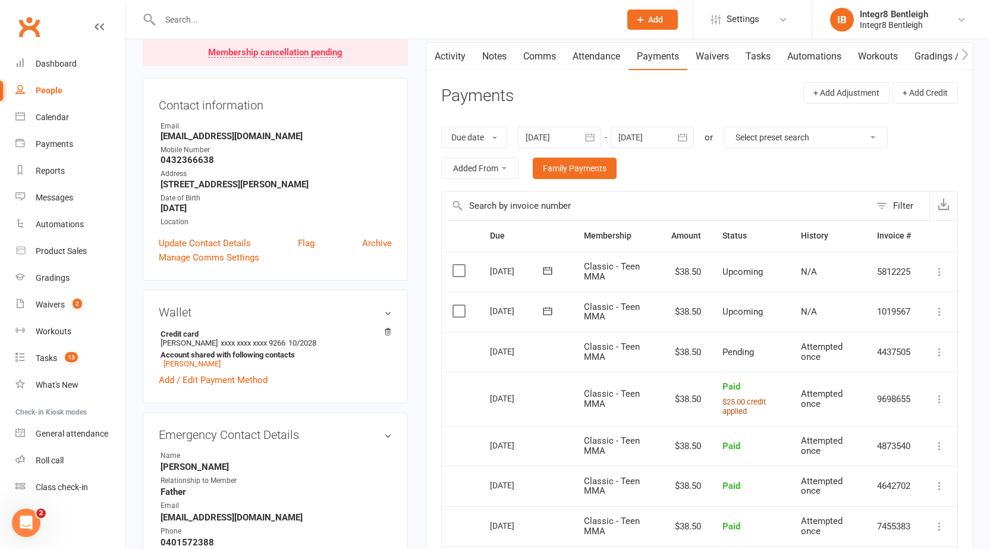
click at [751, 404] on small "$25.00 credit applied" at bounding box center [743, 406] width 43 height 19
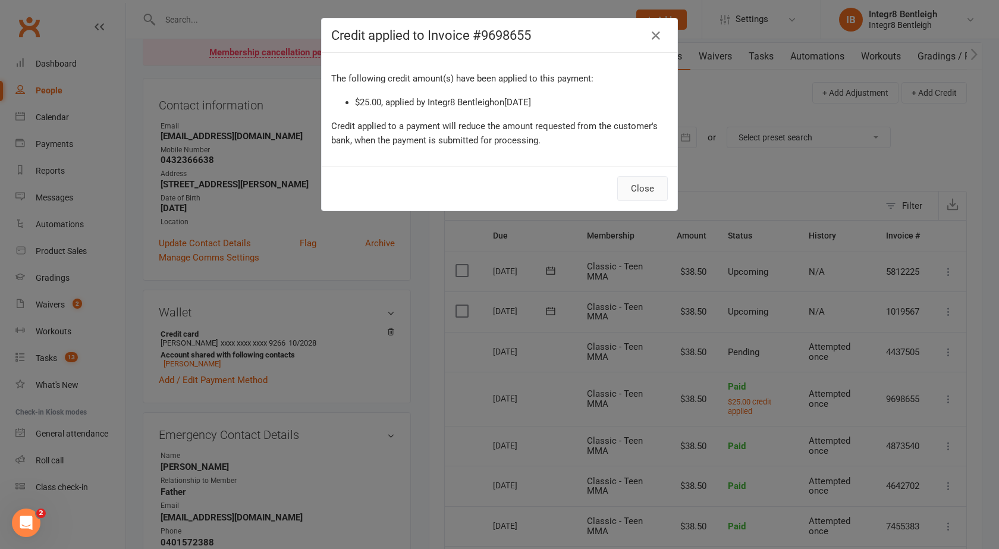
click at [636, 195] on button "Close" at bounding box center [642, 188] width 51 height 25
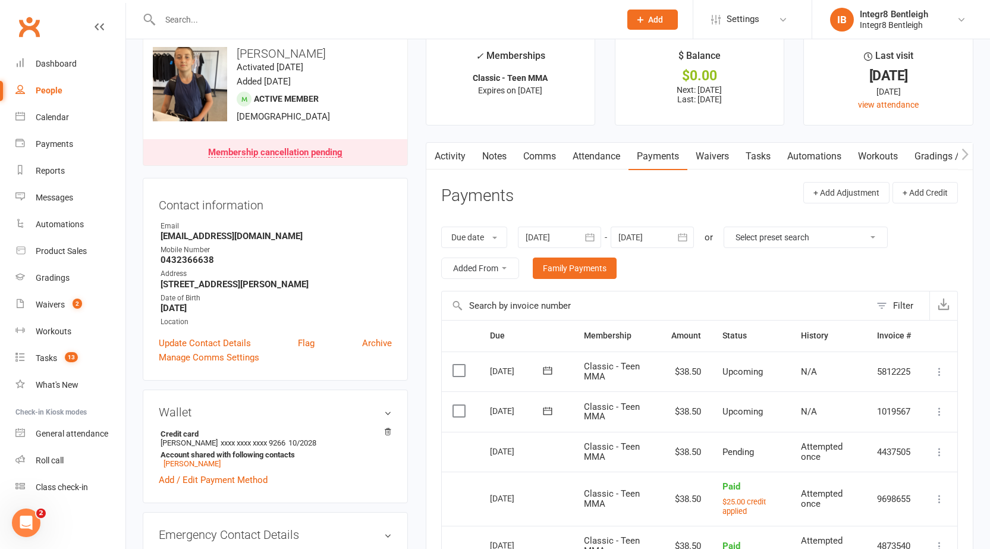
scroll to position [0, 0]
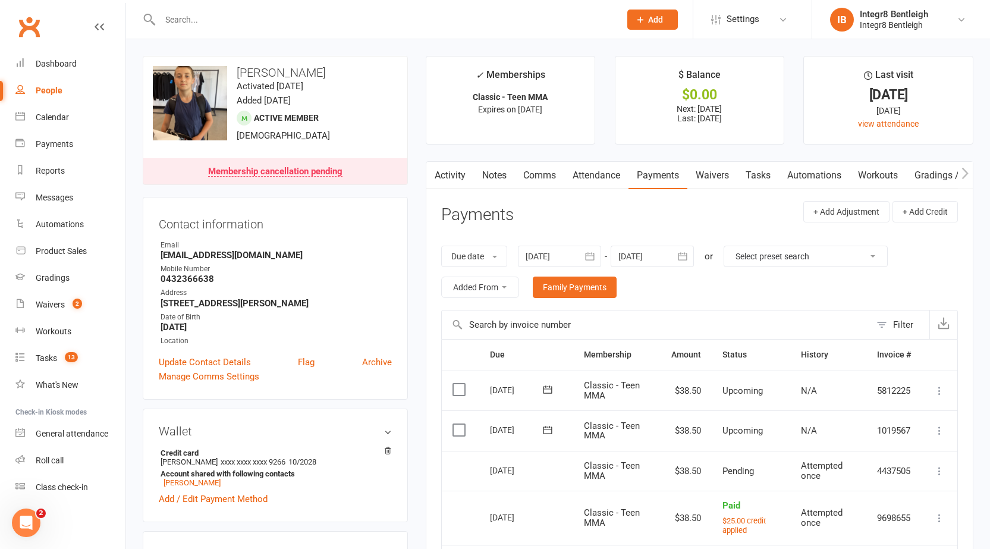
click at [962, 172] on icon "button" at bounding box center [964, 173] width 7 height 12
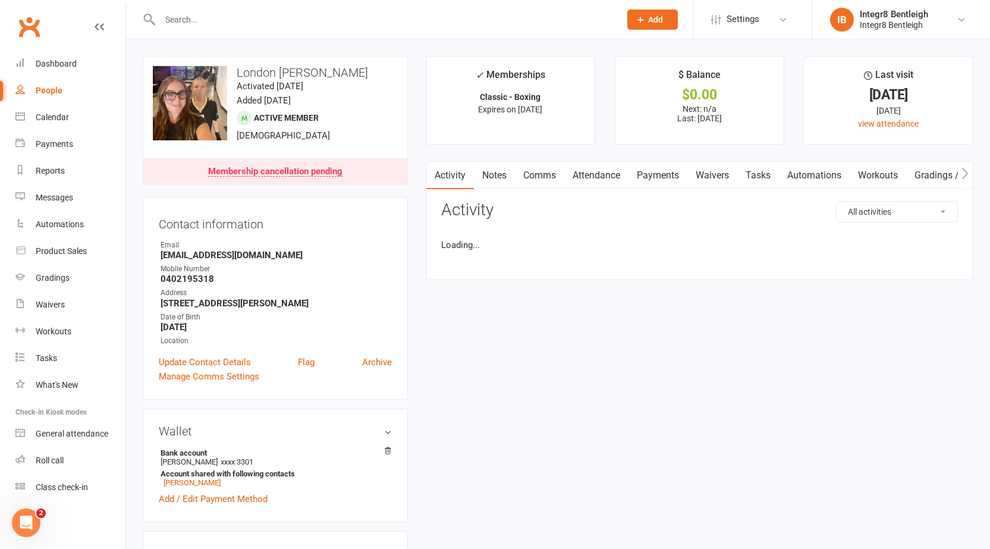
click at [679, 176] on link "Payments" at bounding box center [657, 175] width 59 height 27
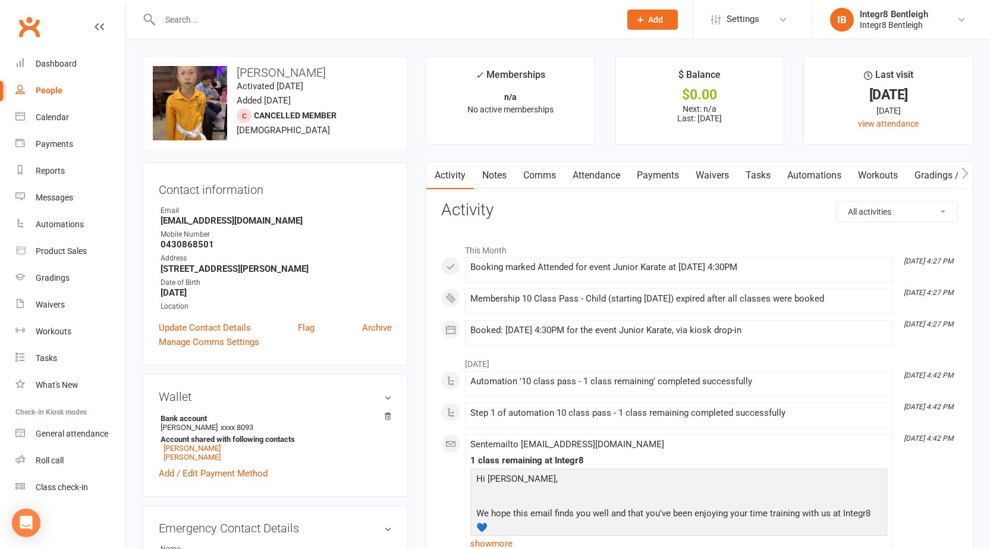
click at [503, 166] on link "Notes" at bounding box center [494, 175] width 41 height 27
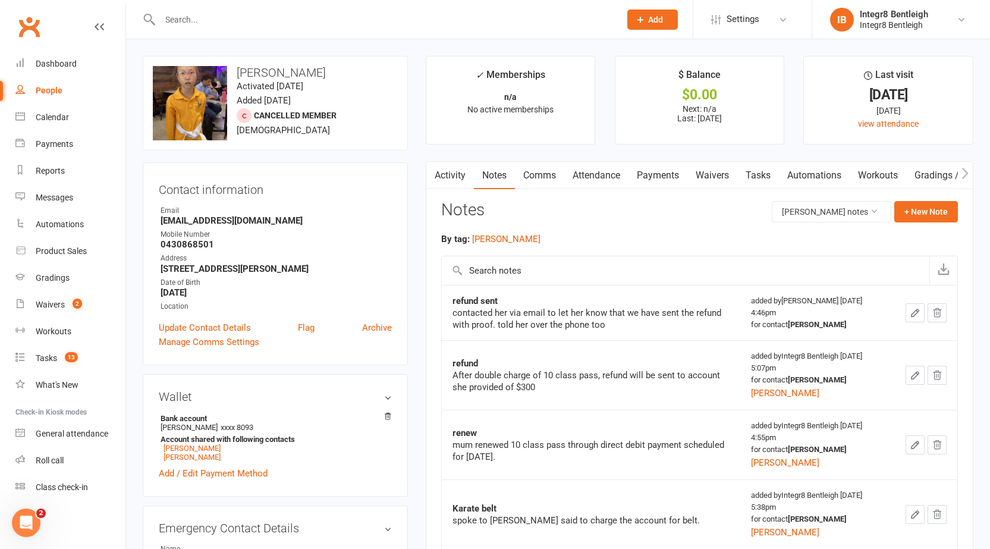
click at [456, 172] on link "Activity" at bounding box center [450, 175] width 48 height 27
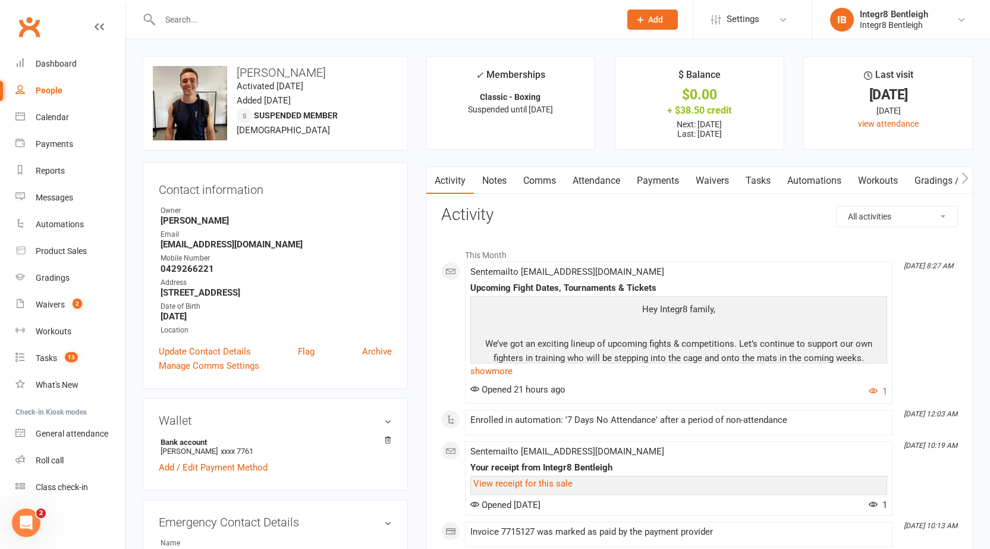
click at [496, 177] on link "Notes" at bounding box center [494, 180] width 41 height 27
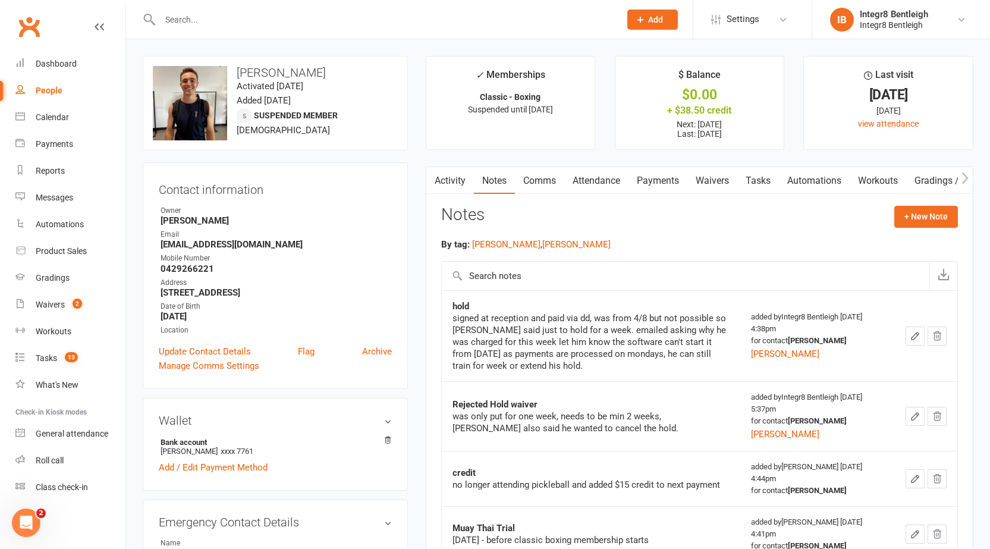
click at [911, 332] on icon "button" at bounding box center [914, 336] width 11 height 11
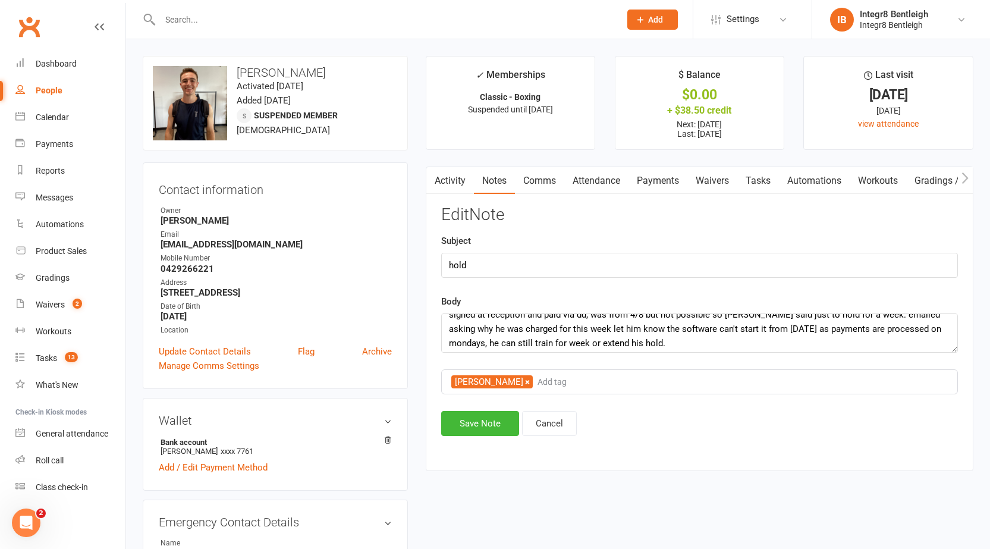
scroll to position [14, 0]
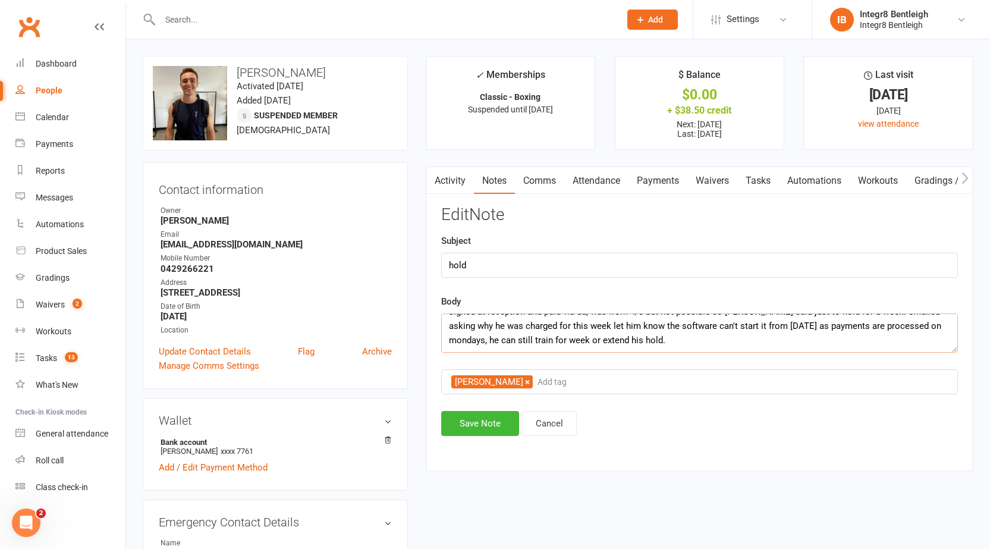
click at [638, 337] on textarea "signed at reception and paid via dd, was from 4/8 but not possible so phil said…" at bounding box center [699, 332] width 517 height 39
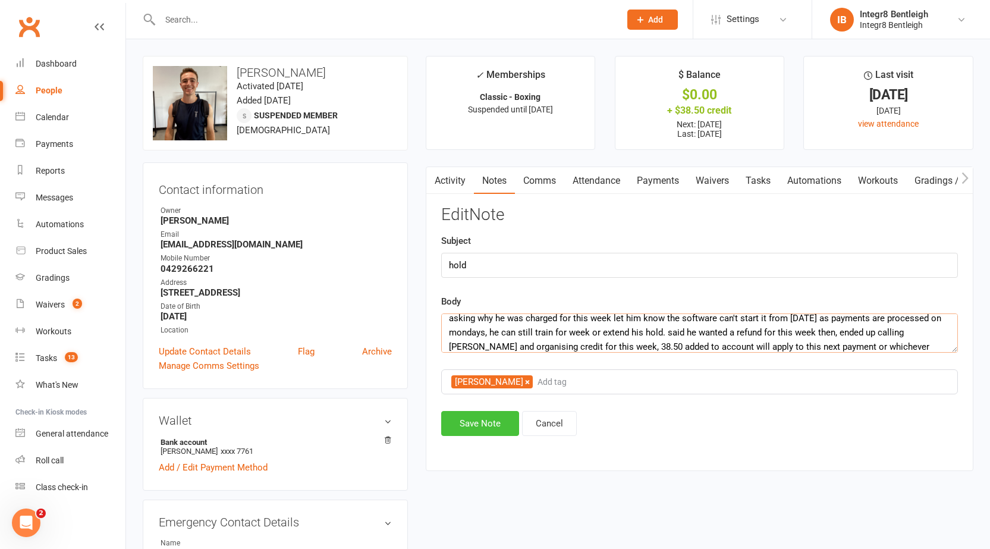
type textarea "signed at reception and paid via dd, was from 4/8 but not possible so phil said…"
click at [462, 413] on button "Save Note" at bounding box center [480, 423] width 78 height 25
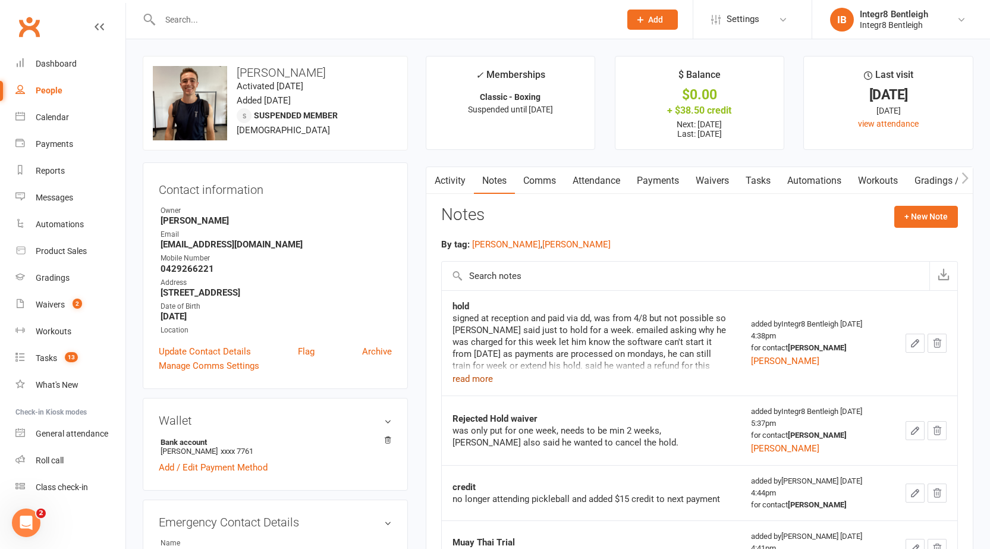
click at [480, 375] on button "read more" at bounding box center [472, 379] width 40 height 14
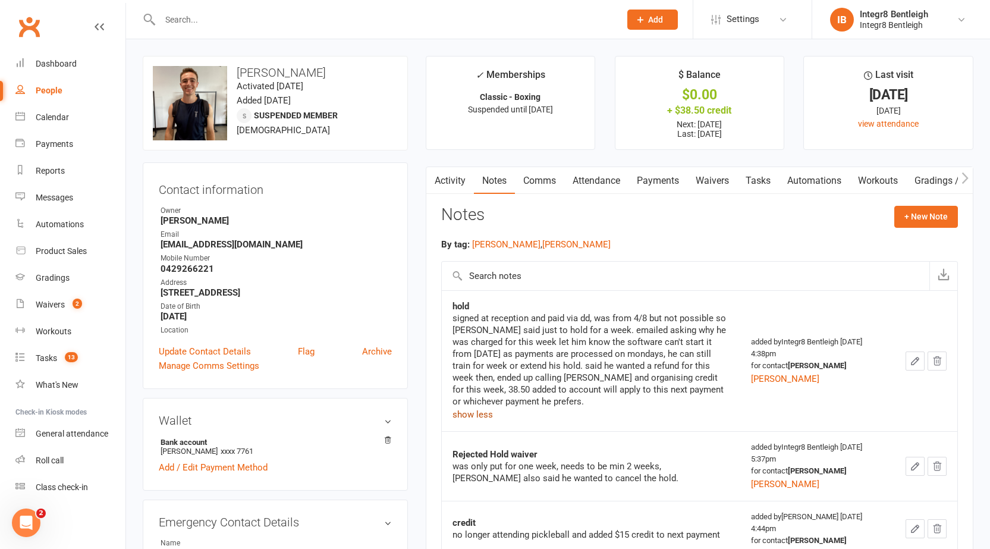
click at [475, 418] on button "show less" at bounding box center [472, 414] width 40 height 14
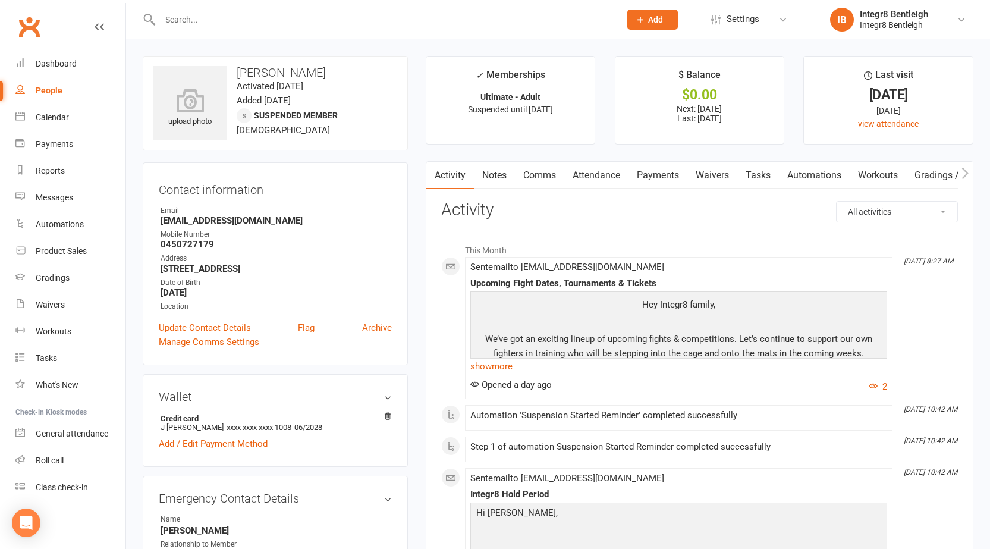
click at [489, 180] on link "Notes" at bounding box center [494, 175] width 41 height 27
